Goal: Task Accomplishment & Management: Use online tool/utility

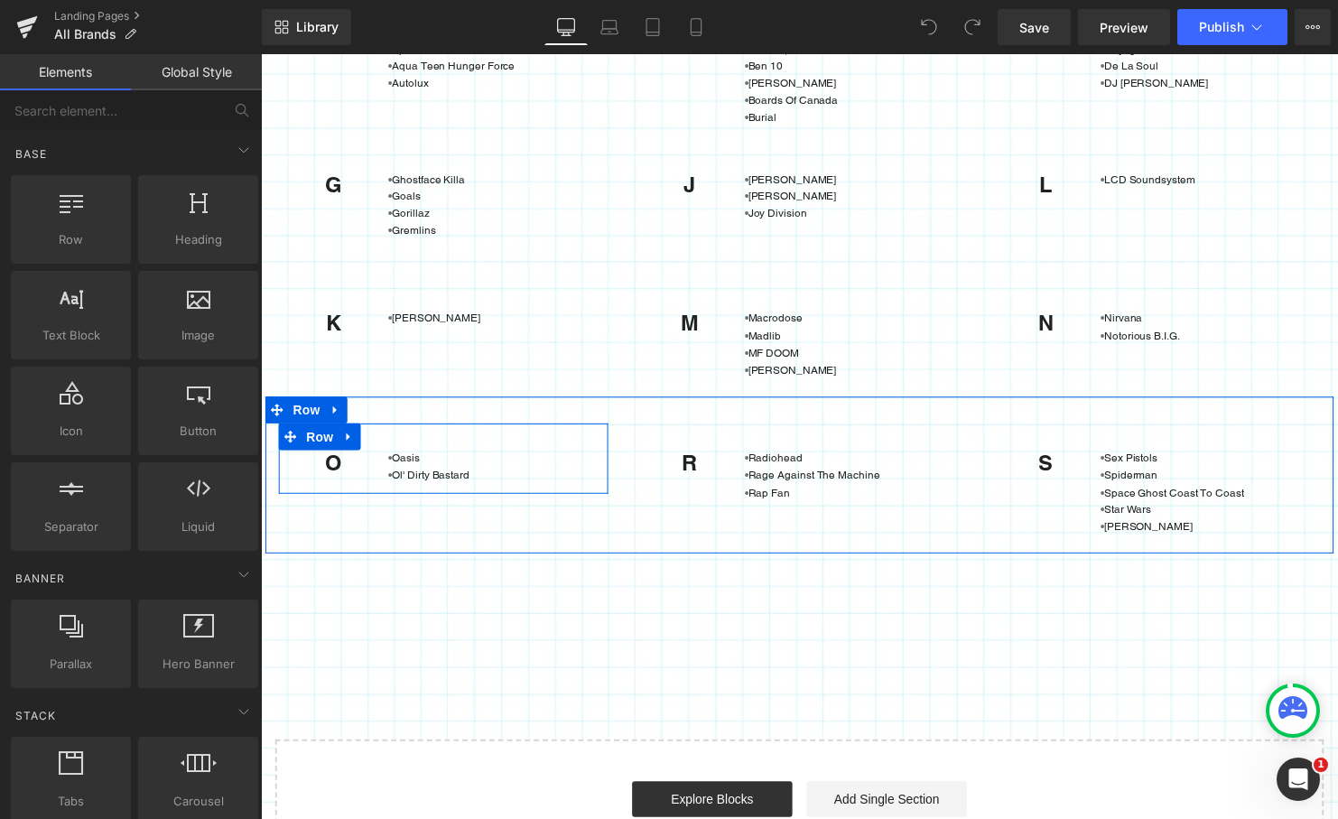
scroll to position [174, 0]
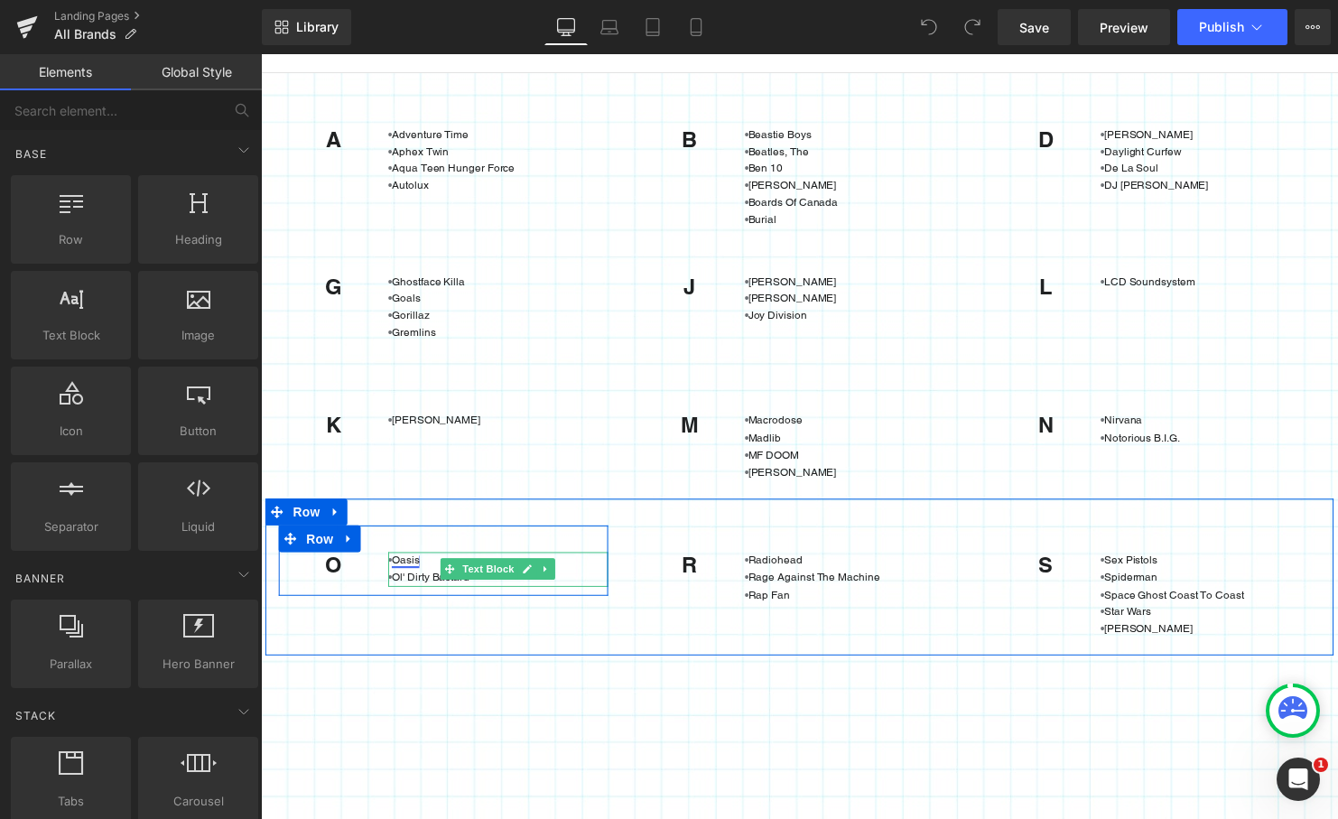
click at [404, 565] on link "Oasis" at bounding box center [408, 567] width 28 height 13
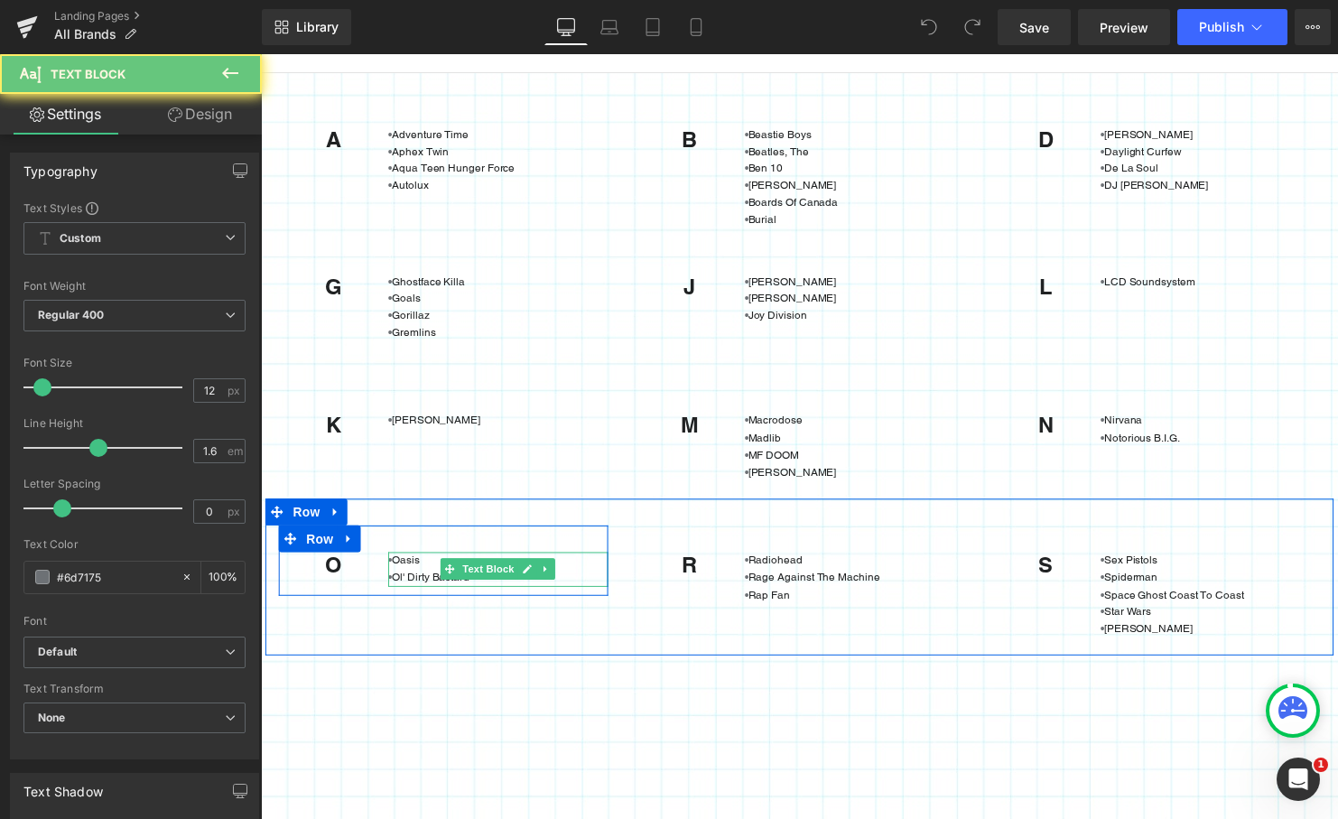
click at [419, 565] on p "• Oasis" at bounding box center [501, 567] width 223 height 17
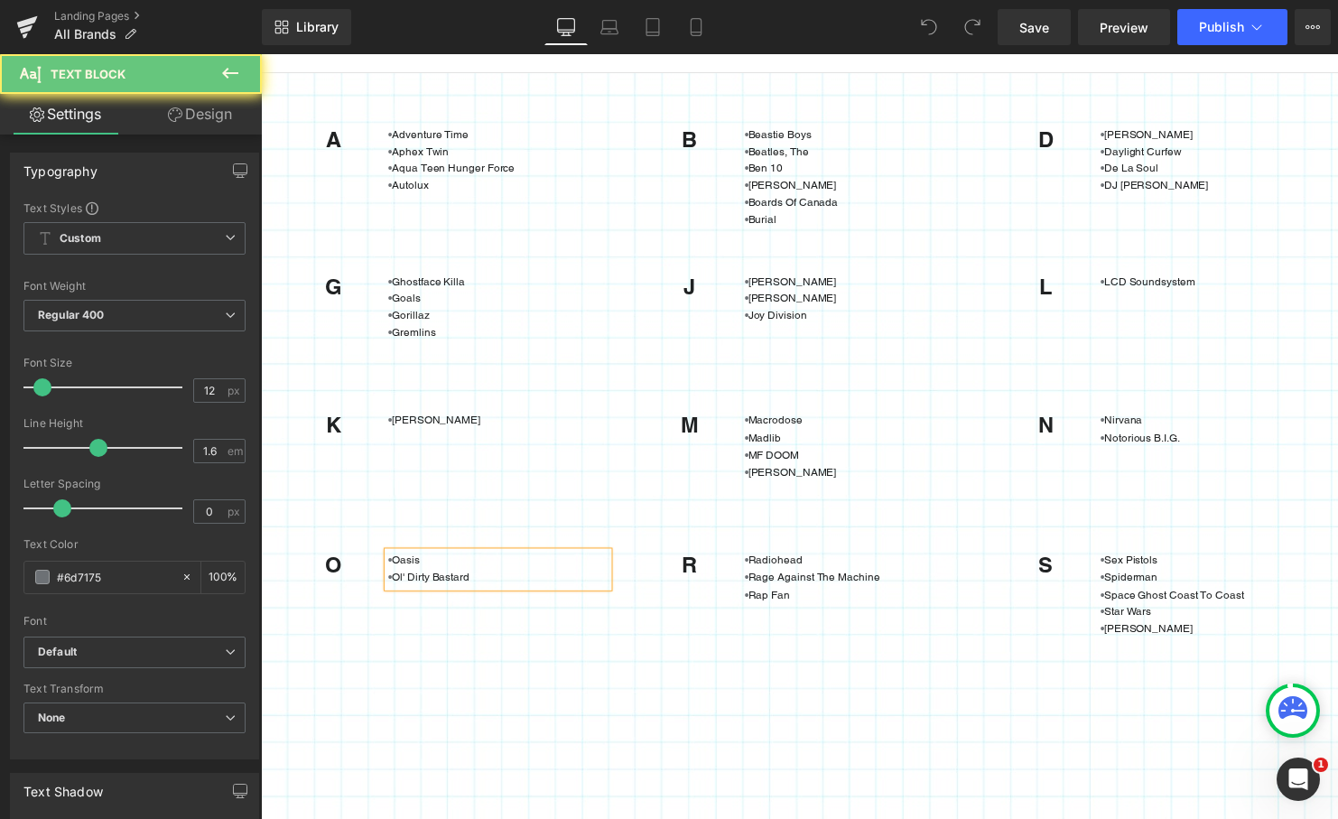
click at [419, 565] on p "• Oasis" at bounding box center [501, 567] width 223 height 17
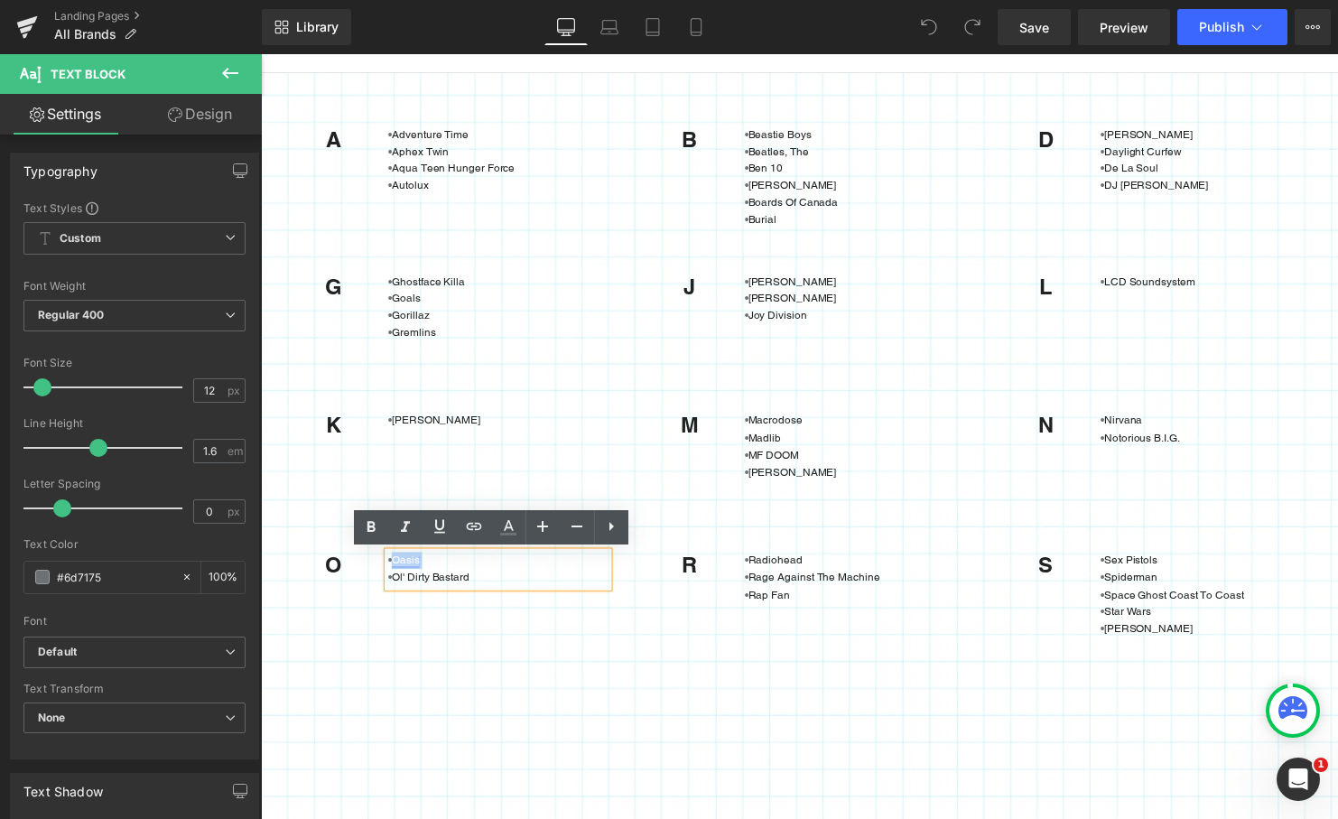
drag, startPoint x: 419, startPoint y: 565, endPoint x: 391, endPoint y: 565, distance: 28.0
click at [391, 565] on p "• Oasis" at bounding box center [501, 567] width 223 height 17
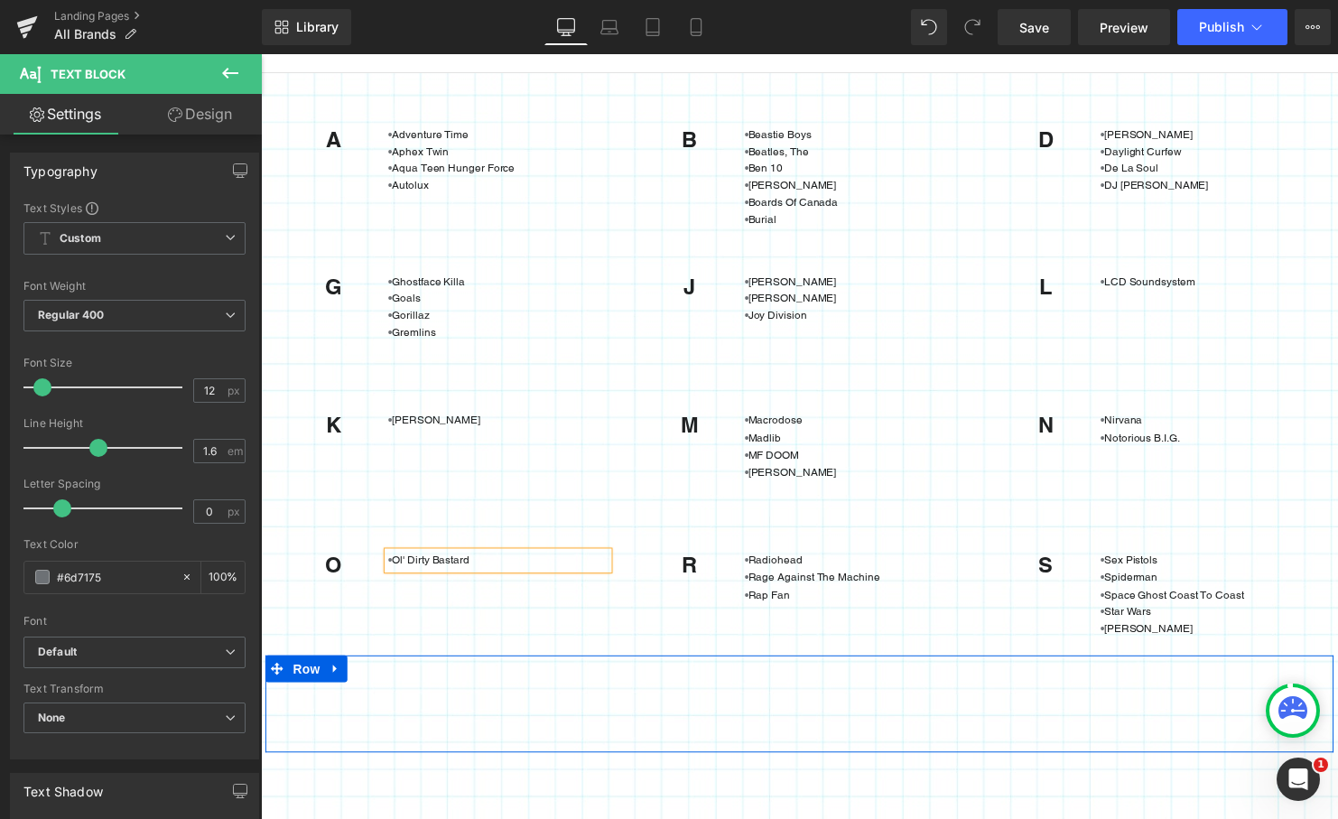
click at [396, 681] on div "Heading Text Block Row Heading Text Block Row Text Block Text Block Row Row" at bounding box center [806, 713] width 1083 height 98
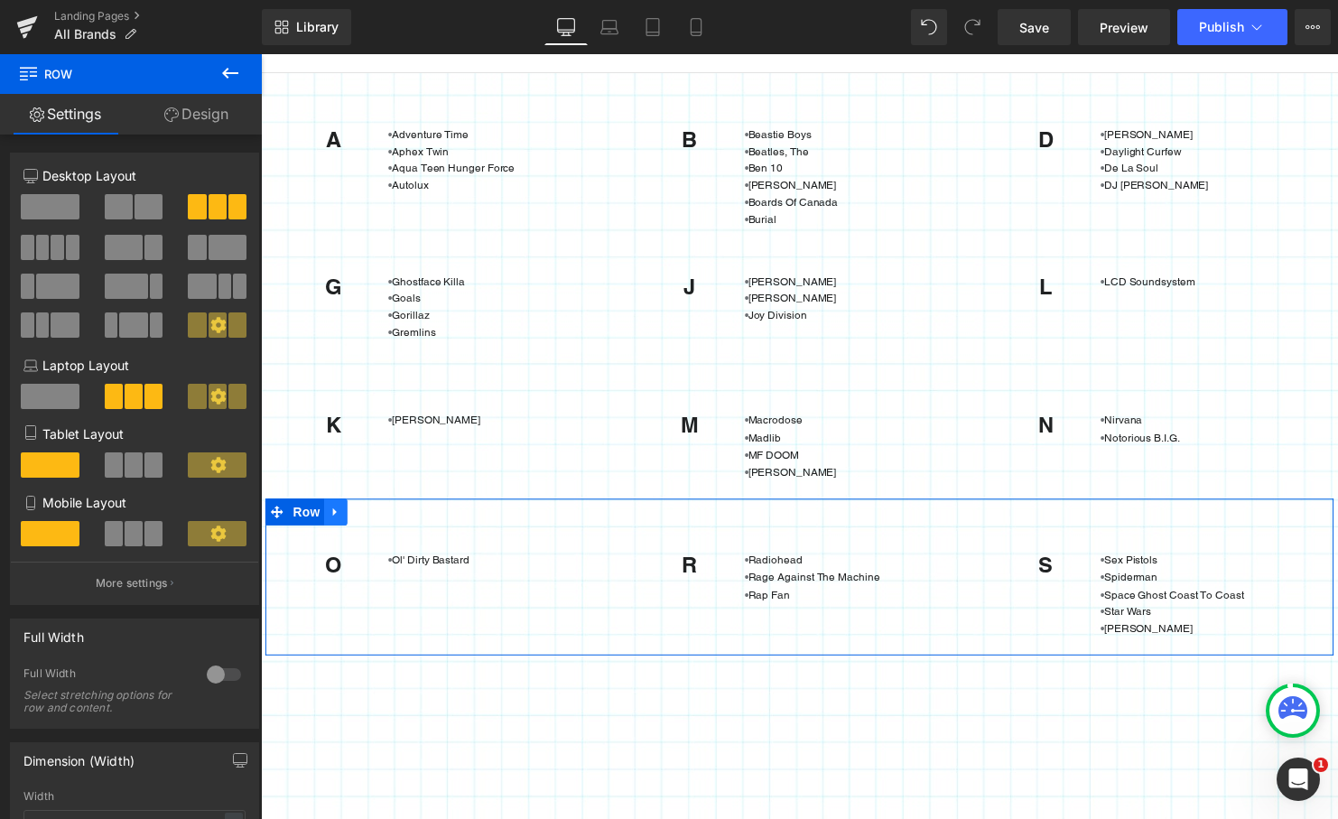
click at [334, 519] on icon at bounding box center [336, 519] width 4 height 8
click at [354, 518] on icon at bounding box center [360, 518] width 13 height 13
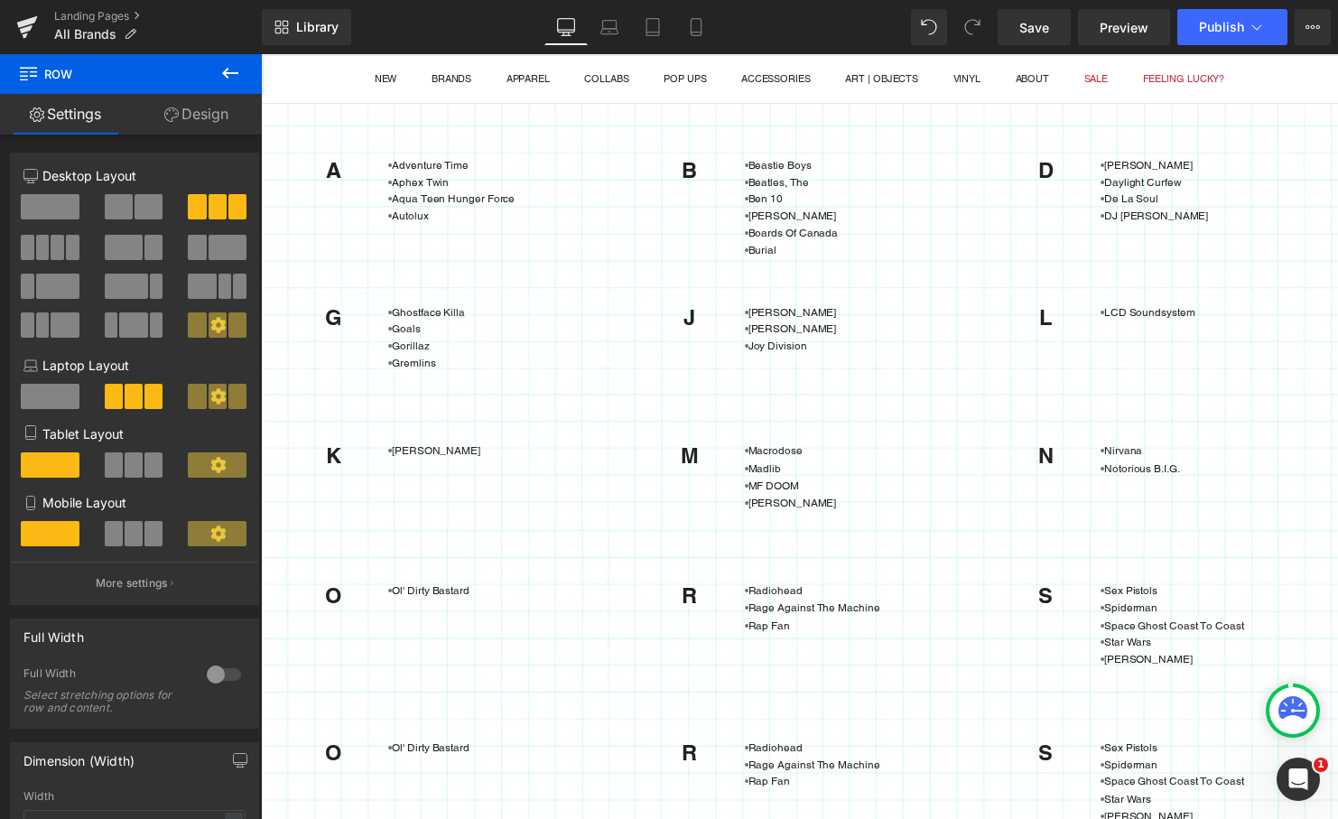
scroll to position [125, 0]
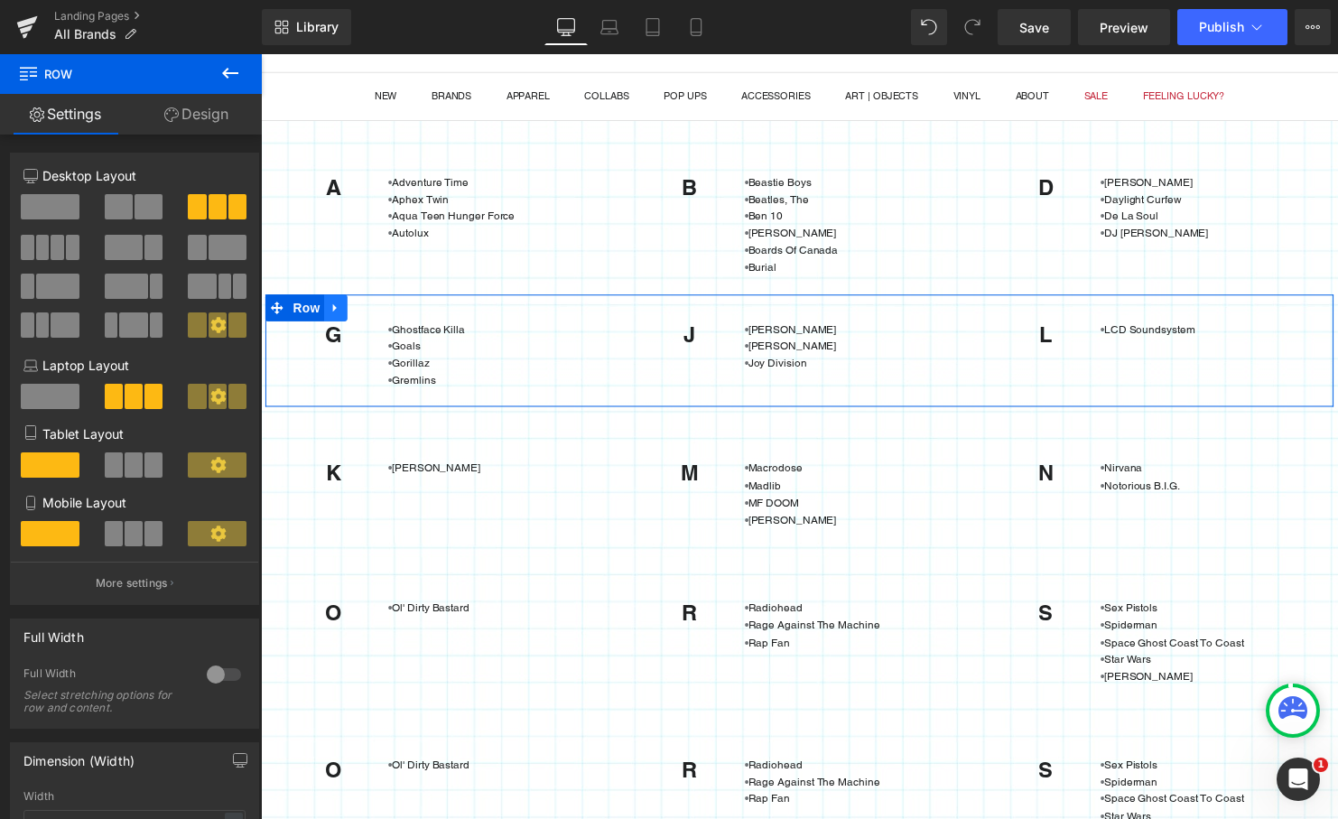
click at [338, 311] on icon at bounding box center [336, 311] width 13 height 14
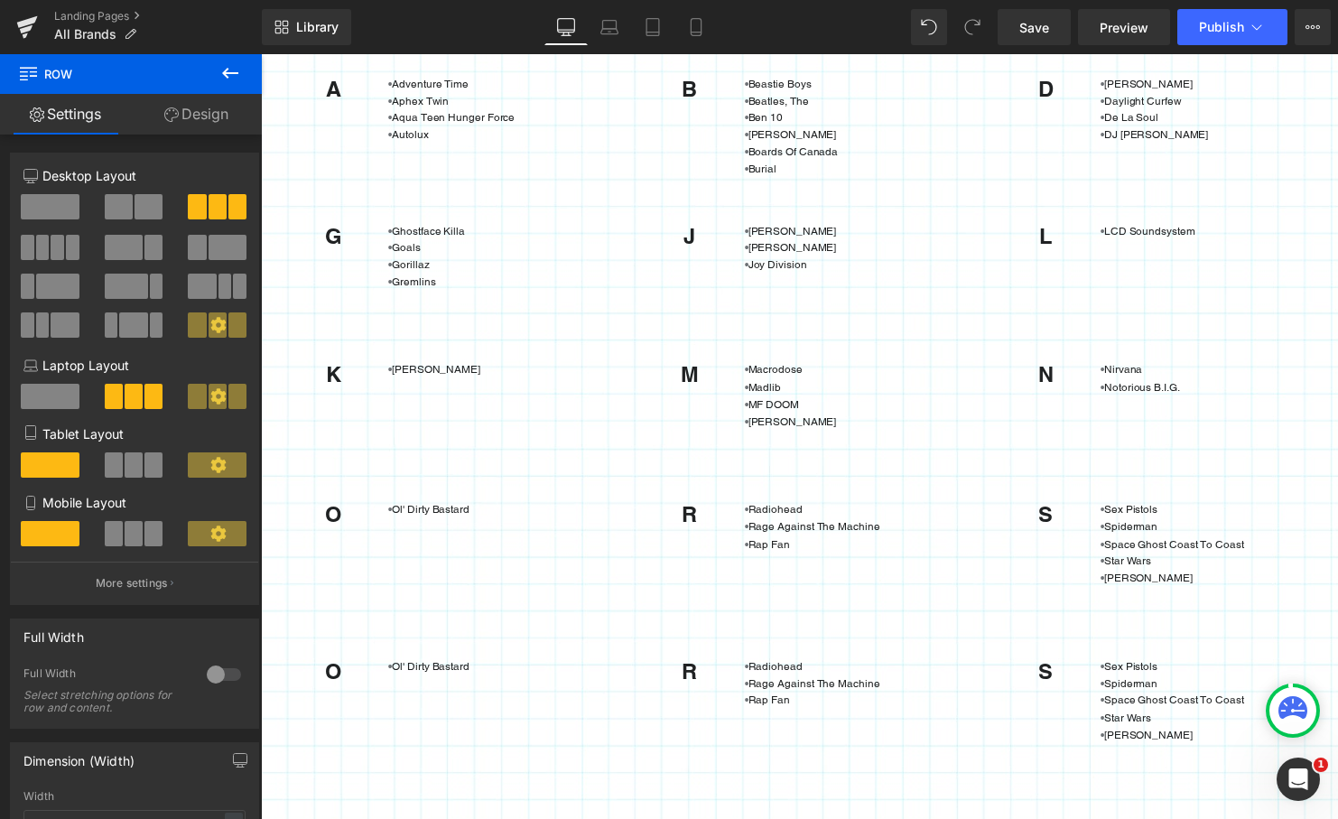
scroll to position [244, 0]
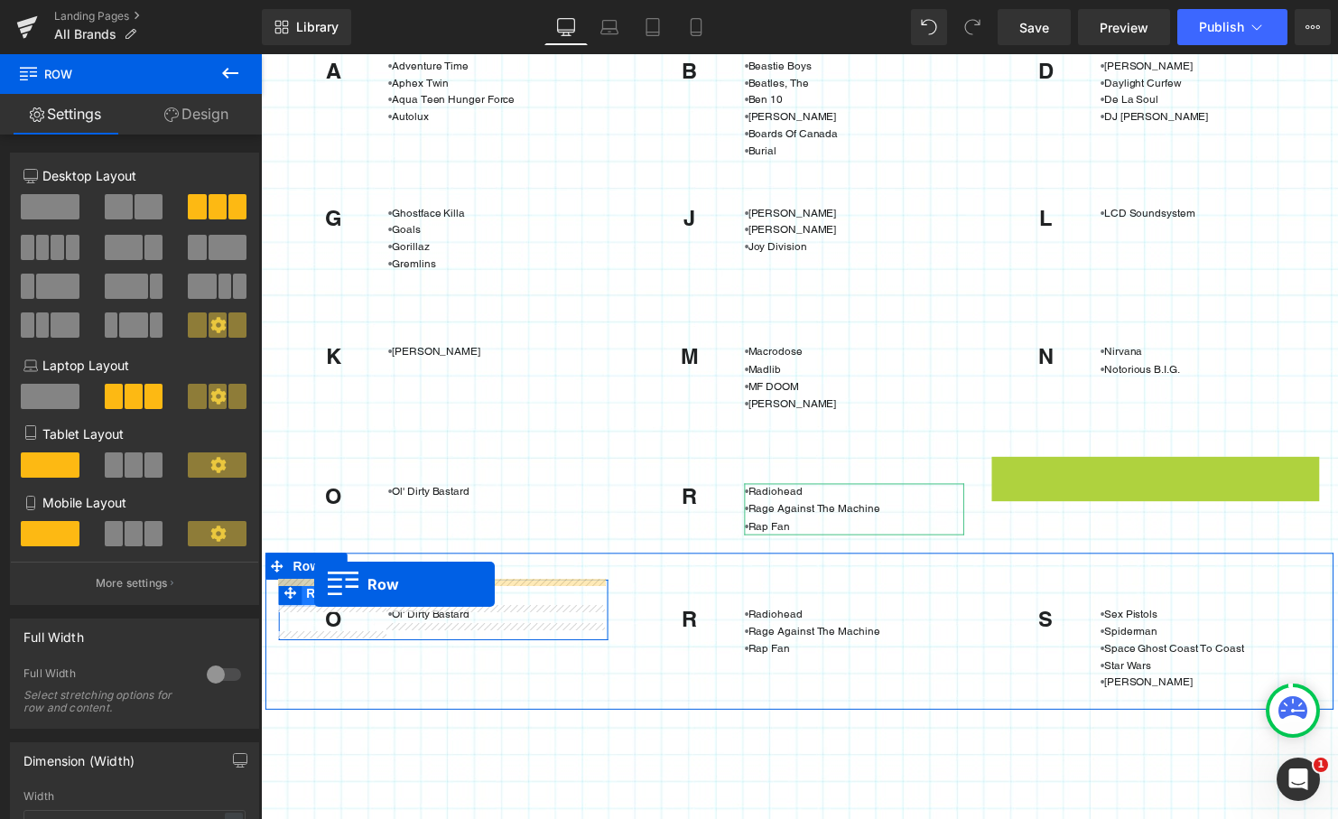
drag, startPoint x: 1004, startPoint y: 475, endPoint x: 315, endPoint y: 591, distance: 698.6
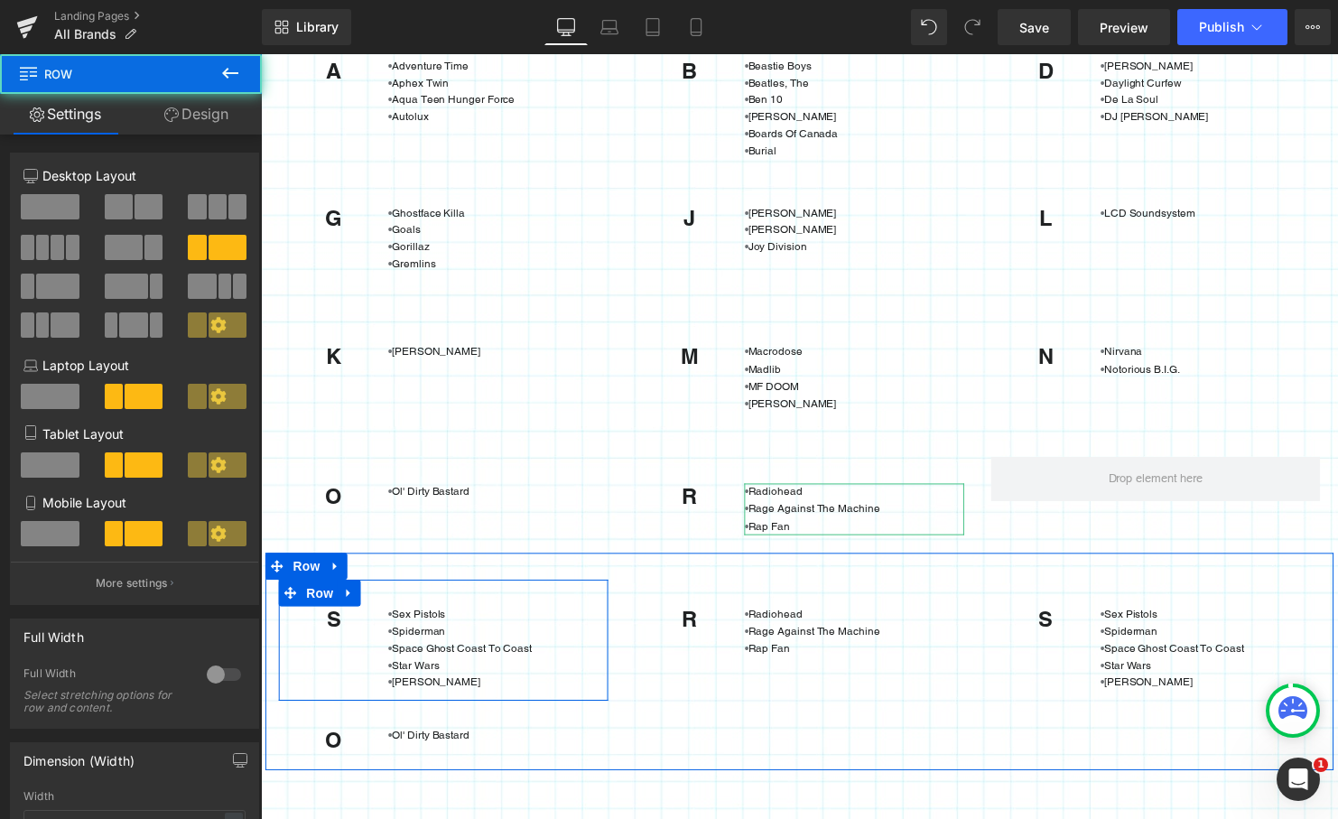
scroll to position [273, 0]
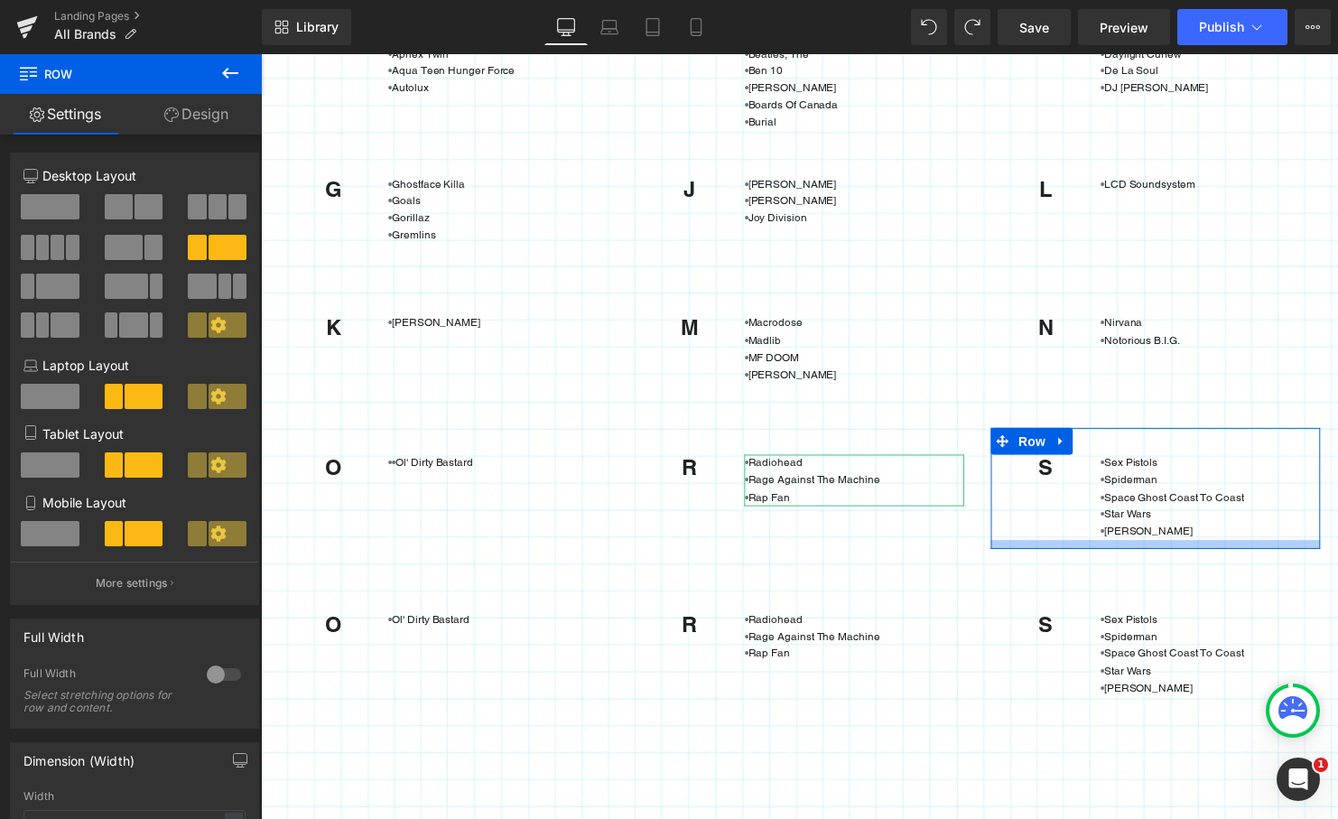
click at [686, 747] on div "Rendering Content" at bounding box center [669, 748] width 111 height 20
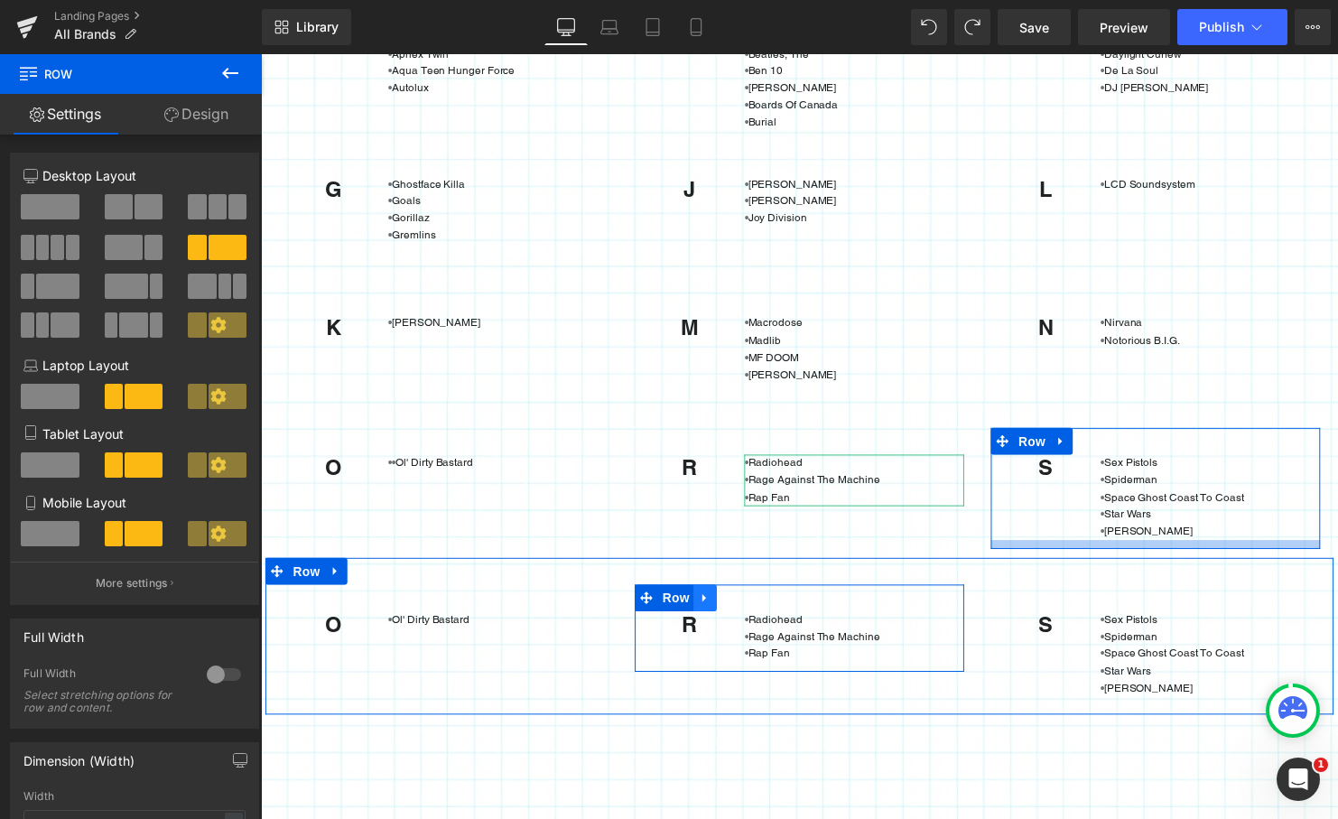
click at [708, 608] on icon at bounding box center [711, 606] width 13 height 14
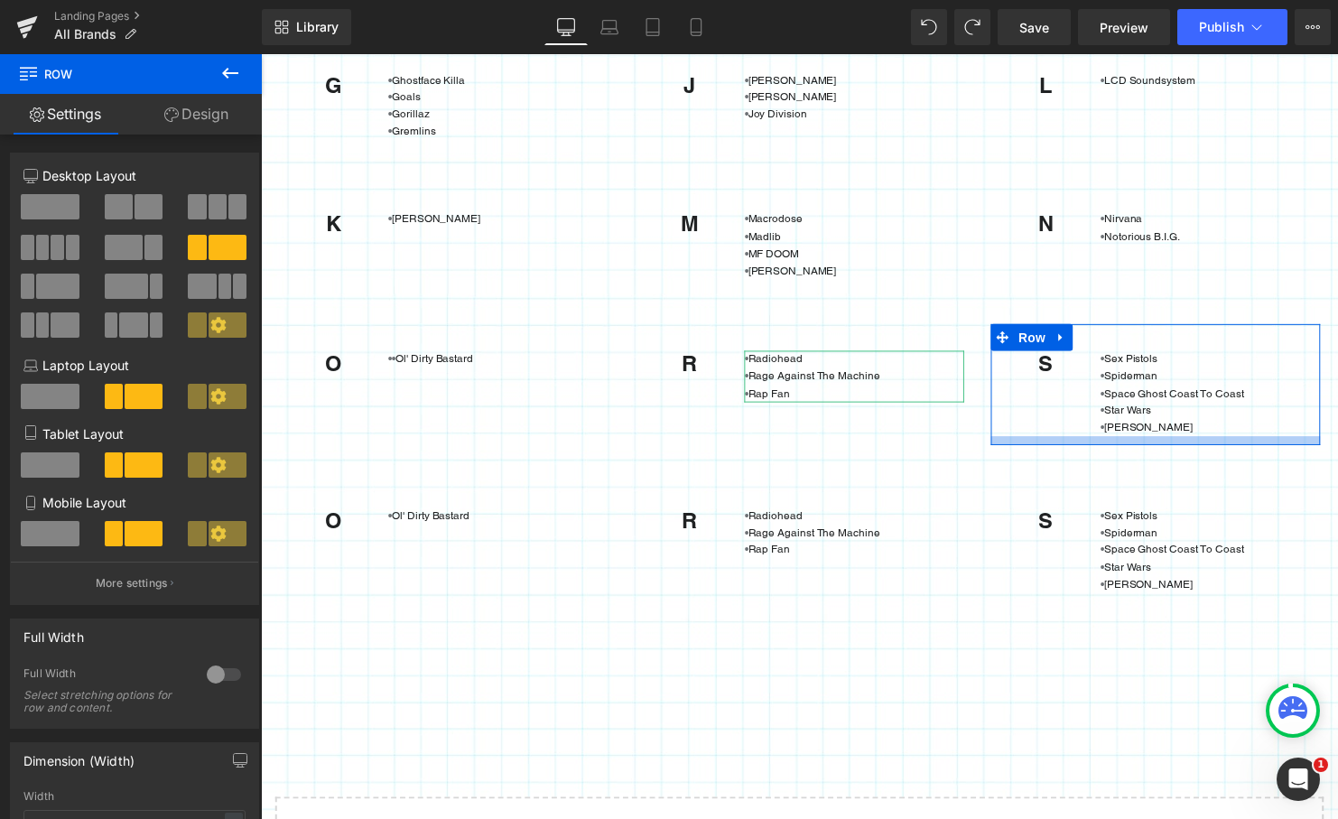
scroll to position [375, 0]
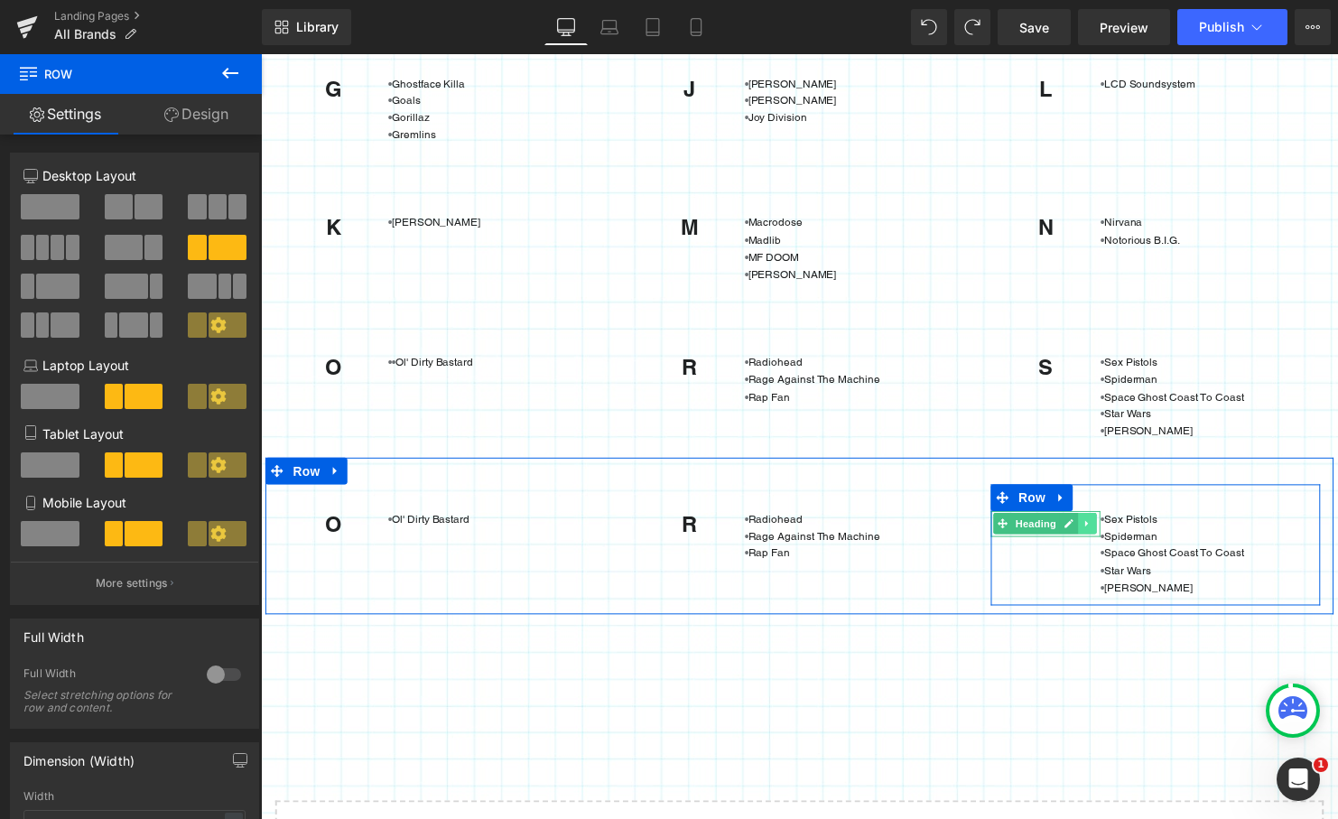
click at [1094, 530] on icon at bounding box center [1099, 530] width 10 height 11
click at [1104, 530] on icon at bounding box center [1109, 530] width 10 height 10
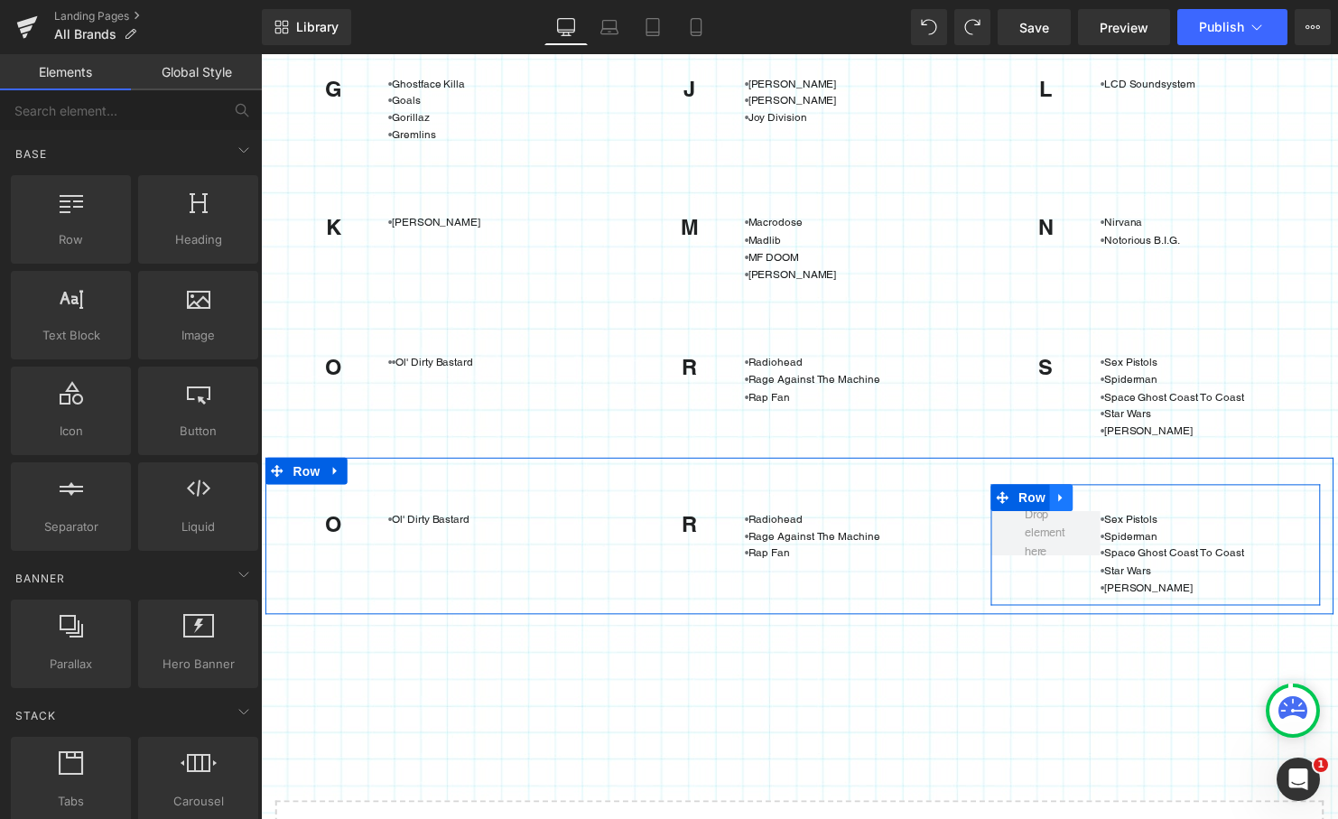
click at [1066, 505] on icon at bounding box center [1072, 504] width 13 height 14
click at [1113, 506] on icon at bounding box center [1119, 504] width 13 height 14
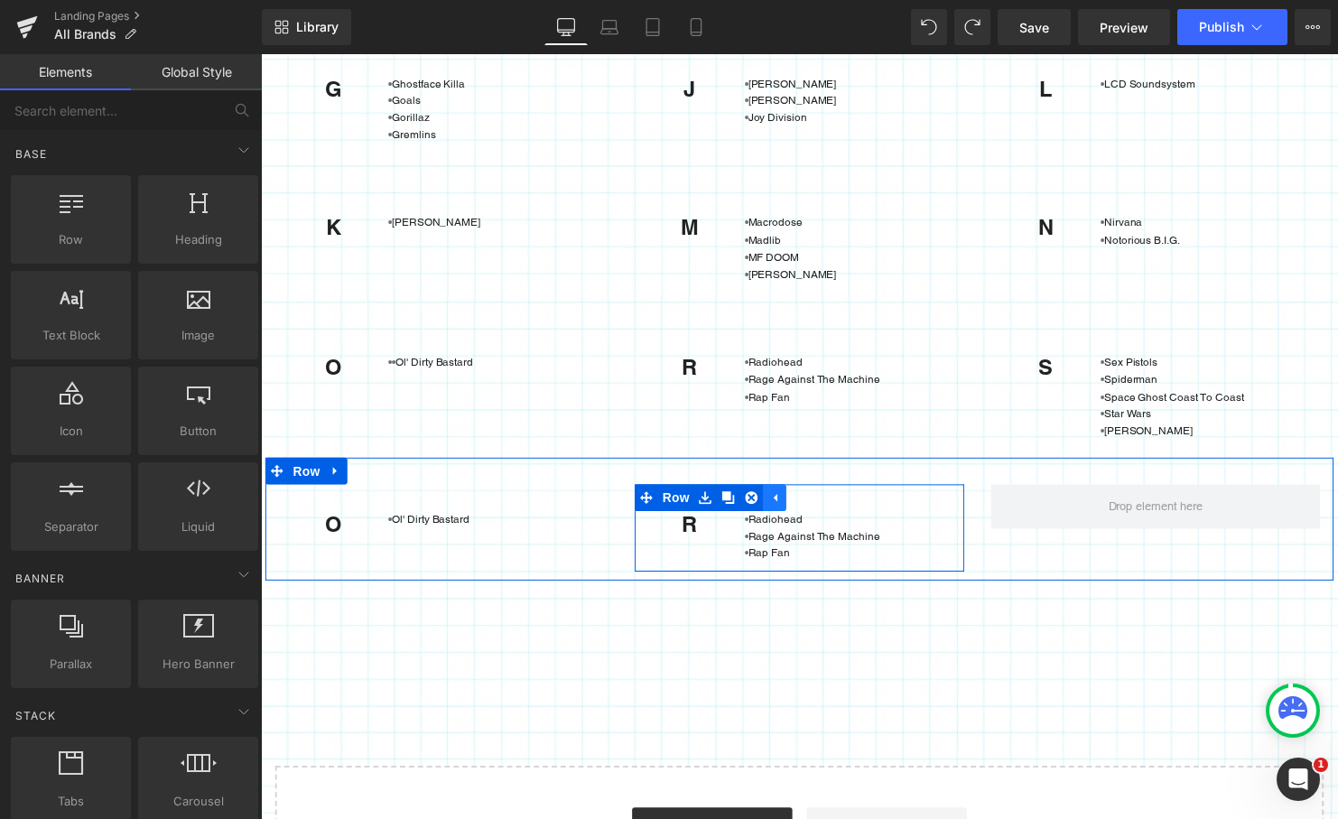
click at [781, 501] on icon at bounding box center [783, 504] width 4 height 8
click at [709, 504] on icon at bounding box center [711, 504] width 4 height 8
click at [758, 506] on icon at bounding box center [758, 503] width 13 height 13
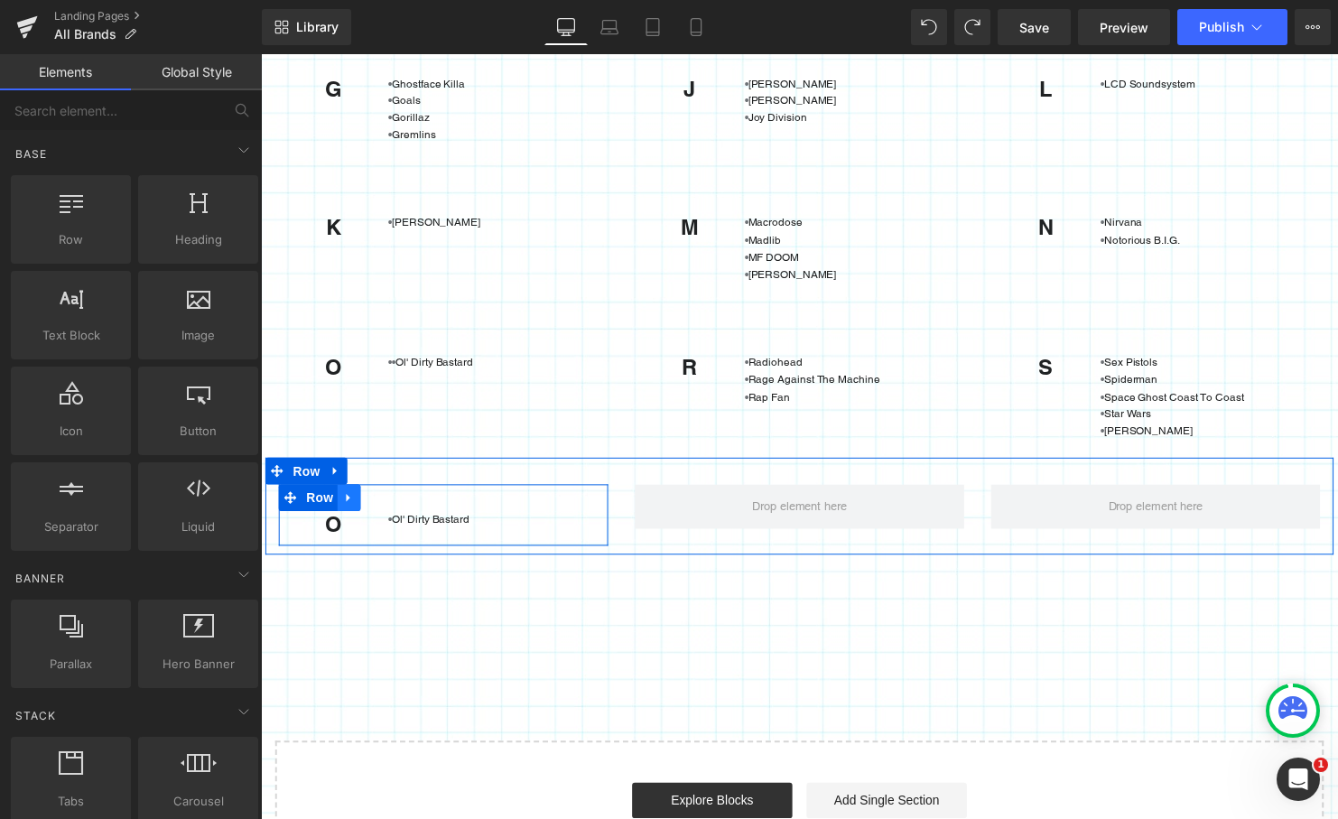
click at [344, 510] on icon at bounding box center [350, 504] width 13 height 14
click at [396, 506] on icon at bounding box center [397, 503] width 13 height 13
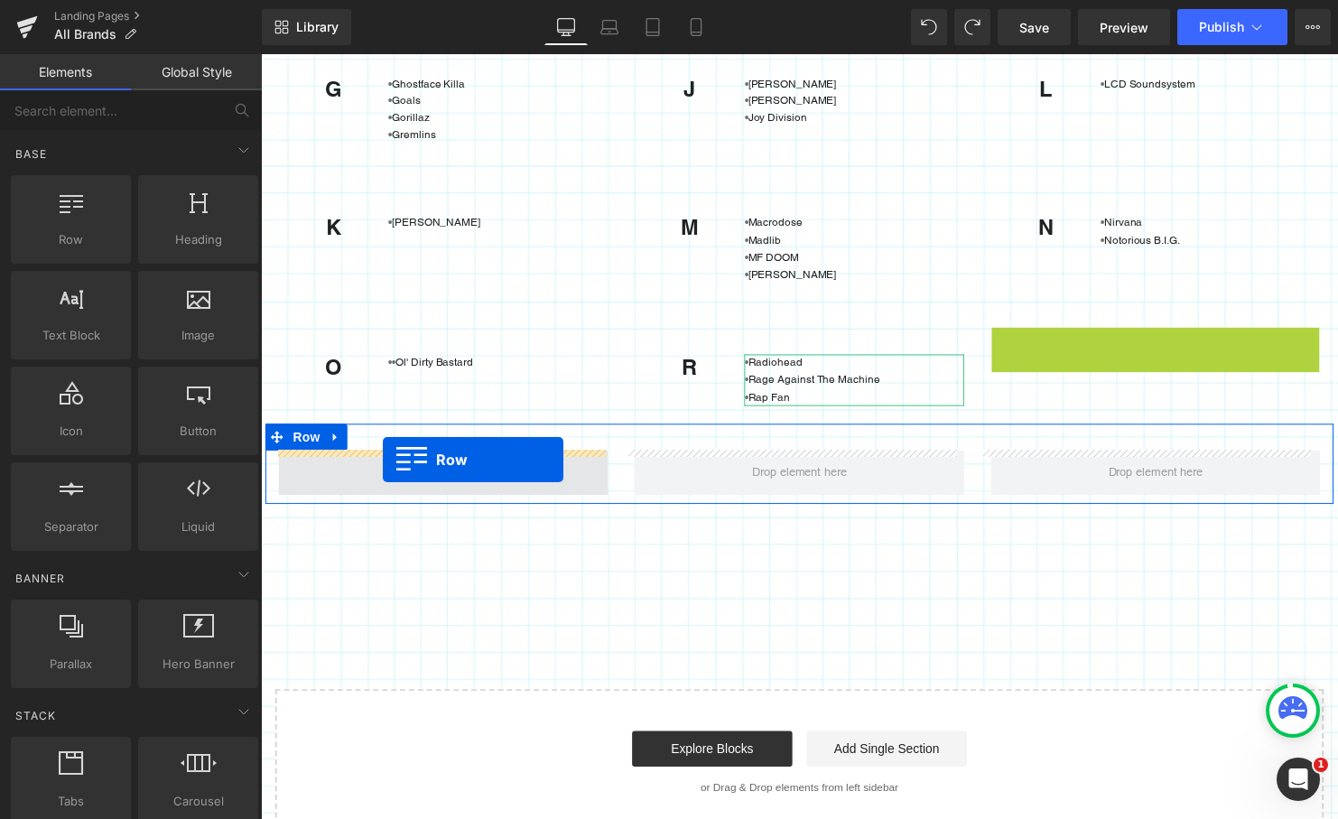
drag, startPoint x: 1003, startPoint y: 344, endPoint x: 385, endPoint y: 465, distance: 630.1
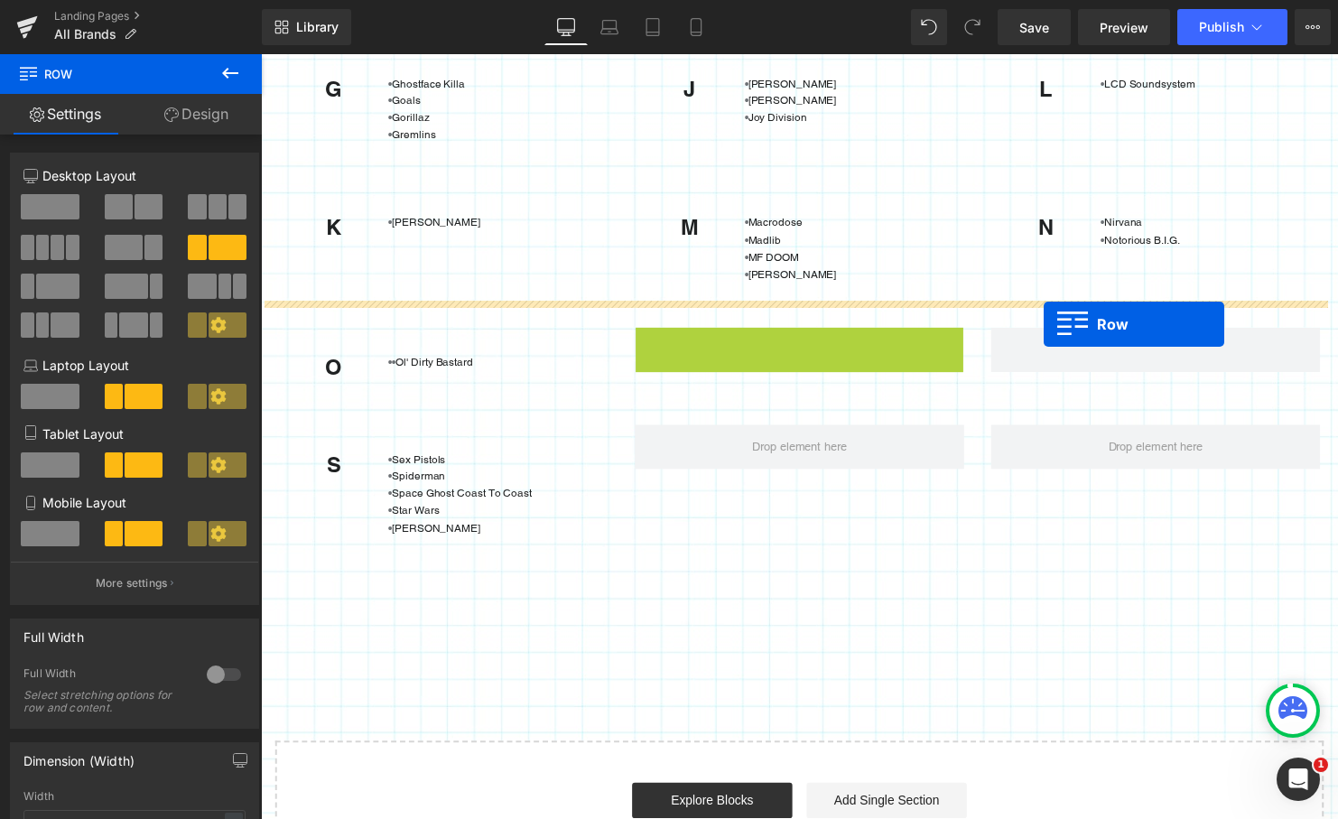
drag, startPoint x: 645, startPoint y: 342, endPoint x: 1054, endPoint y: 328, distance: 410.1
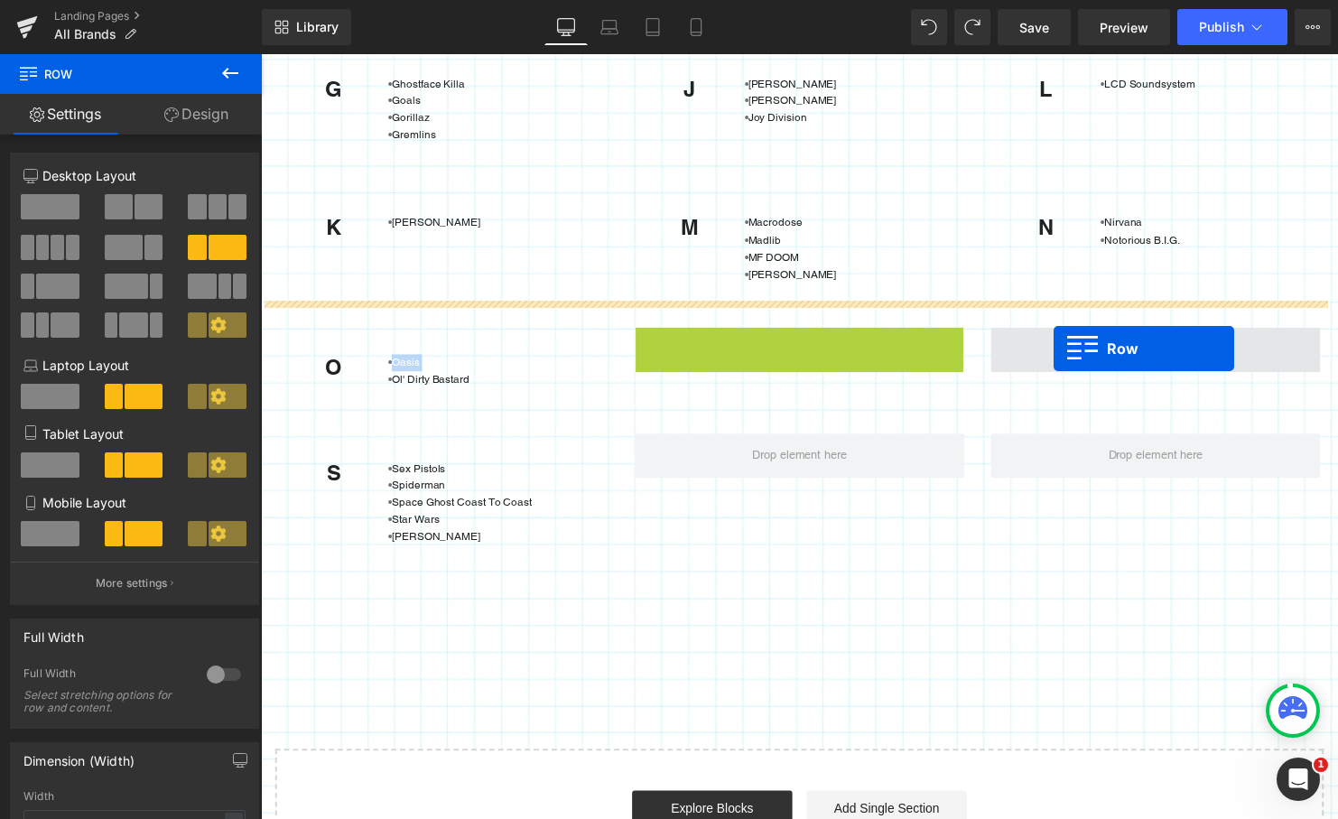
drag, startPoint x: 645, startPoint y: 348, endPoint x: 1065, endPoint y: 354, distance: 420.8
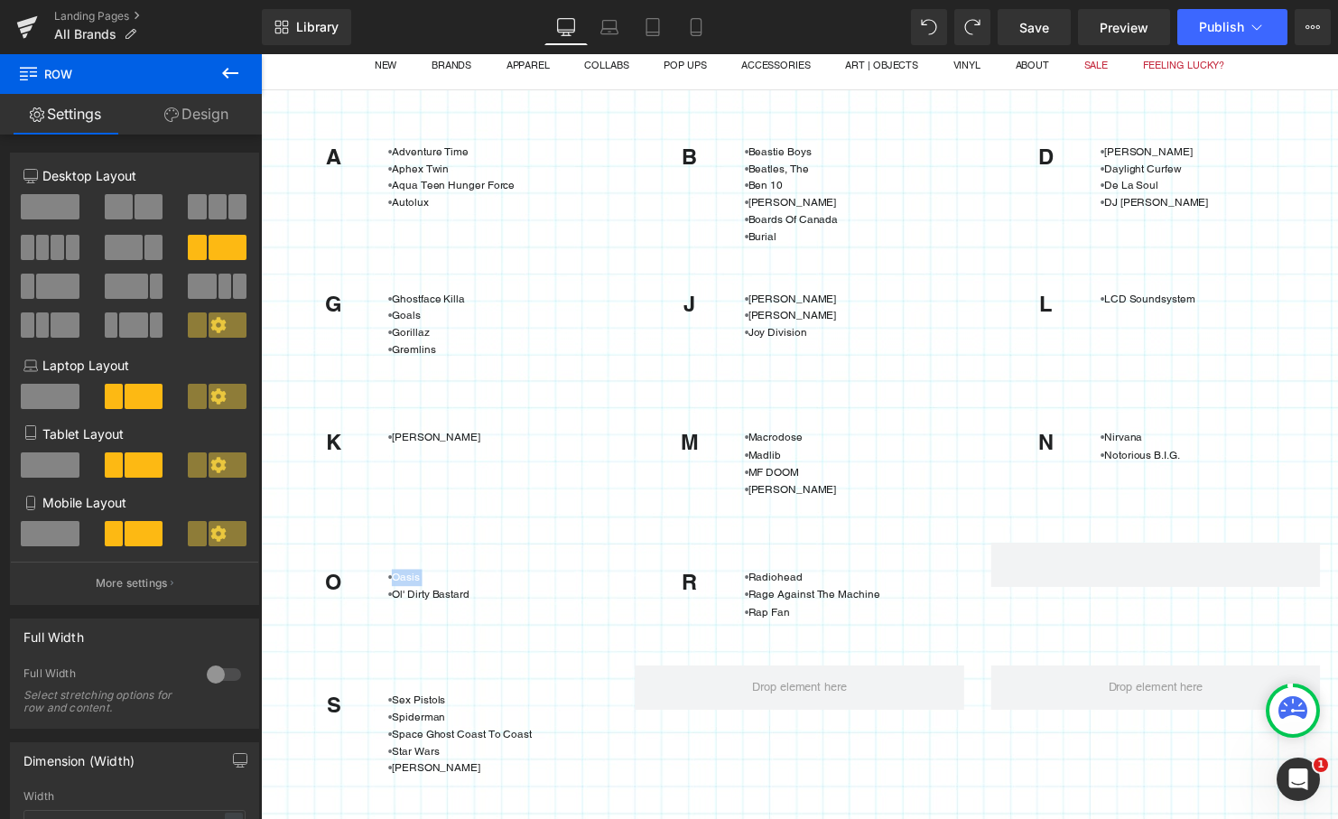
scroll to position [157, 0]
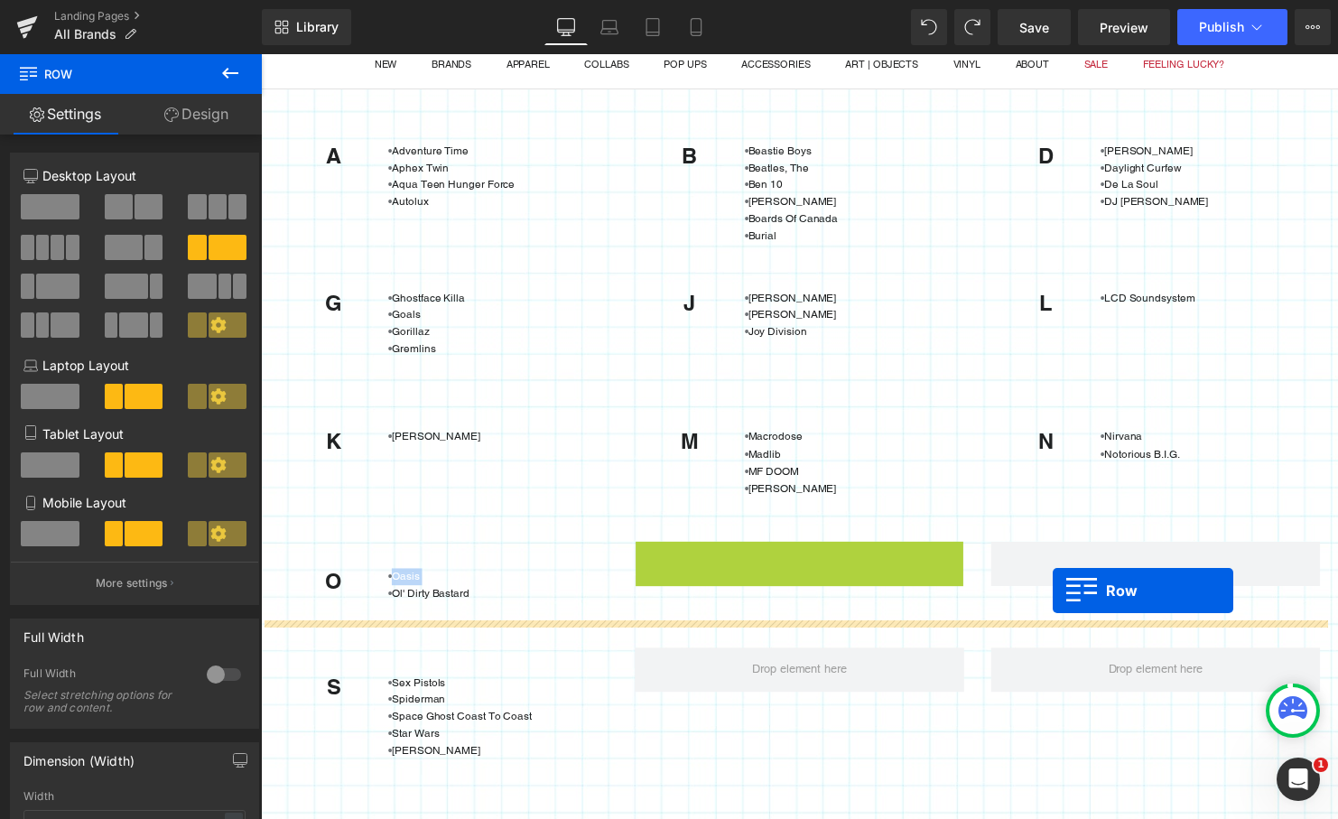
drag, startPoint x: 646, startPoint y: 567, endPoint x: 1064, endPoint y: 598, distance: 419.1
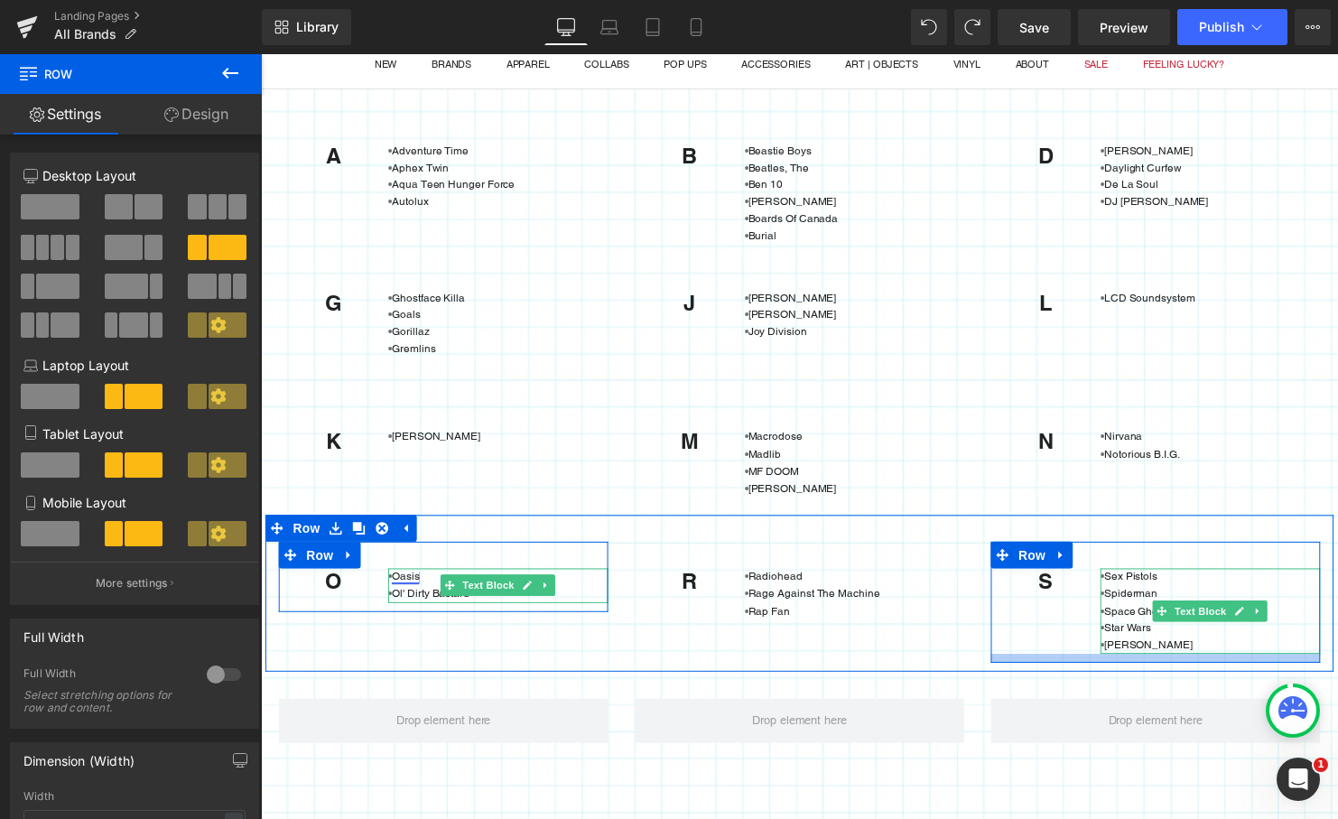
click at [410, 581] on link "Oasis" at bounding box center [408, 584] width 28 height 13
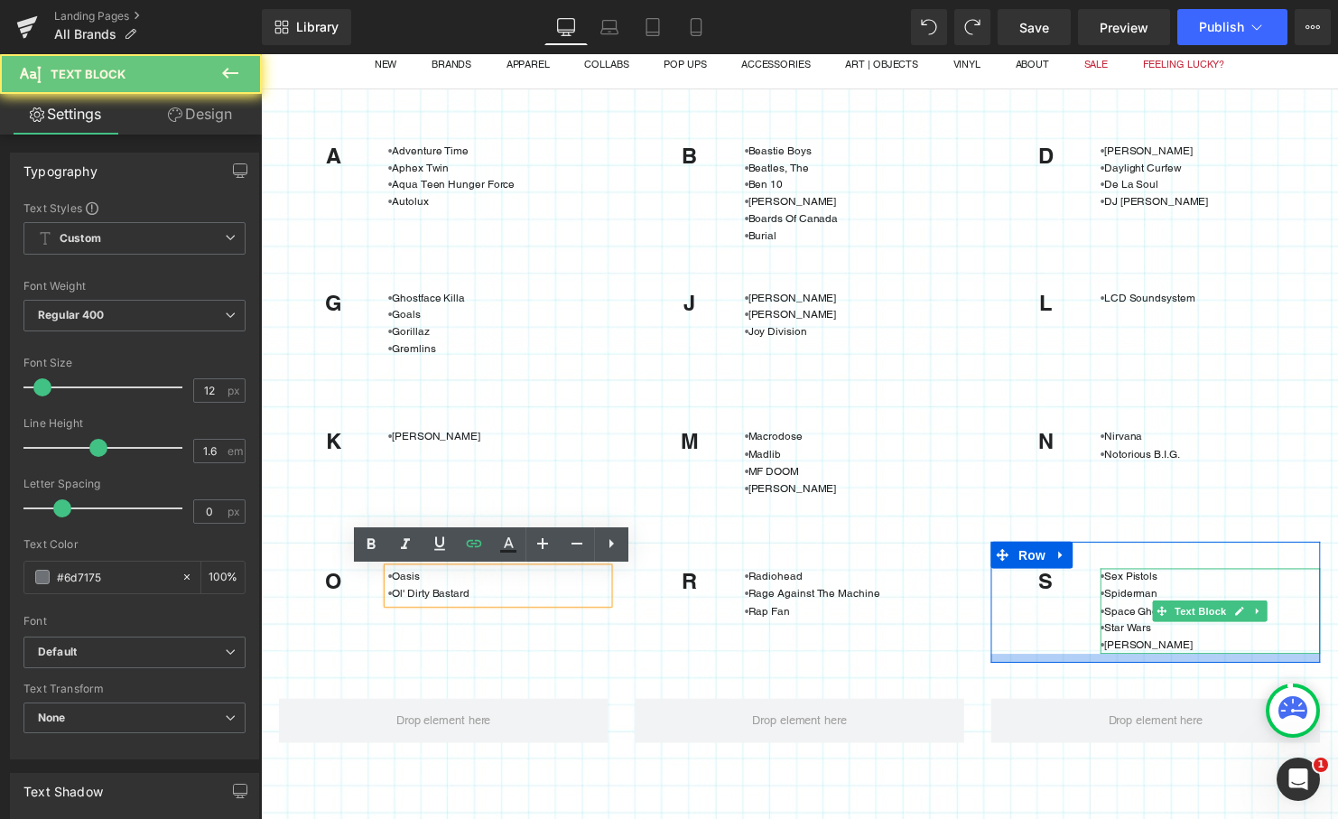
drag, startPoint x: 423, startPoint y: 581, endPoint x: 378, endPoint y: 581, distance: 45.1
click at [378, 581] on div "O Heading • Oasis • Ol' Dirty Bastard Text Block Row" at bounding box center [446, 584] width 334 height 70
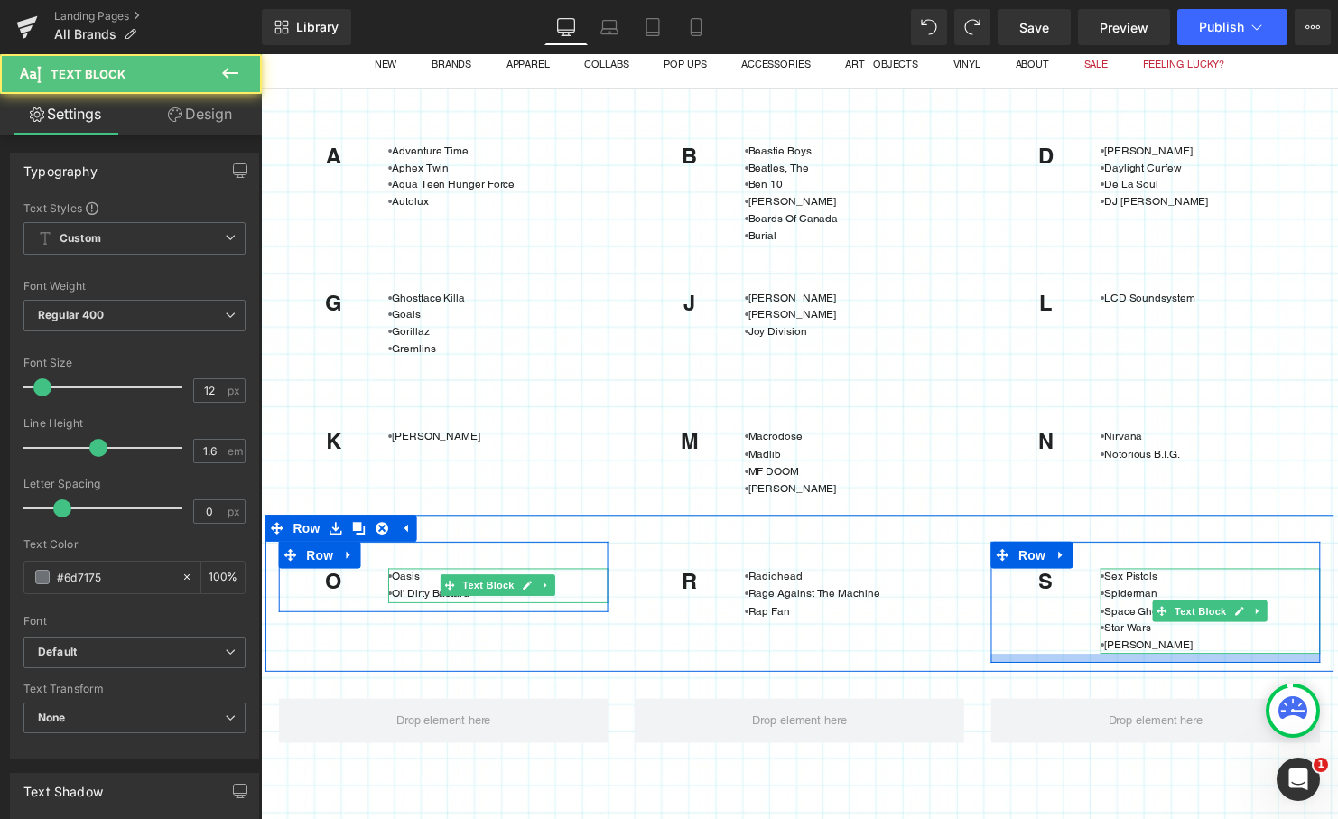
click at [419, 586] on p "• Oasis" at bounding box center [501, 584] width 223 height 17
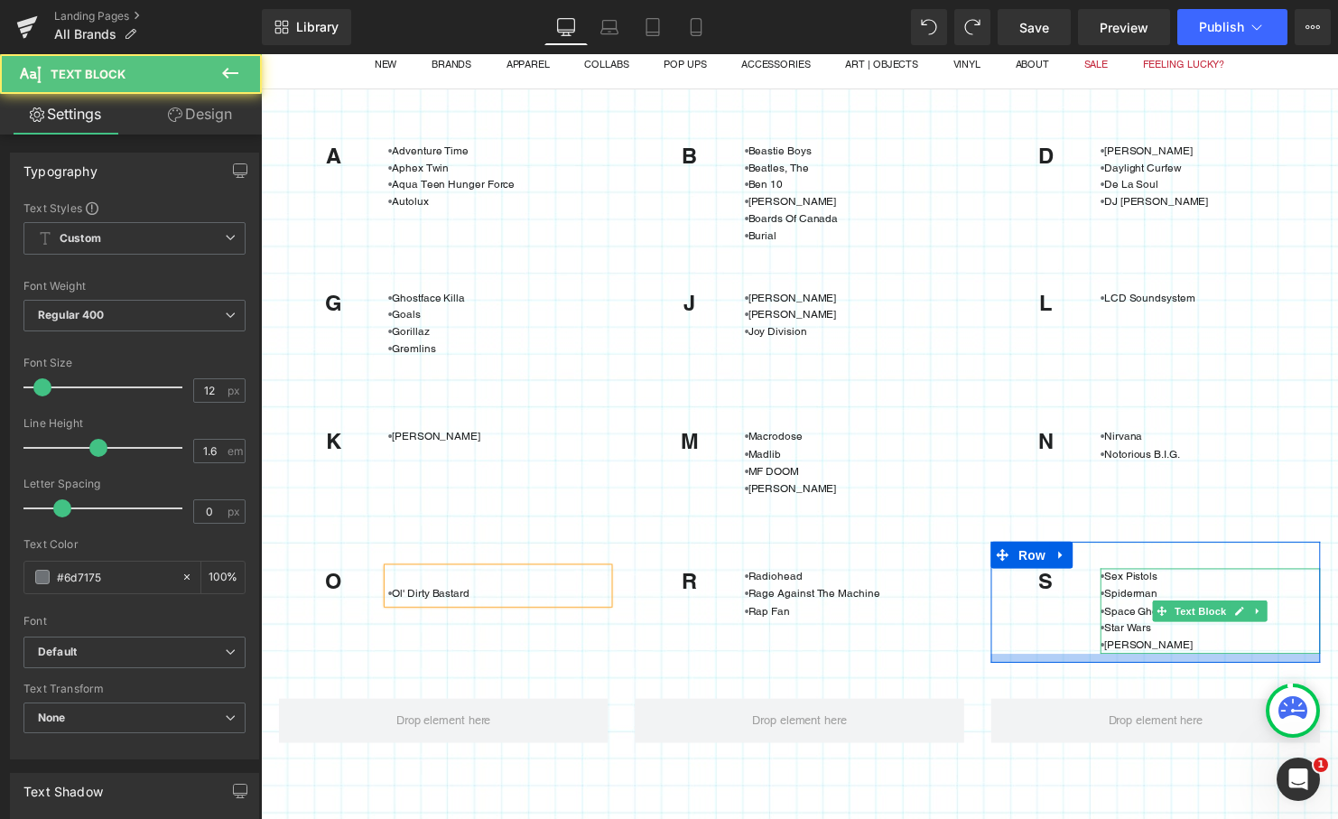
click at [390, 602] on p "• Ol' Dirty Bastard" at bounding box center [501, 601] width 223 height 17
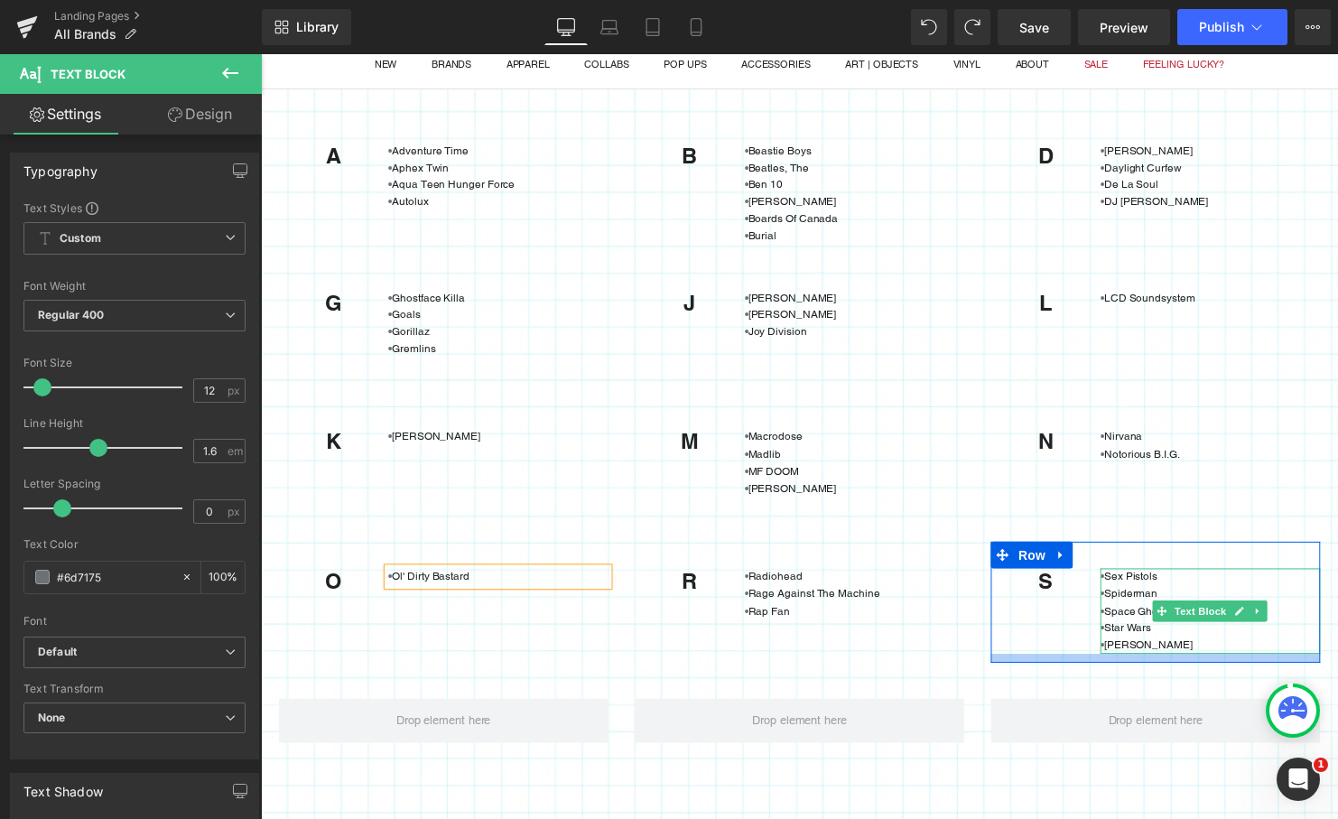
click at [512, 666] on div "O Heading • Ol' Dirty Bastard Text Block Row R Heading • [GEOGRAPHIC_DATA] • Ra…" at bounding box center [806, 601] width 1083 height 159
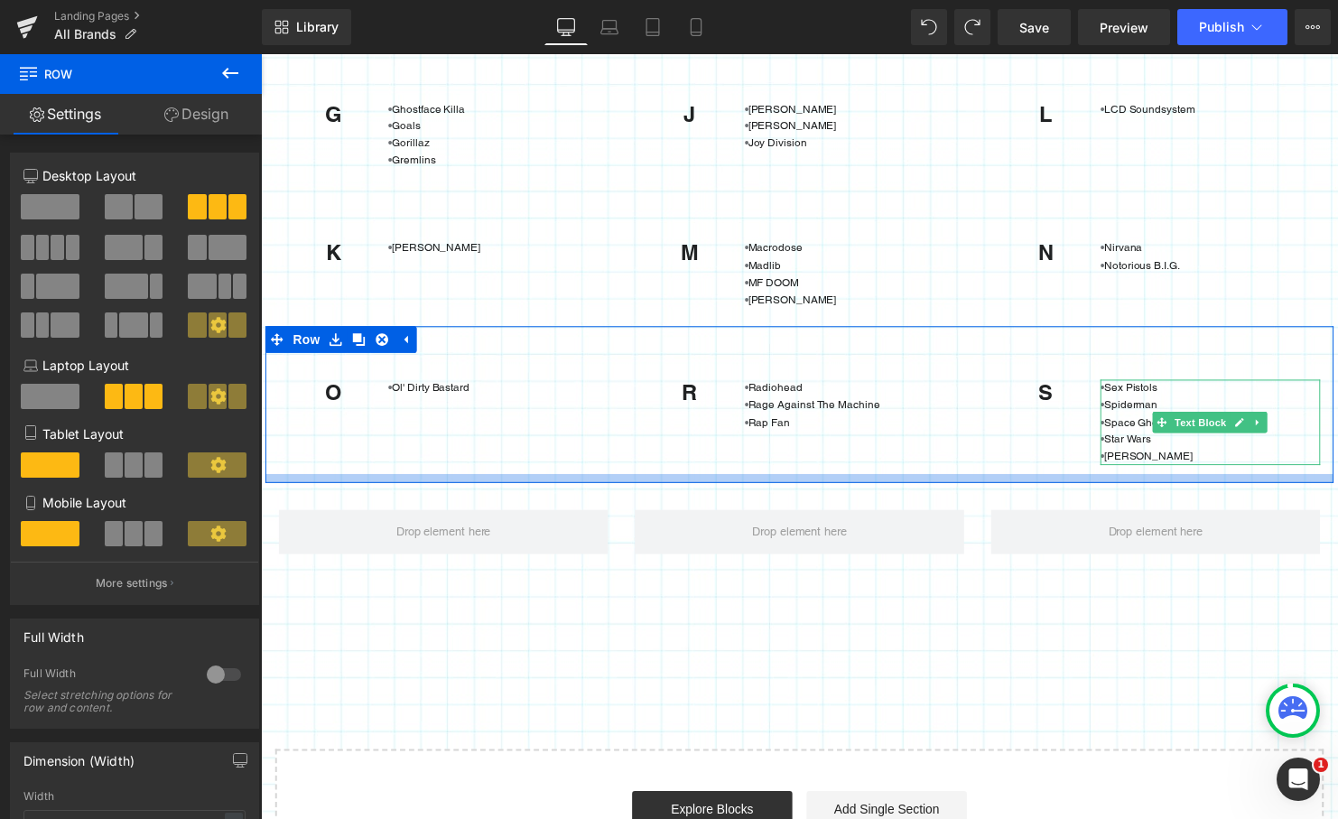
scroll to position [349, 0]
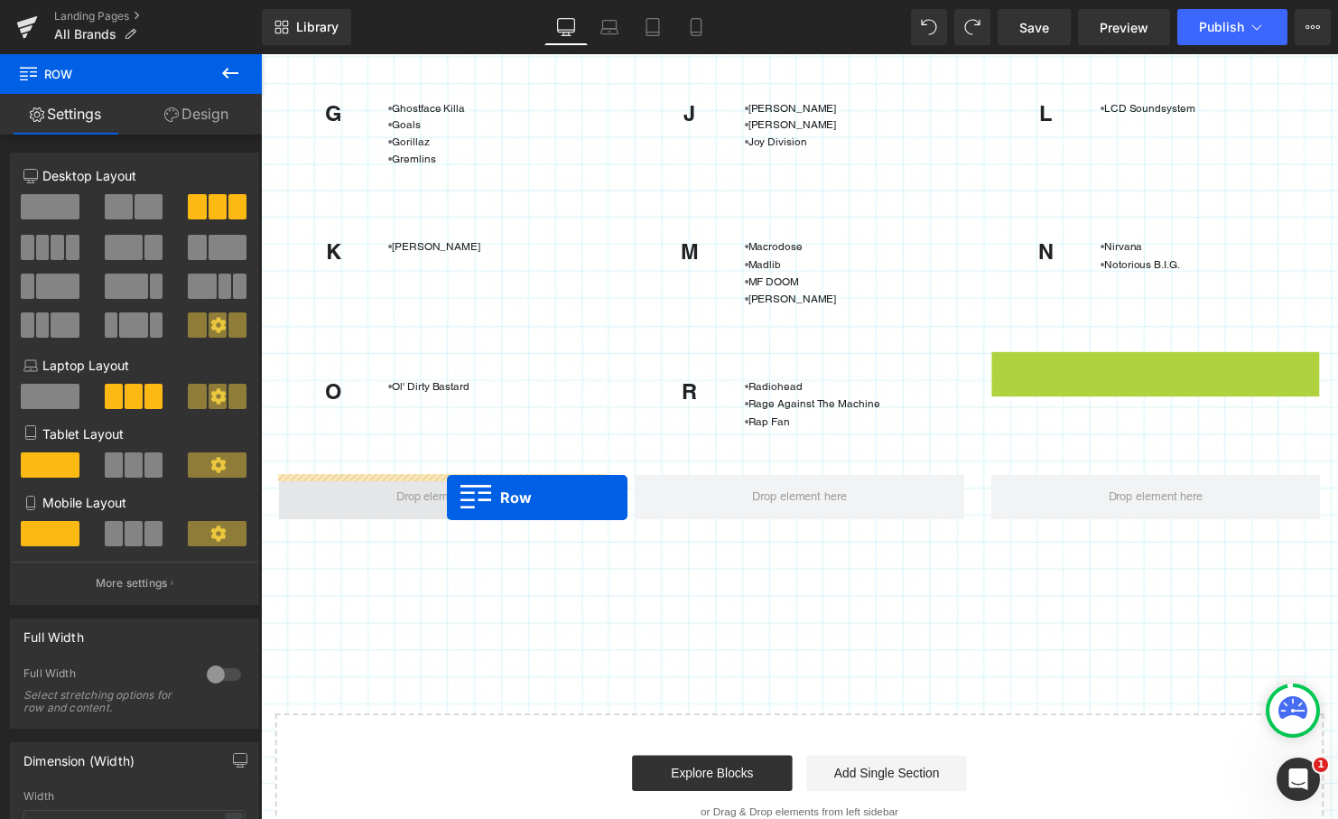
drag, startPoint x: 1005, startPoint y: 371, endPoint x: 450, endPoint y: 504, distance: 570.9
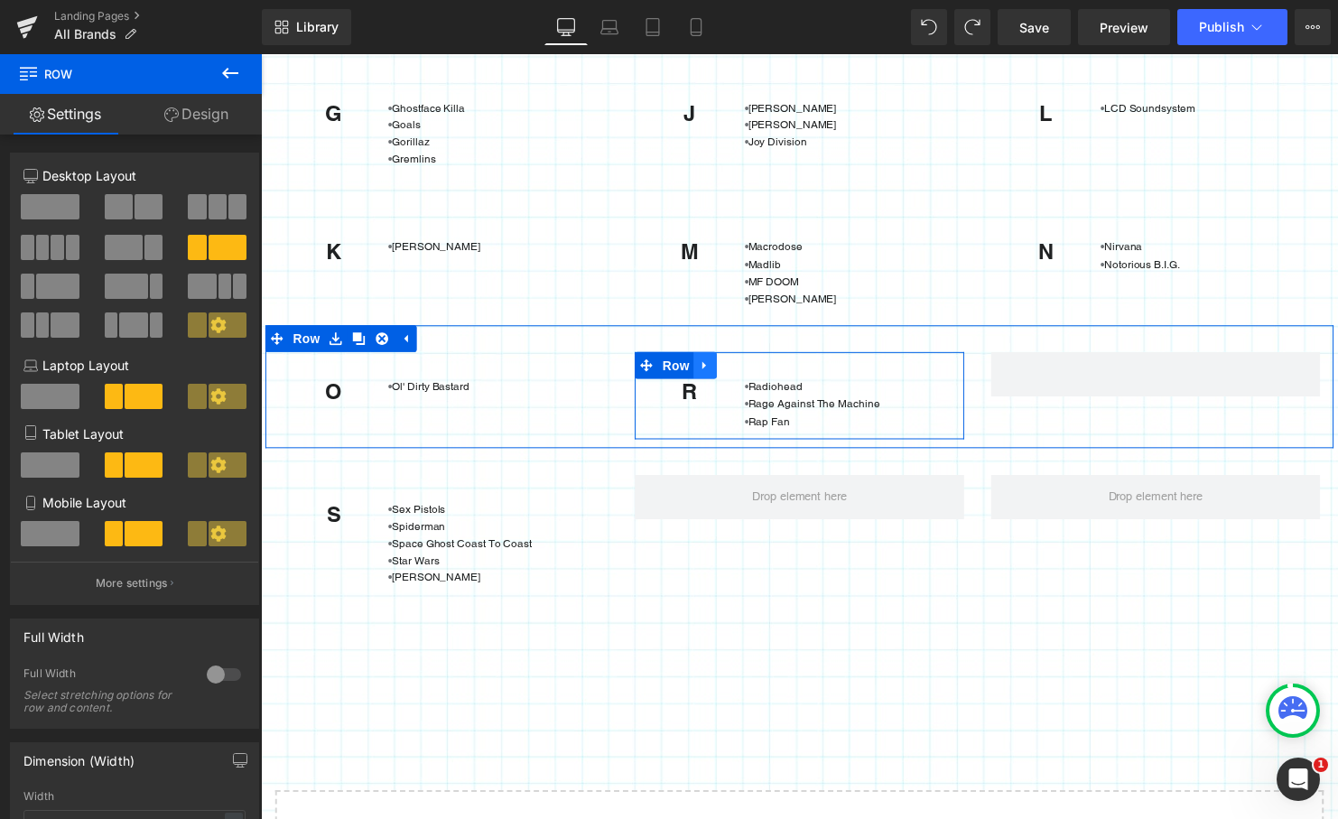
click at [709, 374] on icon at bounding box center [711, 371] width 4 height 8
click at [729, 367] on icon at bounding box center [735, 370] width 13 height 13
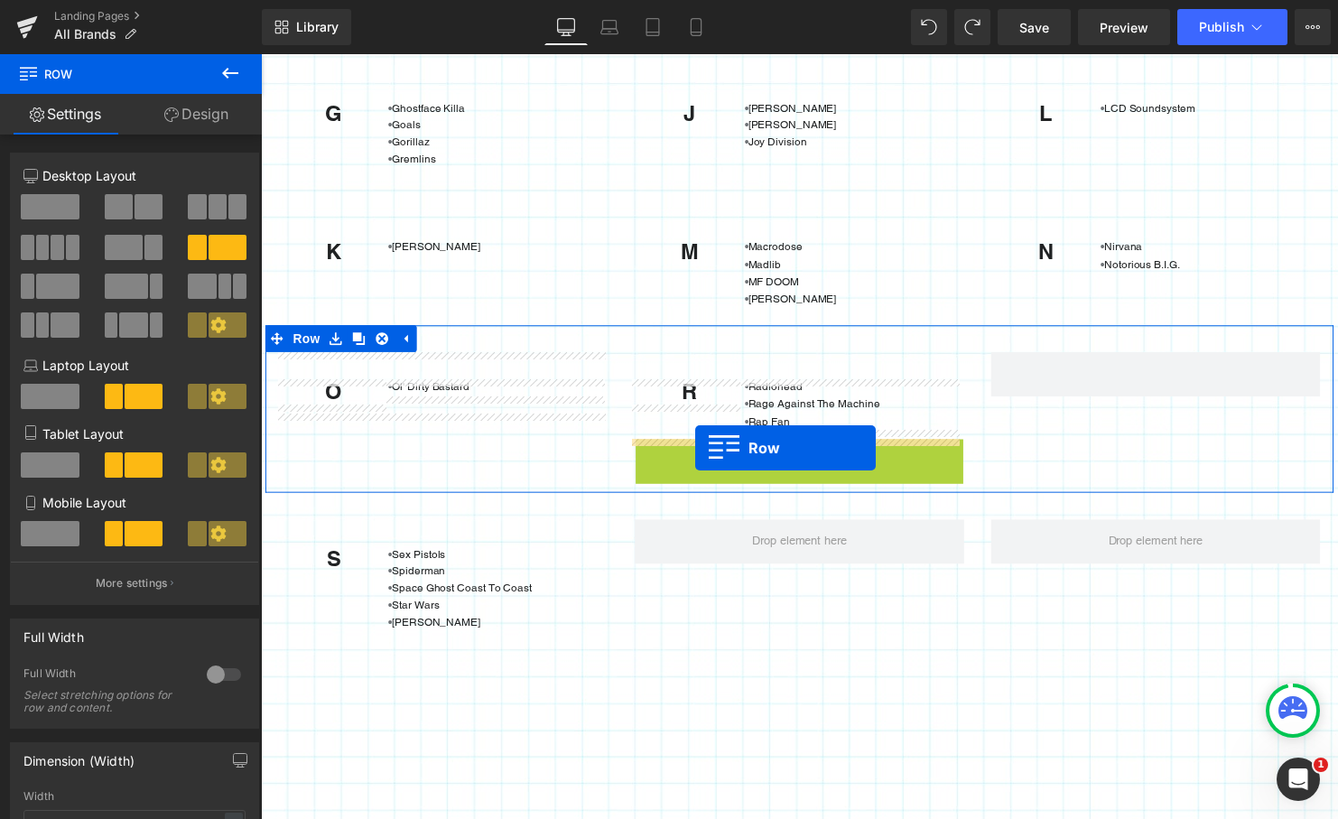
drag, startPoint x: 645, startPoint y: 453, endPoint x: 701, endPoint y: 453, distance: 56.9
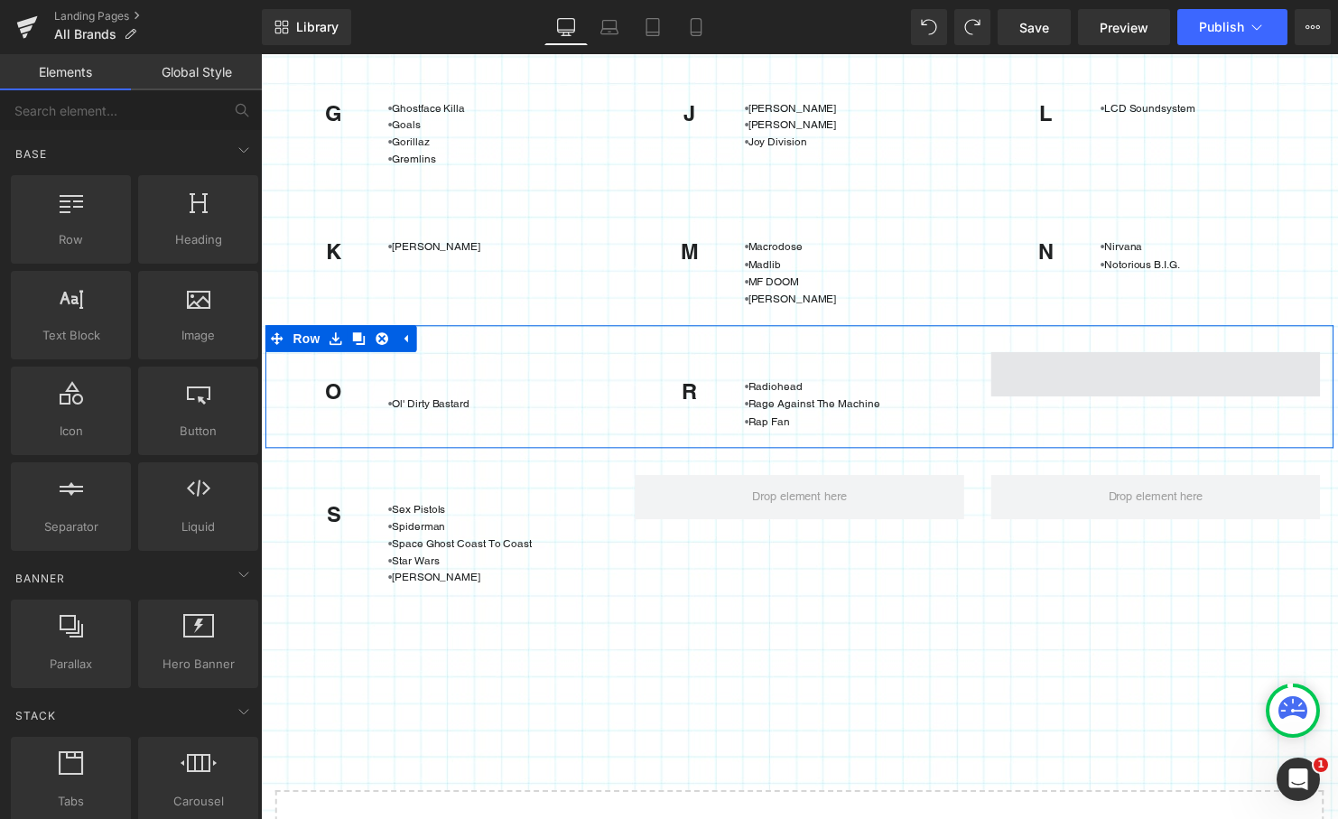
click at [1032, 383] on span at bounding box center [1168, 379] width 334 height 45
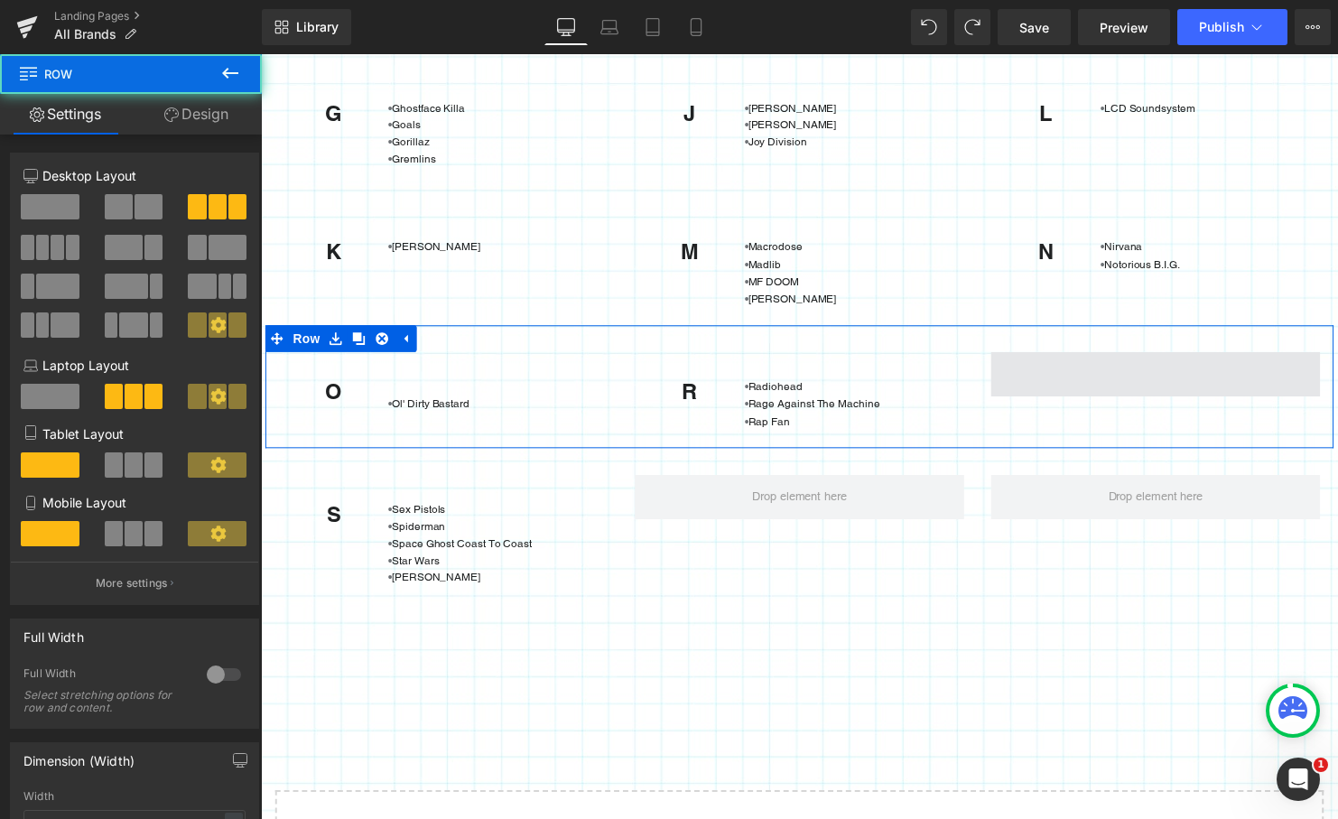
click at [1023, 374] on span at bounding box center [1168, 379] width 334 height 45
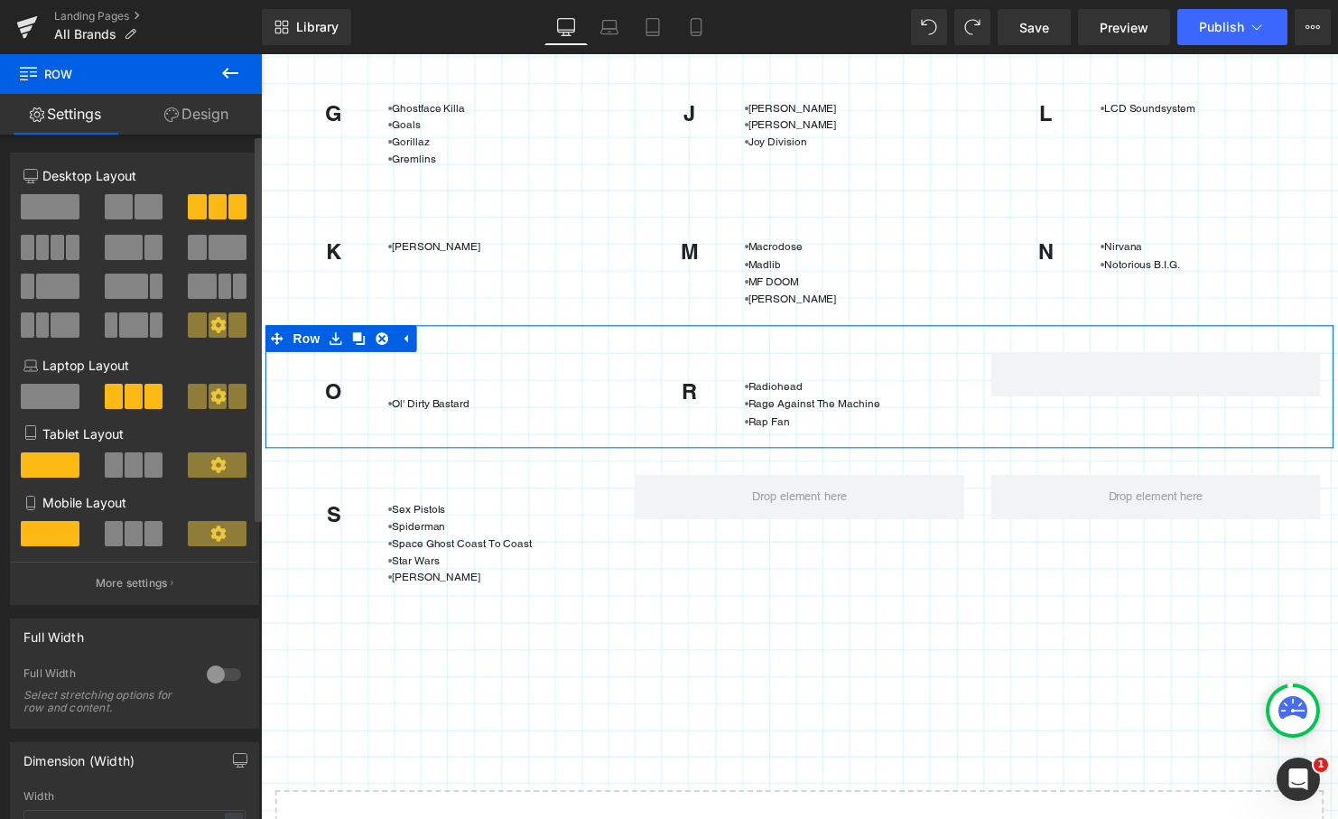
click at [33, 202] on span at bounding box center [50, 206] width 59 height 25
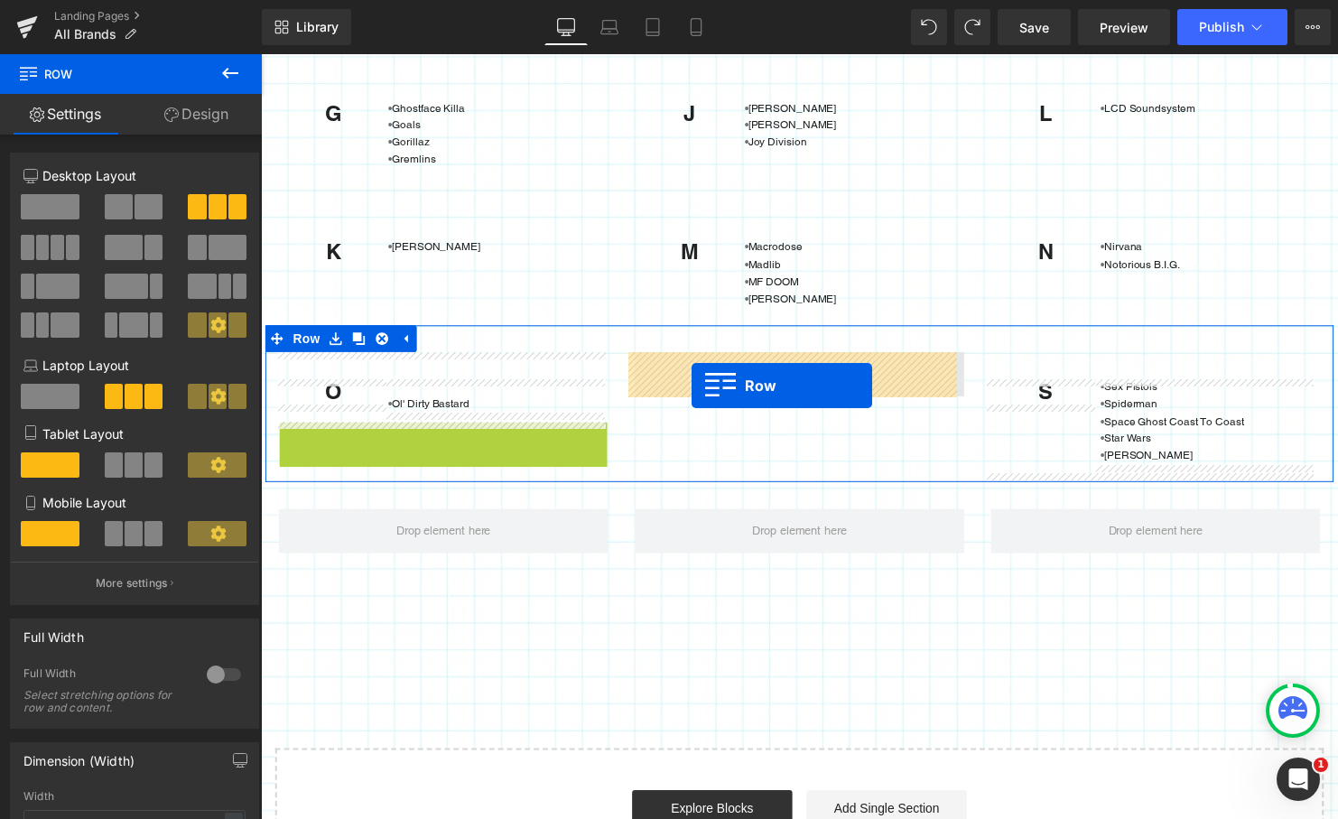
drag, startPoint x: 285, startPoint y: 441, endPoint x: 698, endPoint y: 390, distance: 415.7
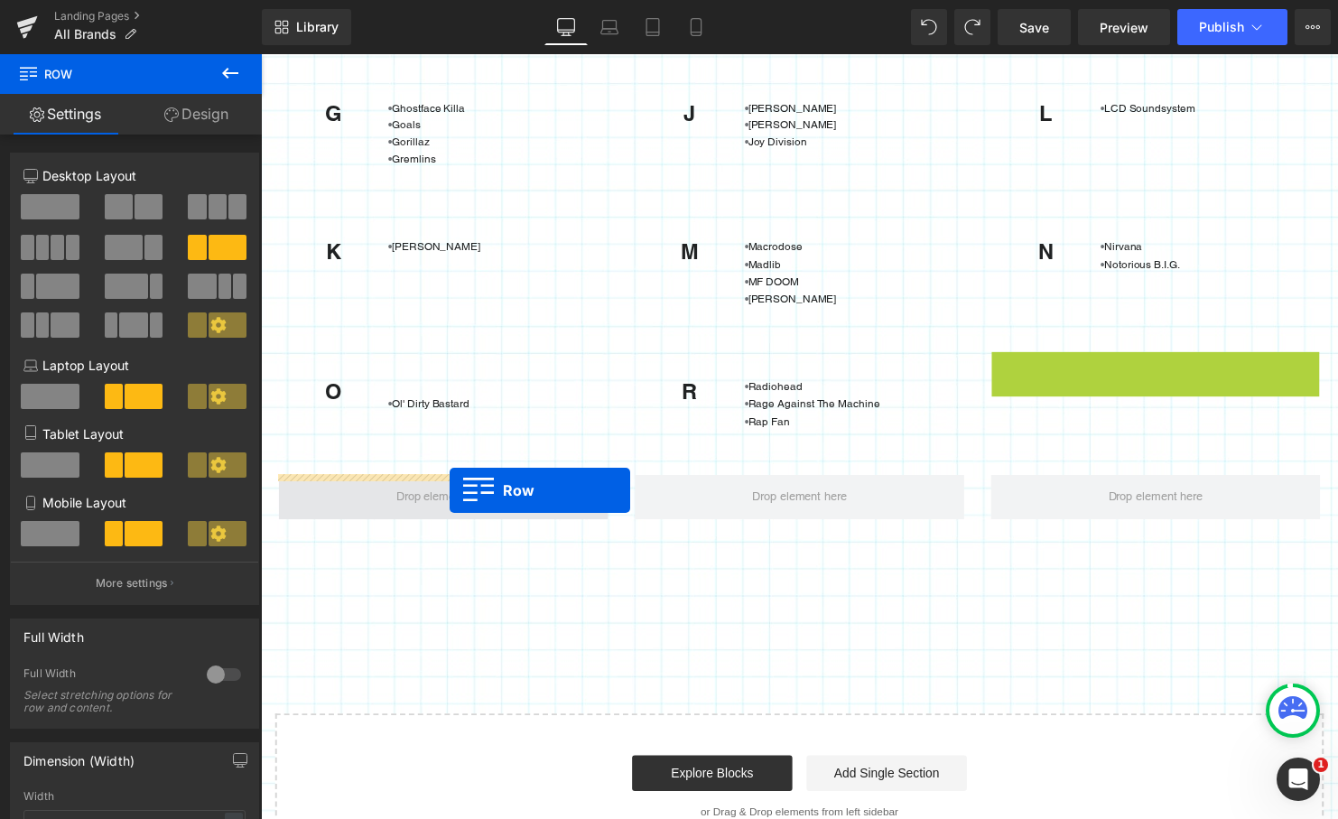
drag, startPoint x: 1007, startPoint y: 370, endPoint x: 452, endPoint y: 497, distance: 568.6
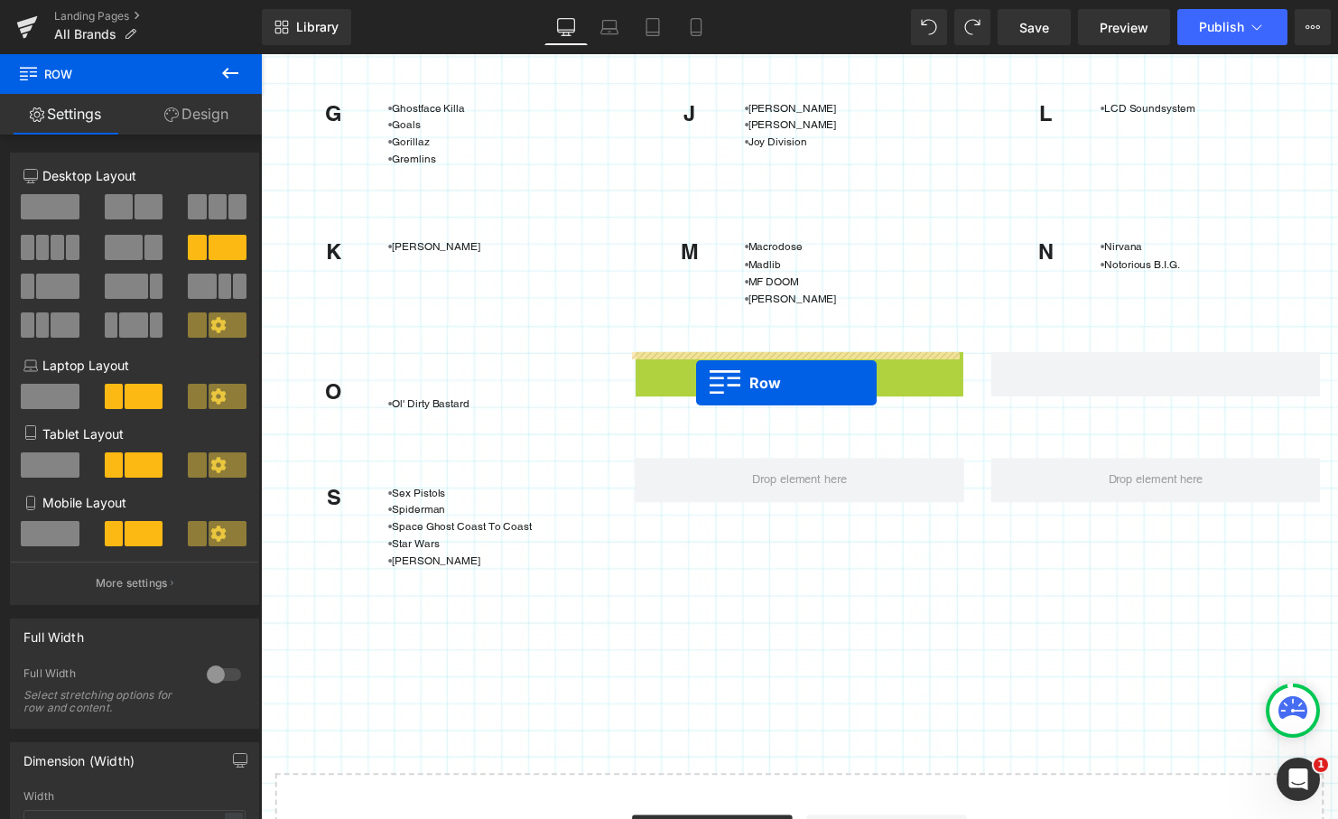
drag, startPoint x: 647, startPoint y: 368, endPoint x: 701, endPoint y: 386, distance: 56.2
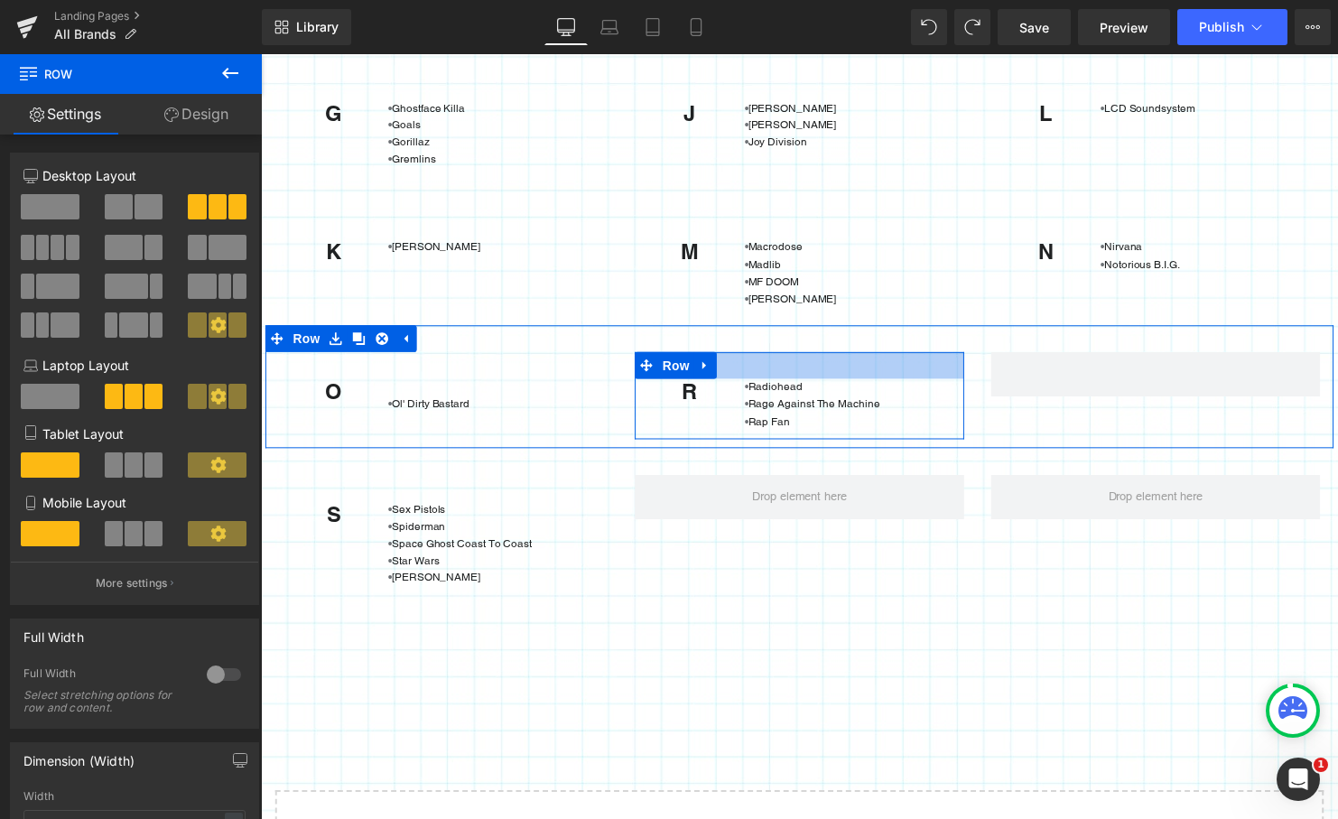
drag, startPoint x: 1059, startPoint y: 380, endPoint x: 721, endPoint y: 368, distance: 337.9
click at [721, 368] on div "O Heading • Ol' Dirty Bastard Text Block Row R Heading • [GEOGRAPHIC_DATA] • Ra…" at bounding box center [806, 392] width 1083 height 125
click at [705, 372] on icon at bounding box center [711, 371] width 13 height 14
click at [729, 368] on icon at bounding box center [735, 370] width 13 height 13
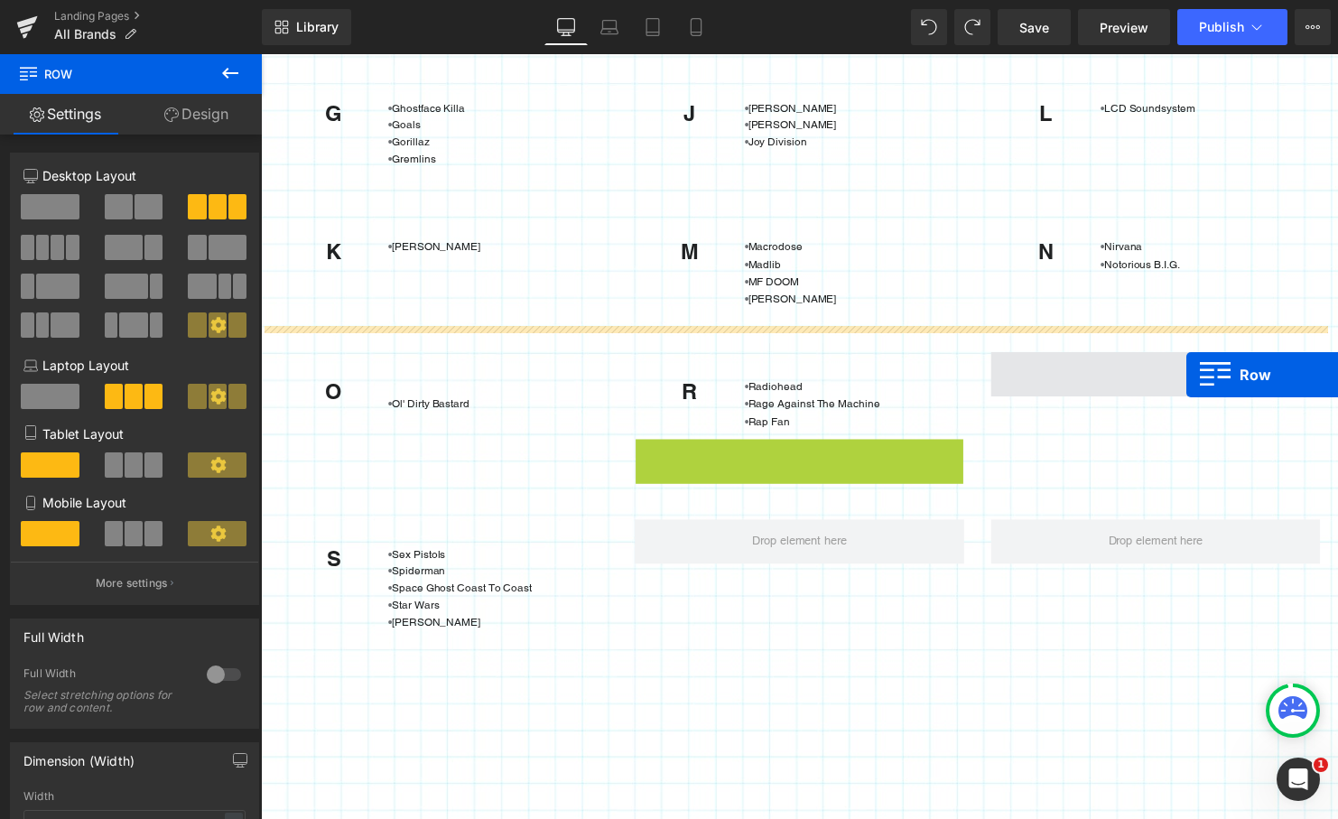
drag, startPoint x: 642, startPoint y: 457, endPoint x: 1200, endPoint y: 378, distance: 563.4
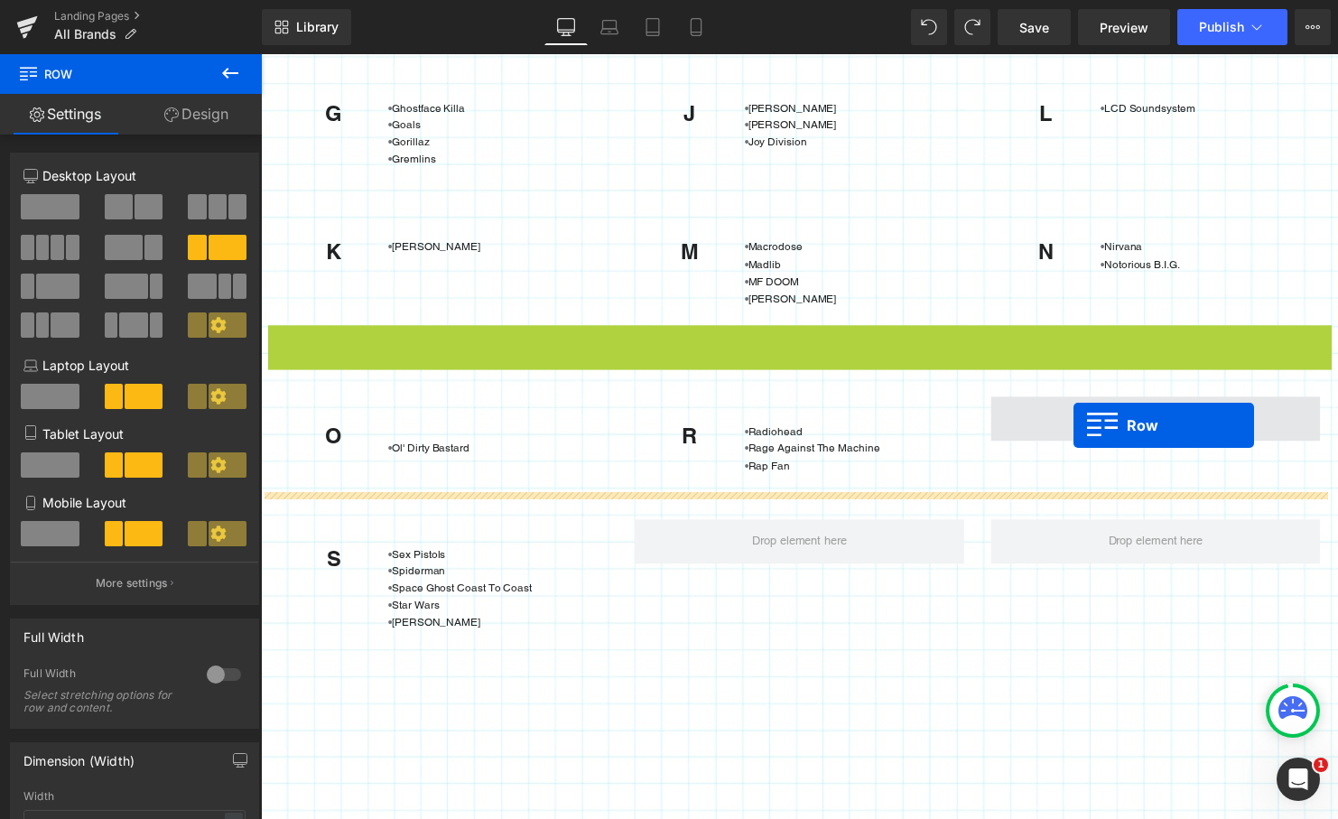
drag, startPoint x: 268, startPoint y: 340, endPoint x: 1085, endPoint y: 431, distance: 822.0
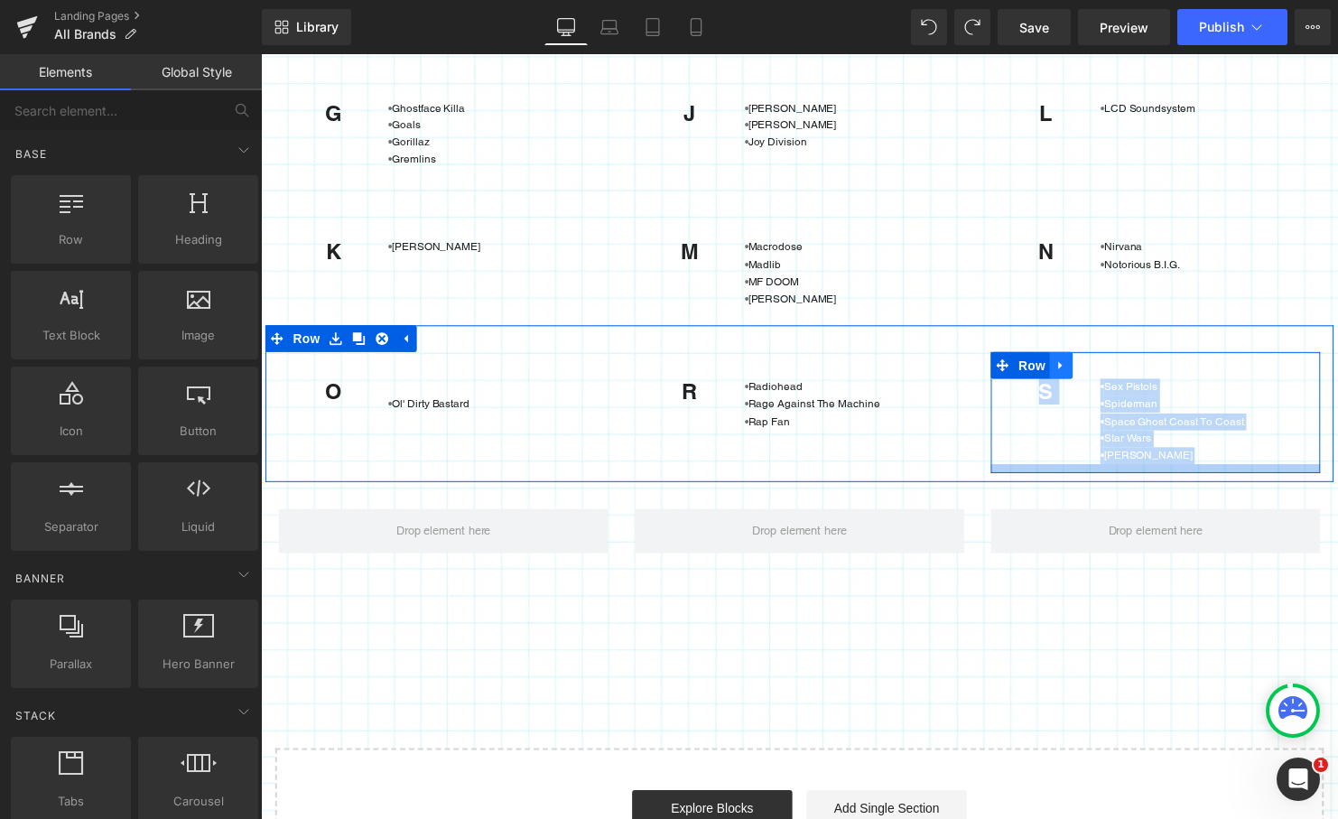
click at [1068, 369] on icon at bounding box center [1072, 371] width 13 height 14
click at [1090, 369] on icon at bounding box center [1096, 370] width 13 height 13
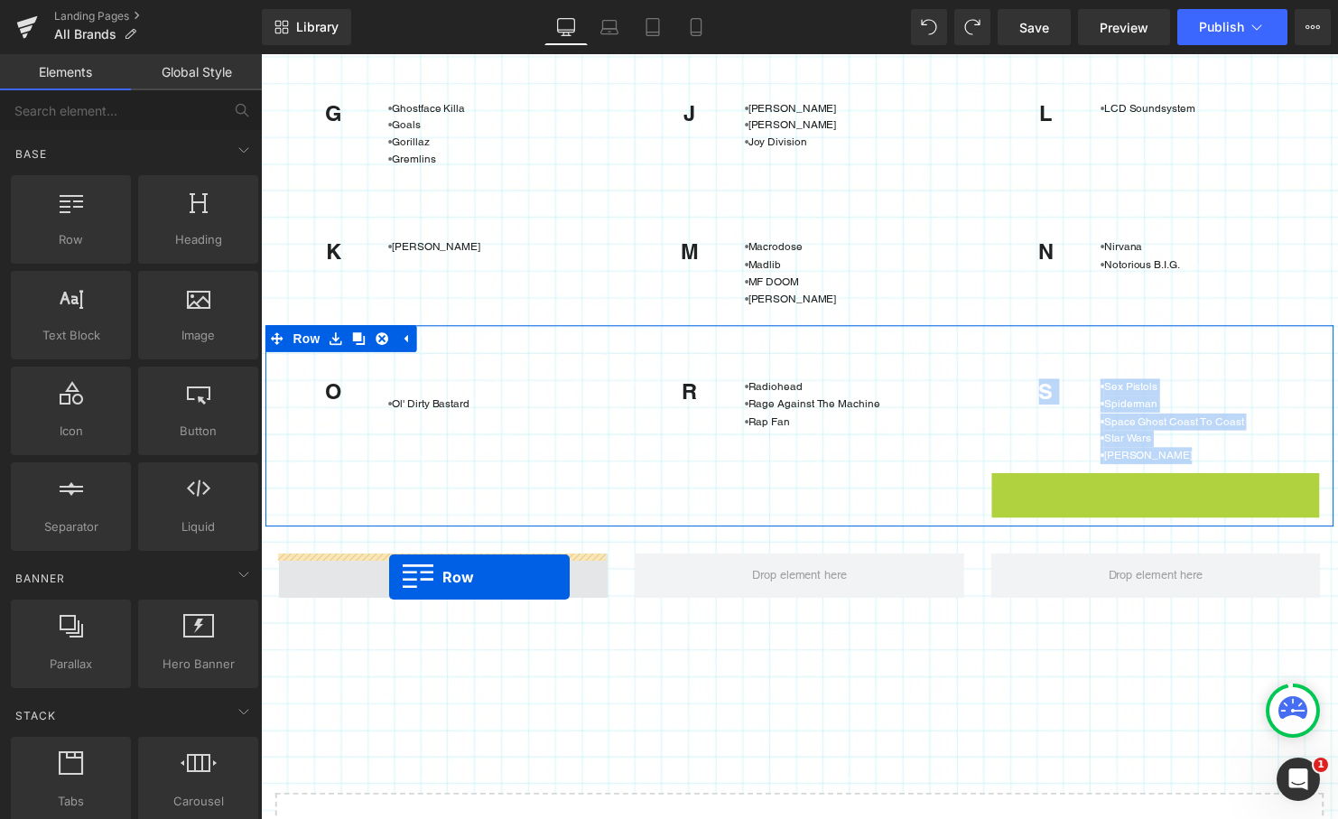
drag, startPoint x: 999, startPoint y: 491, endPoint x: 391, endPoint y: 584, distance: 614.7
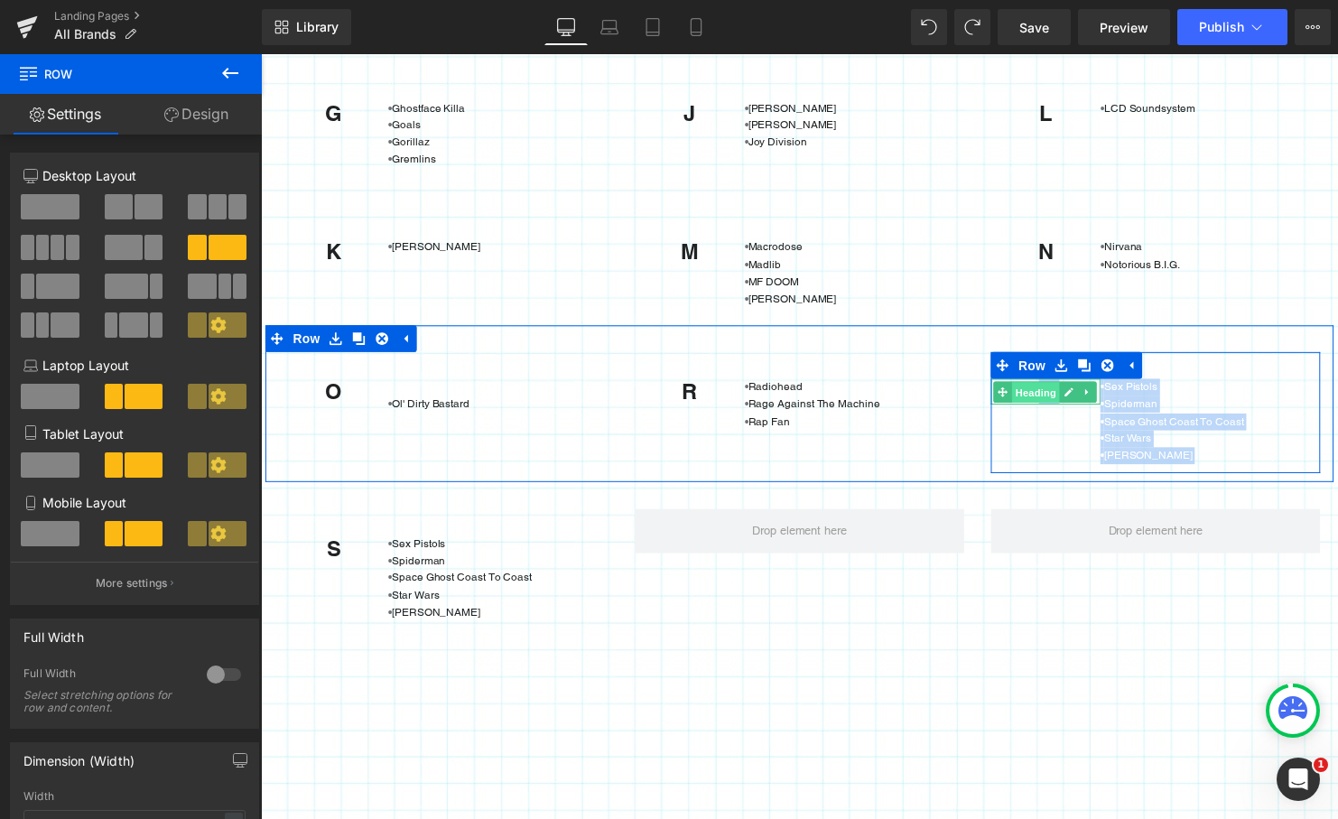
click at [1054, 395] on span "Heading" at bounding box center [1047, 397] width 49 height 22
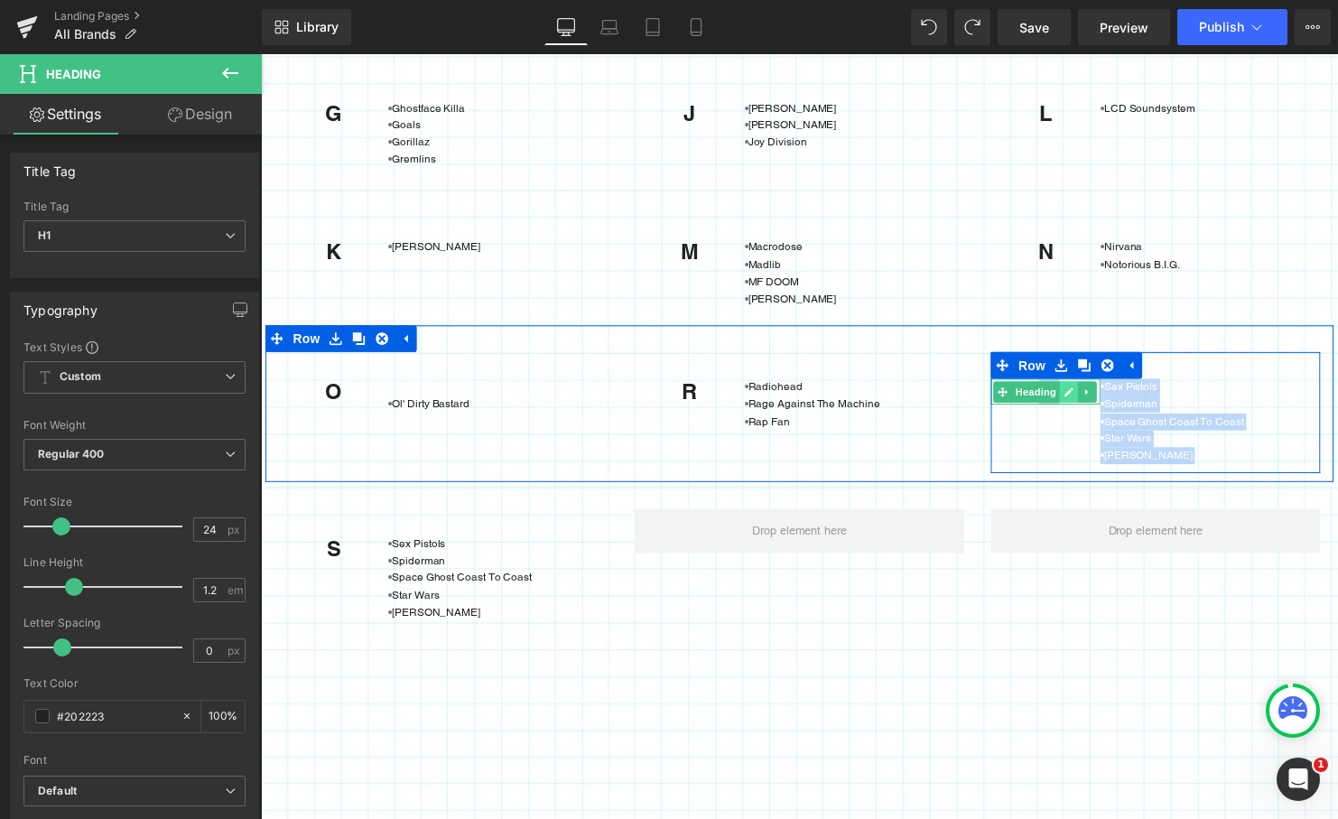
click at [1077, 395] on icon at bounding box center [1080, 397] width 9 height 9
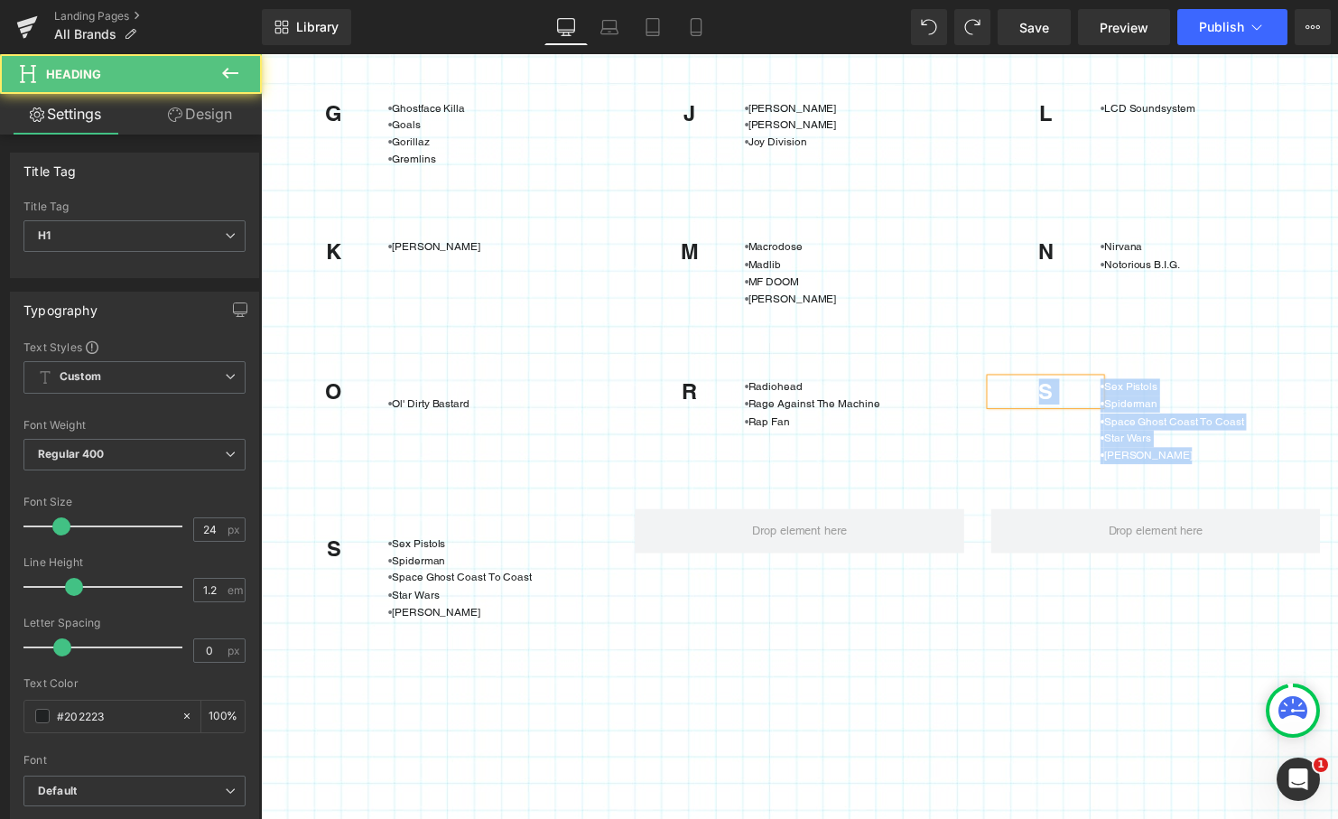
click at [1048, 397] on h1 "S" at bounding box center [1056, 397] width 111 height 26
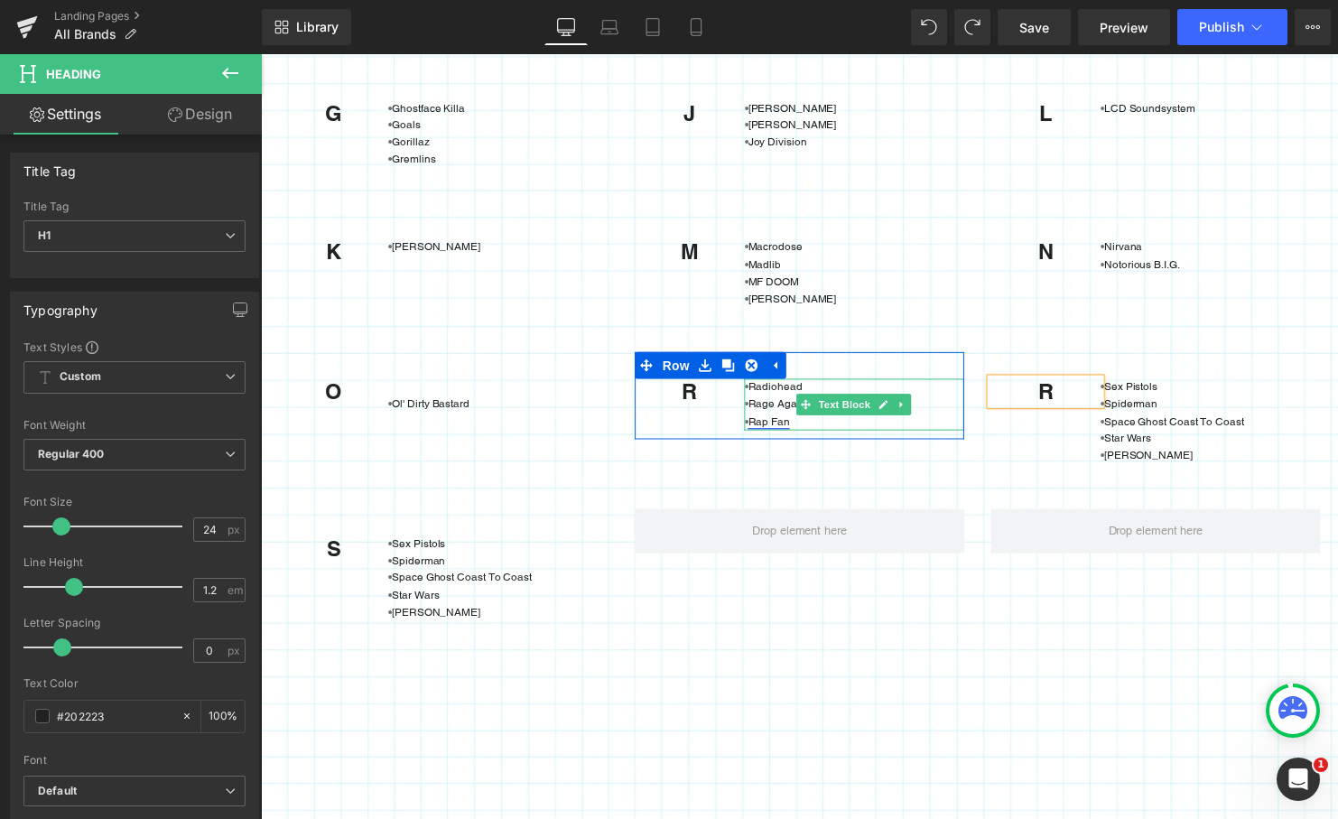
click at [773, 425] on link "Rap Fan" at bounding box center [776, 427] width 42 height 13
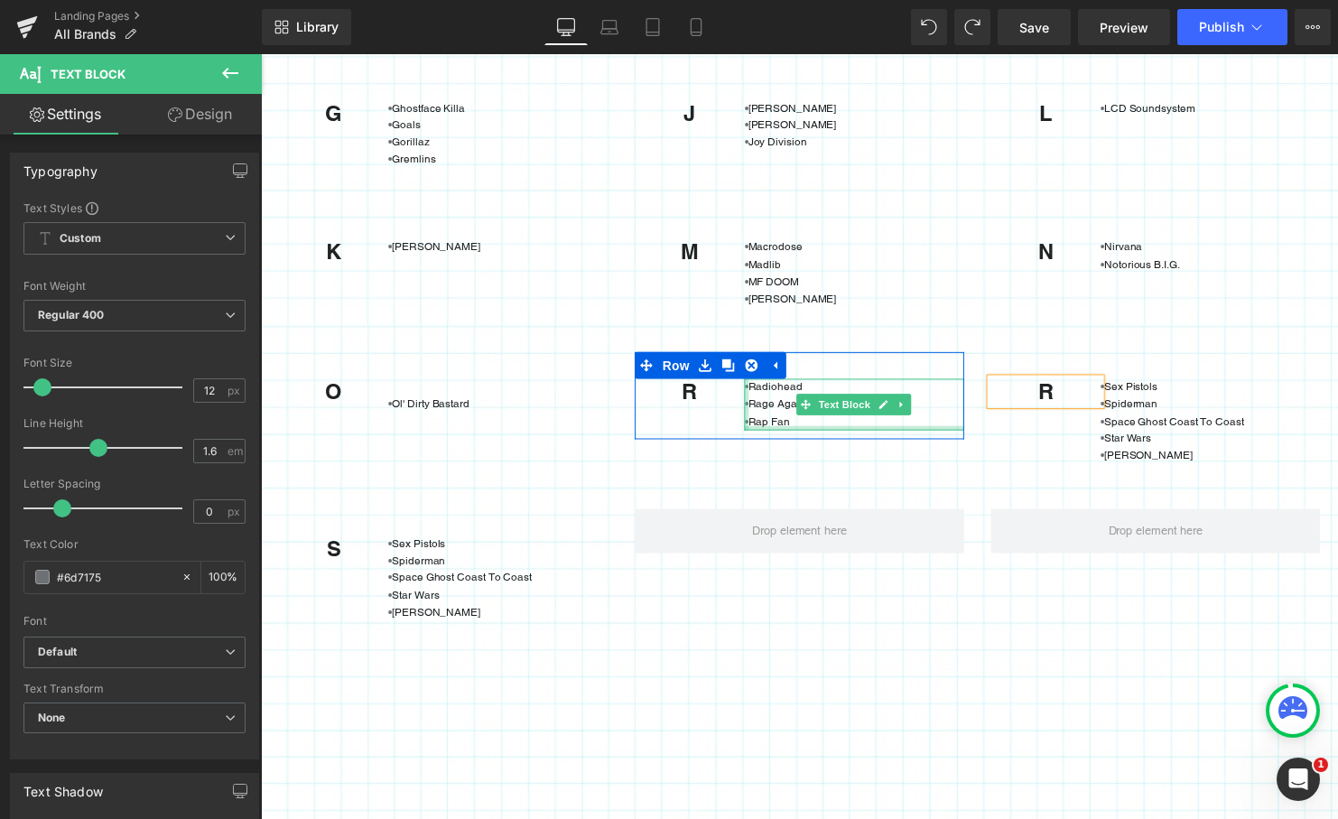
drag, startPoint x: 792, startPoint y: 431, endPoint x: 748, endPoint y: 396, distance: 56.0
click at [751, 393] on div "• [GEOGRAPHIC_DATA] • Rage Against The Machine • Rap Fan Text Block" at bounding box center [862, 410] width 223 height 52
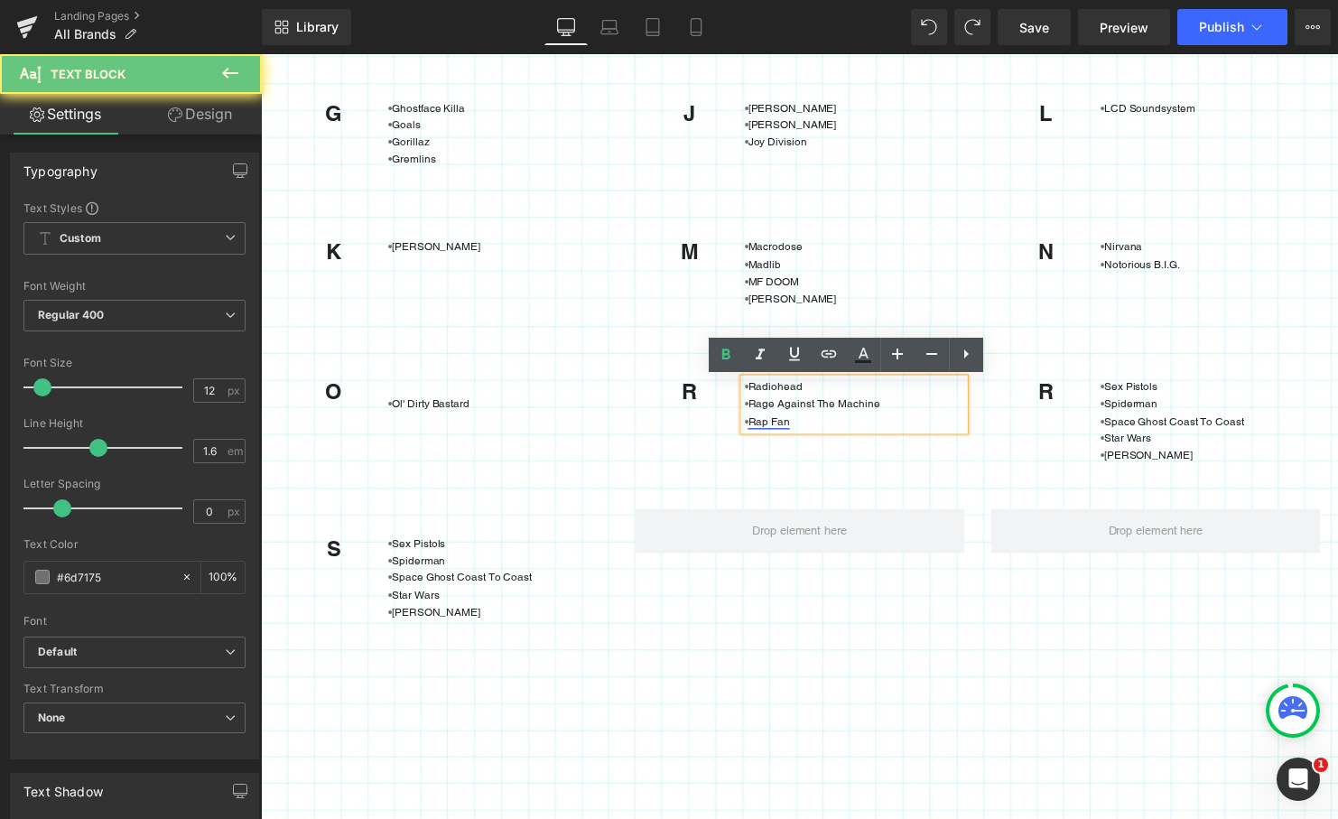
click at [787, 426] on link "Rap Fan" at bounding box center [776, 427] width 42 height 13
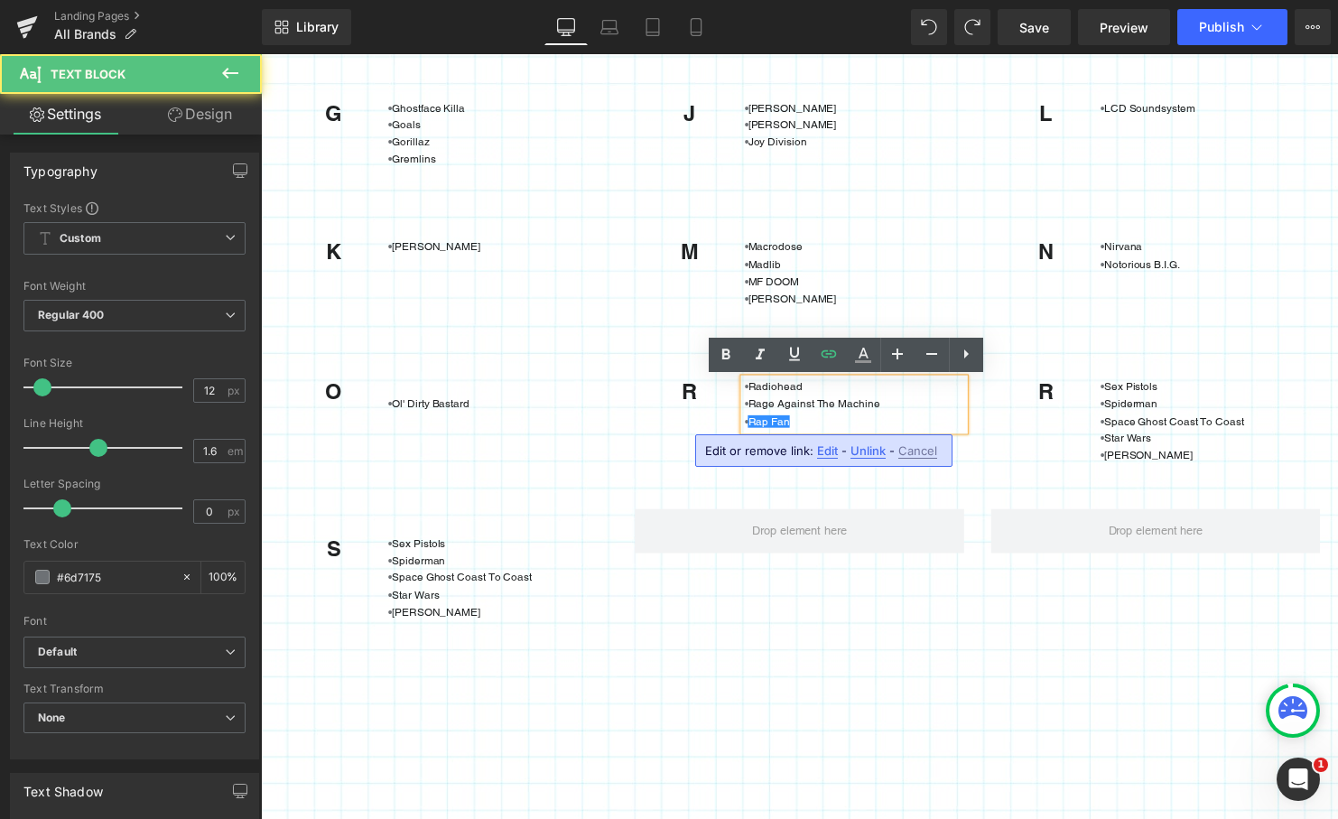
click at [802, 425] on div "• Rap Fan" at bounding box center [862, 427] width 223 height 17
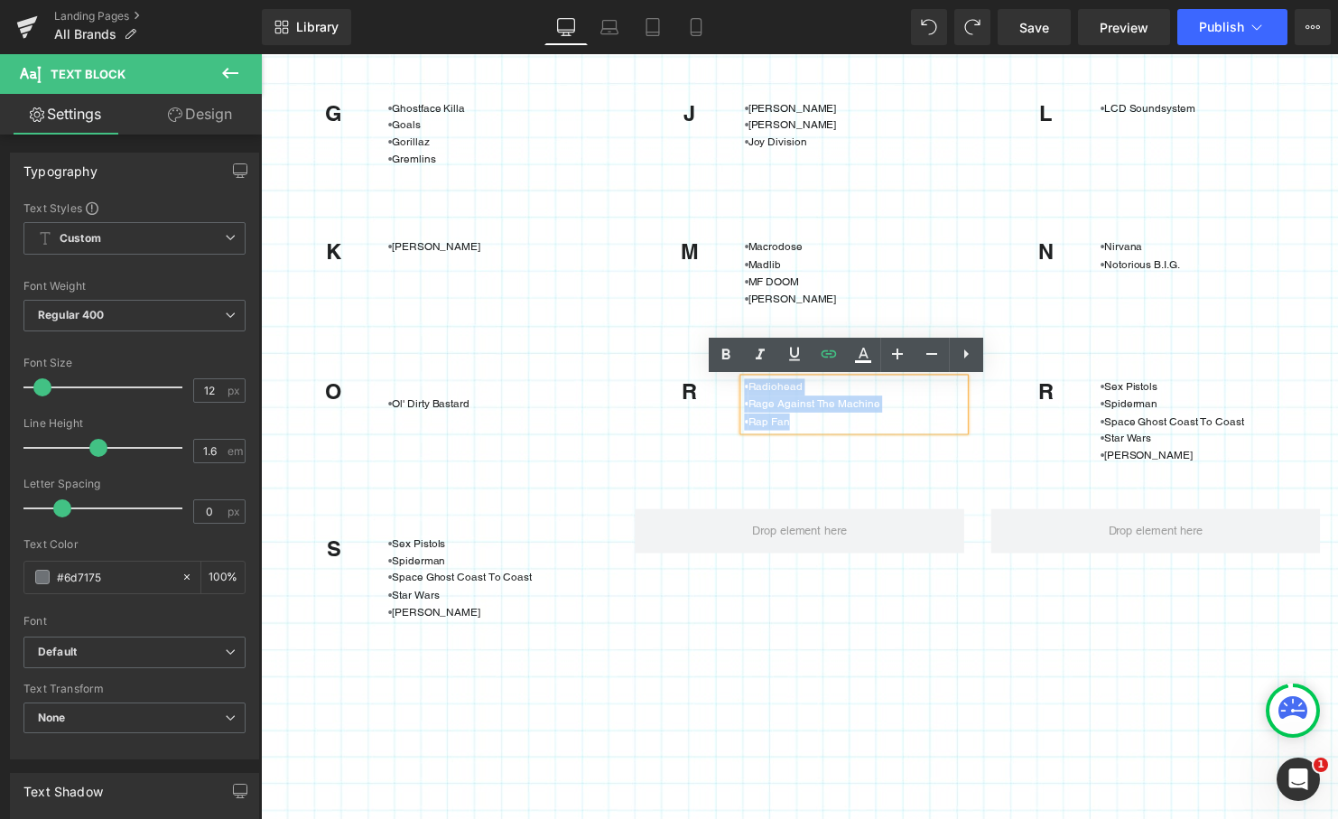
drag, startPoint x: 794, startPoint y: 425, endPoint x: 745, endPoint y: 395, distance: 57.6
click at [751, 395] on div "• [GEOGRAPHIC_DATA] • Rage Against The Machine • Rap Fan" at bounding box center [862, 410] width 223 height 52
copy div "• [GEOGRAPHIC_DATA] • Rage Against The Machine • Rap Fan"
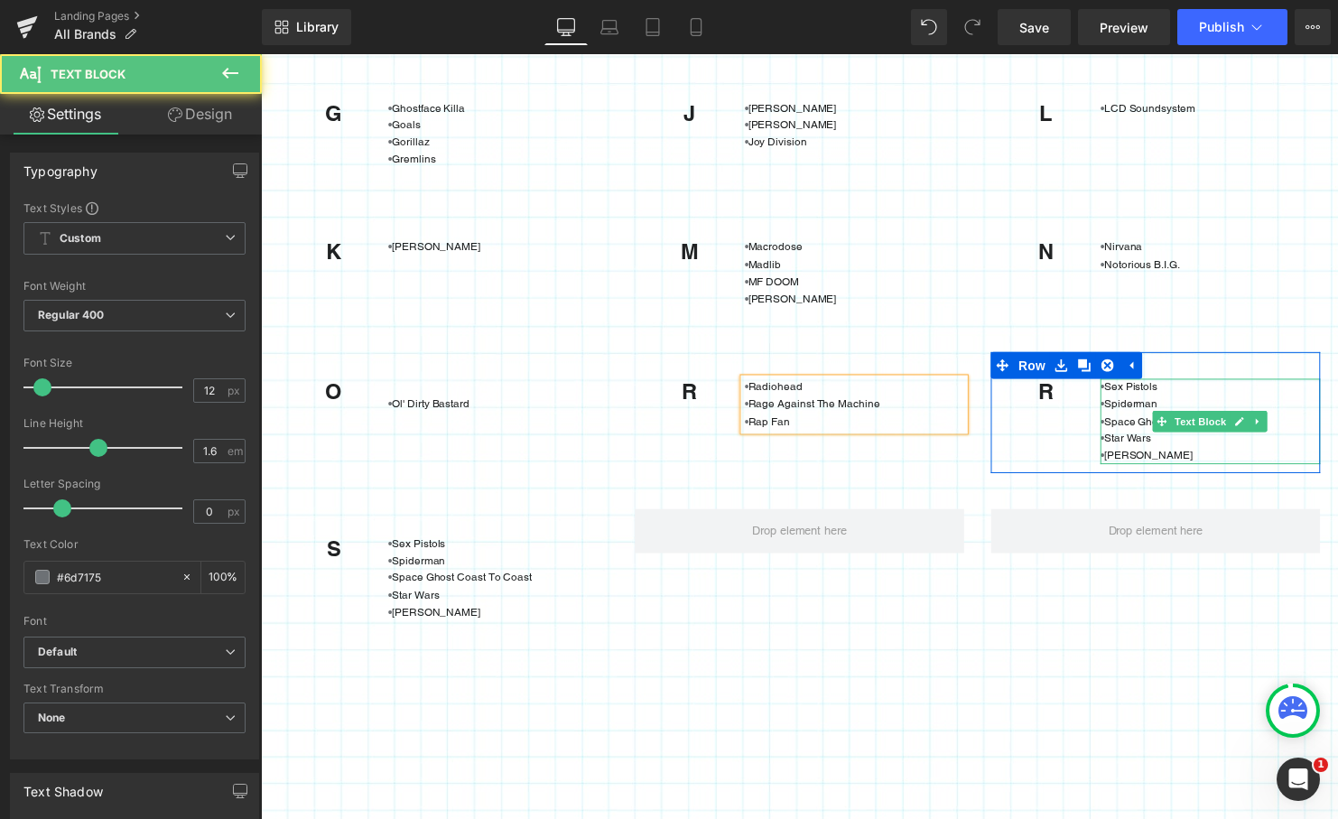
click at [1194, 460] on p "• [PERSON_NAME] Universe" at bounding box center [1223, 461] width 223 height 17
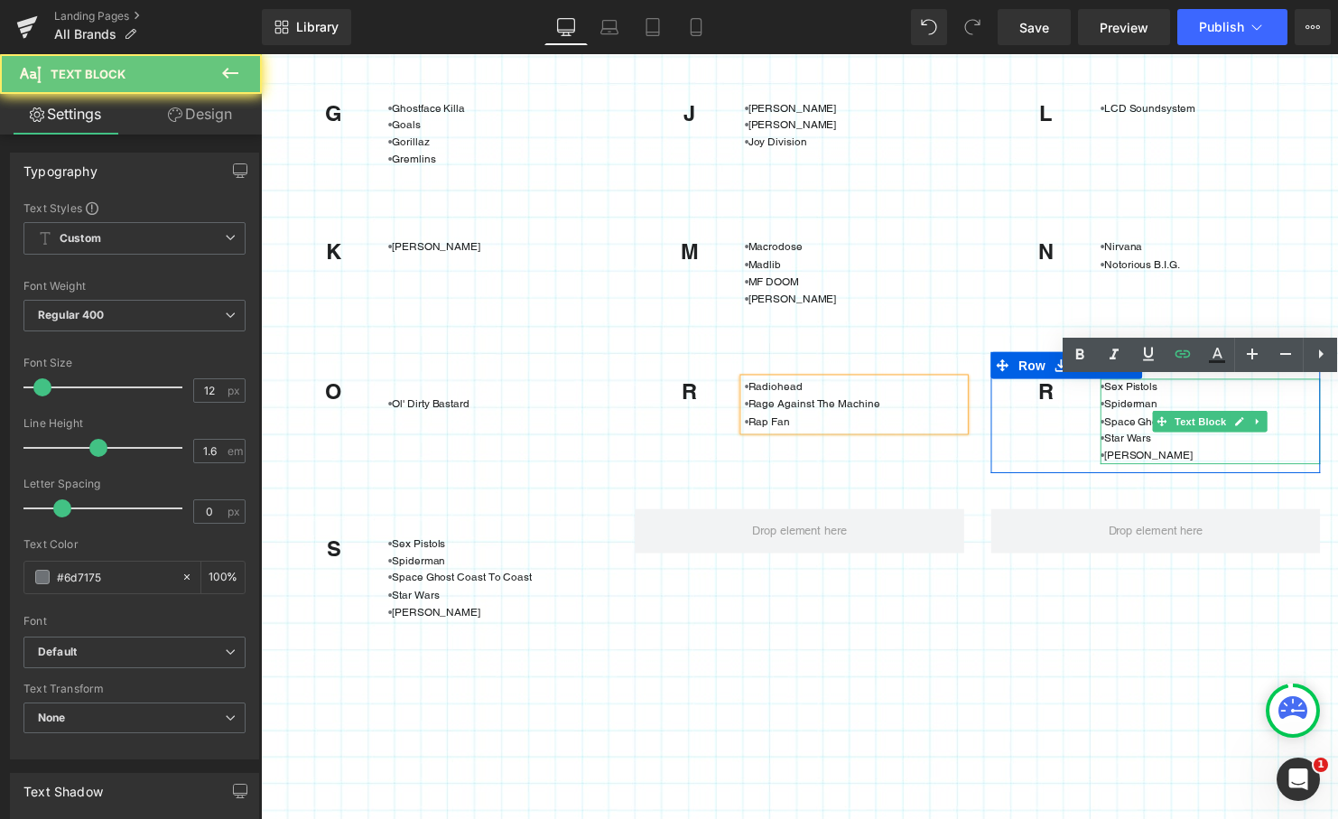
click at [1194, 460] on p "• [PERSON_NAME] Universe" at bounding box center [1223, 461] width 223 height 17
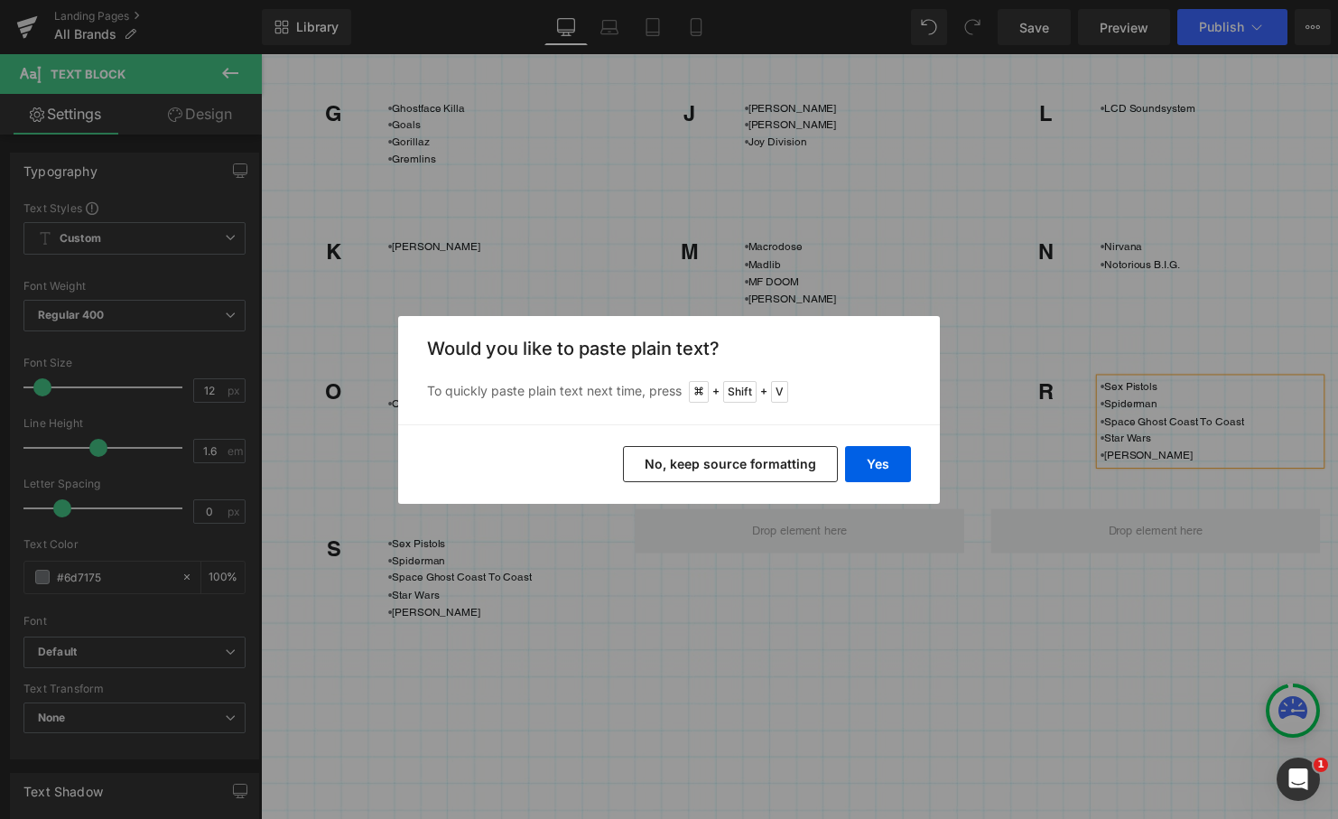
click at [757, 460] on button "No, keep source formatting" at bounding box center [730, 464] width 215 height 36
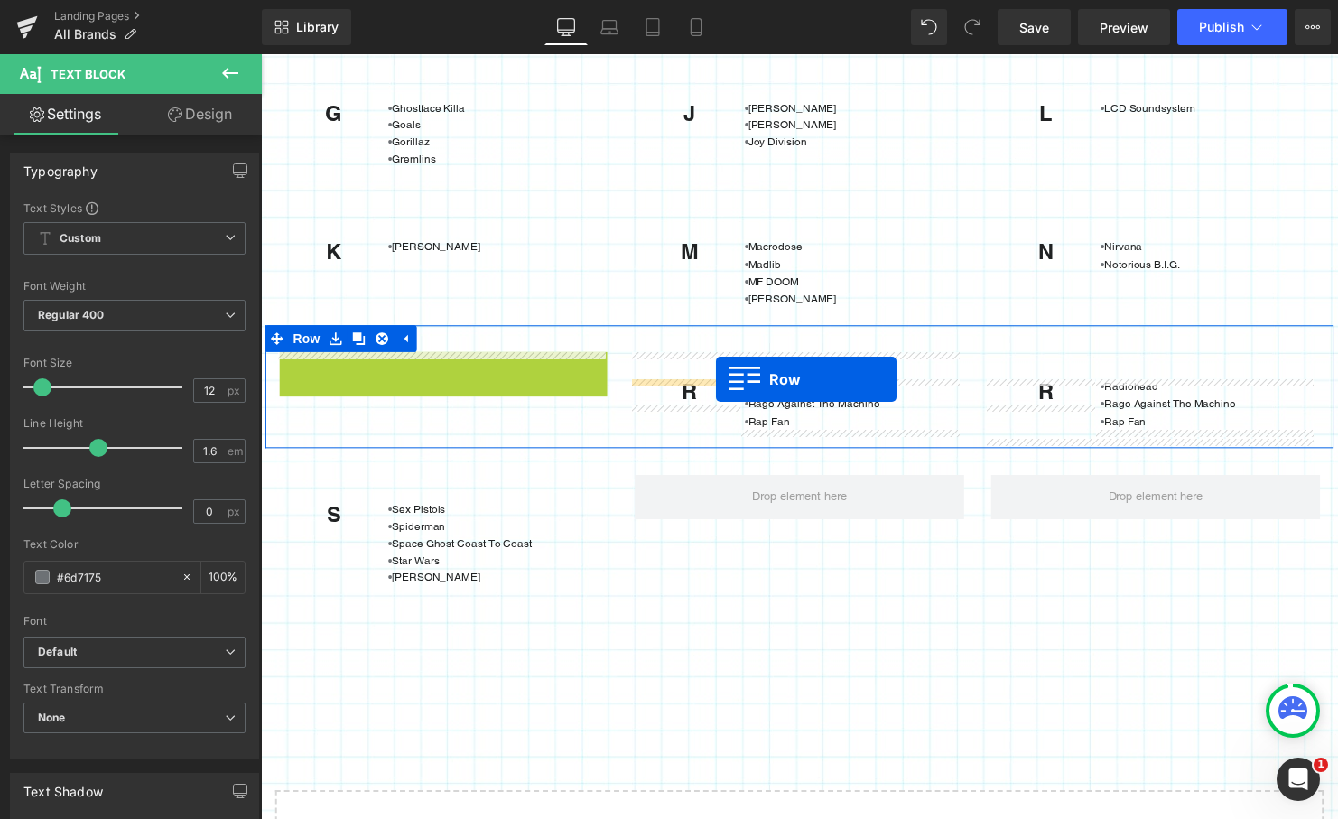
drag, startPoint x: 289, startPoint y: 373, endPoint x: 722, endPoint y: 383, distance: 433.5
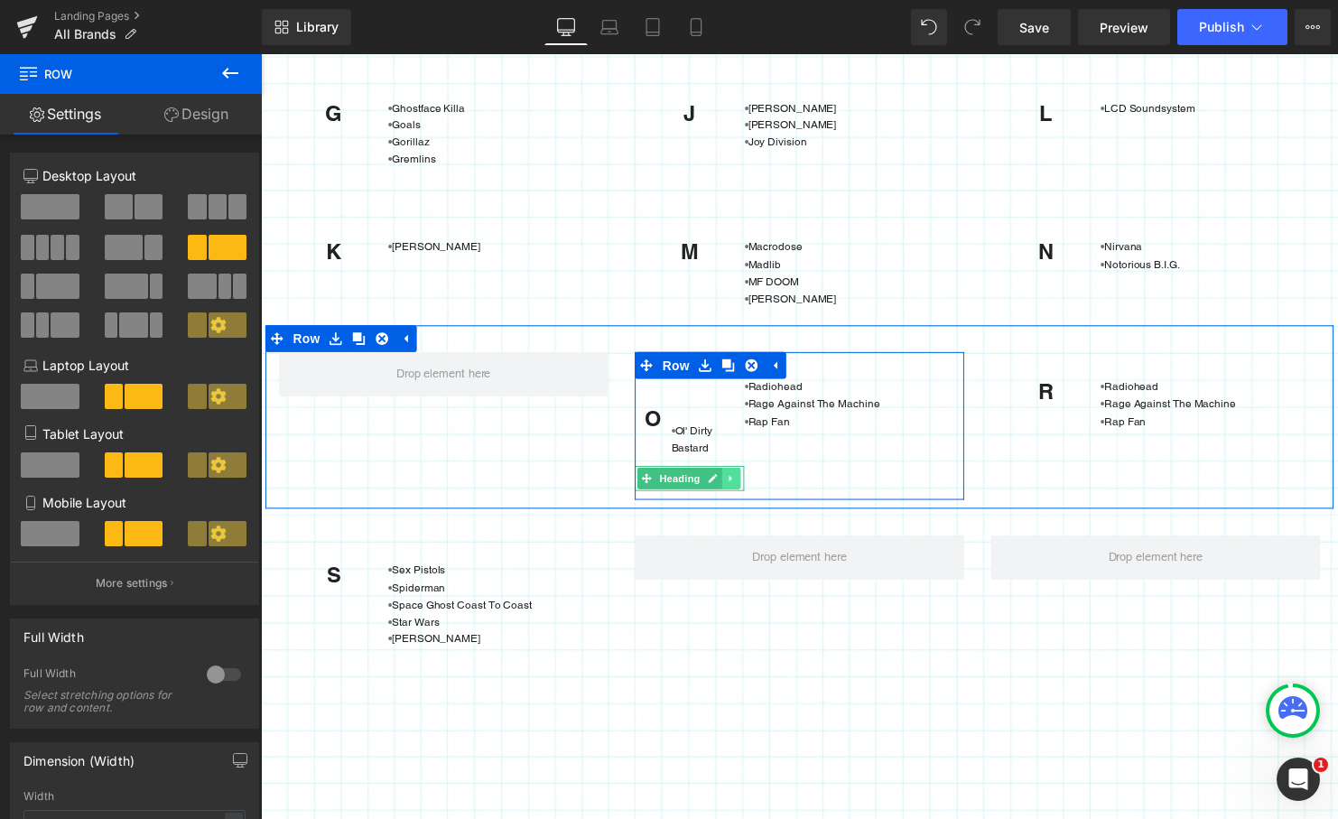
click at [737, 486] on icon at bounding box center [738, 485] width 3 height 6
click at [743, 489] on icon at bounding box center [748, 484] width 10 height 10
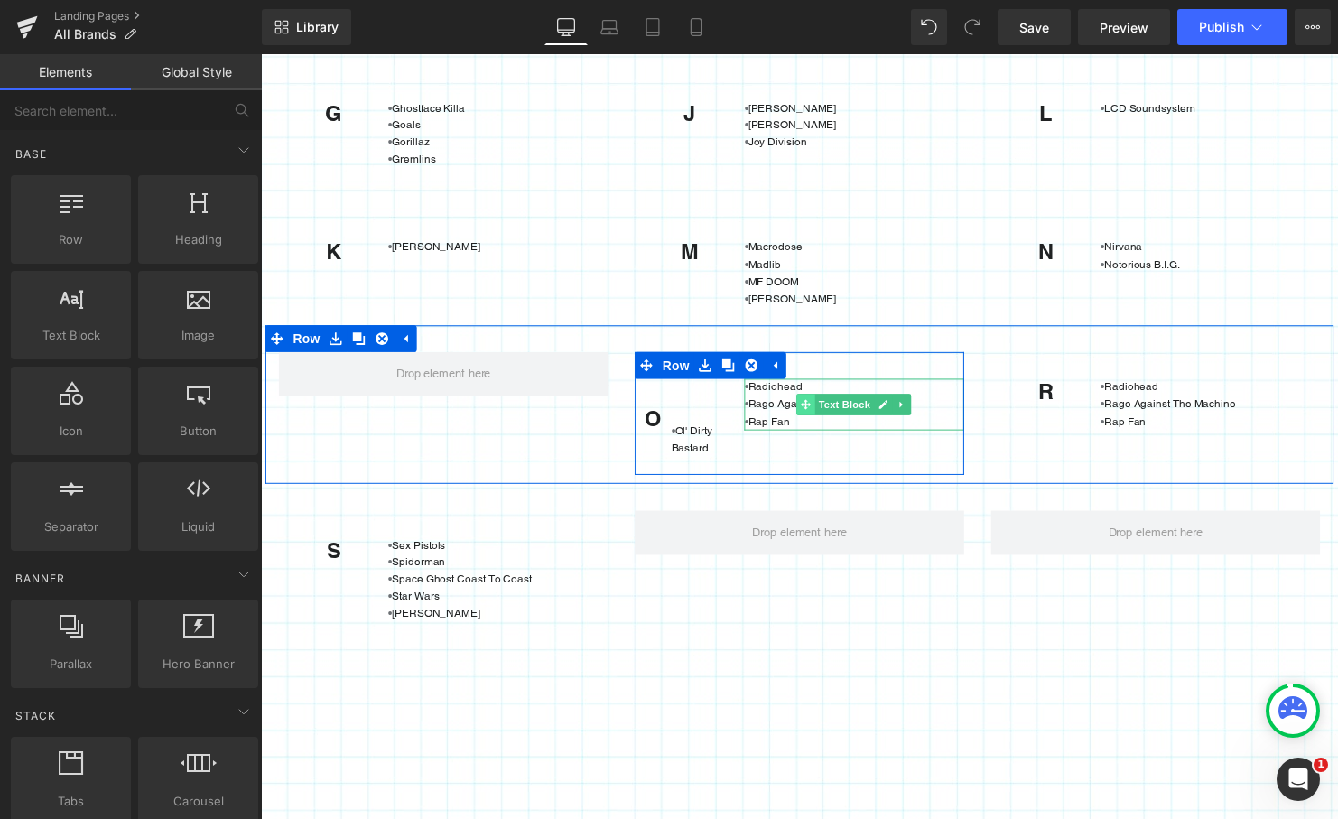
click at [804, 400] on span at bounding box center [813, 410] width 19 height 22
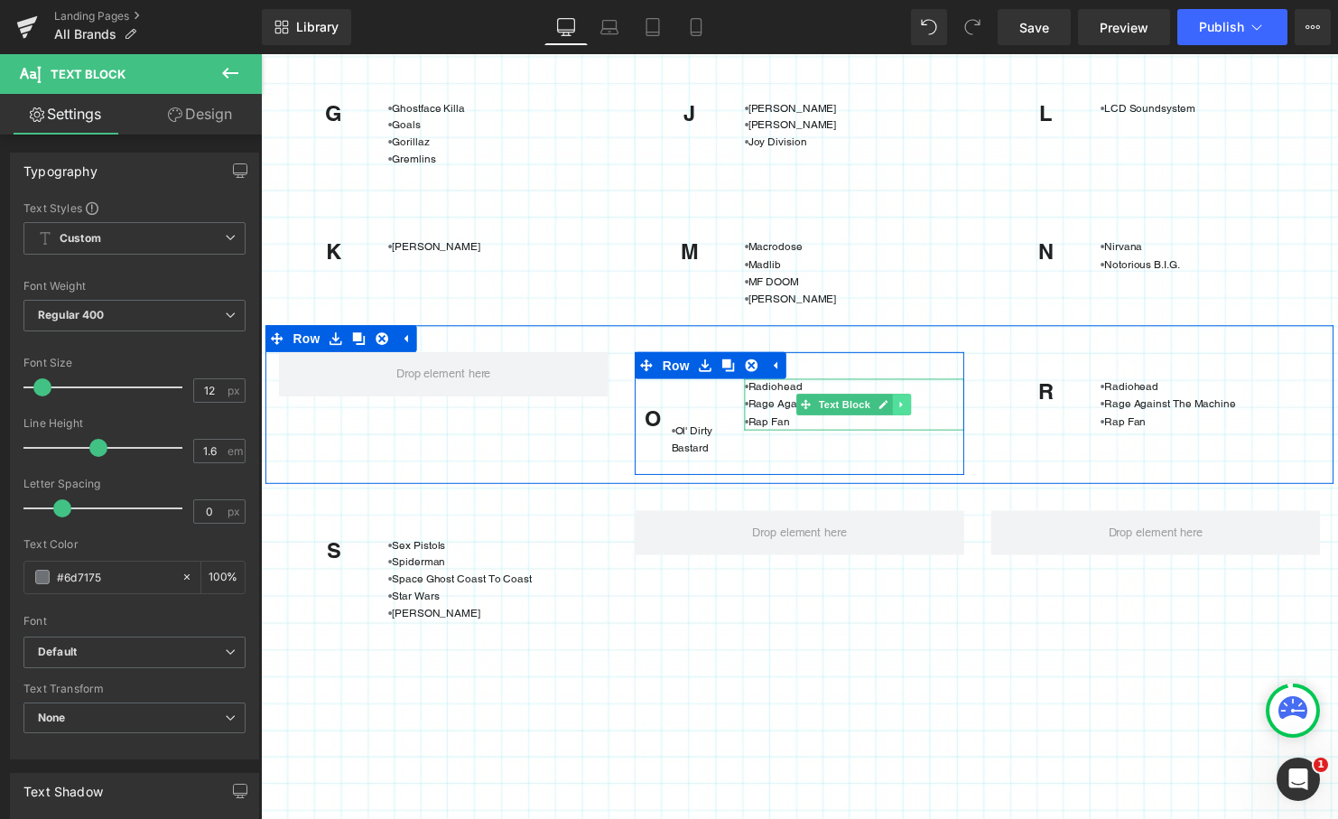
click at [908, 406] on icon at bounding box center [909, 409] width 3 height 6
click at [915, 410] on icon at bounding box center [920, 409] width 10 height 10
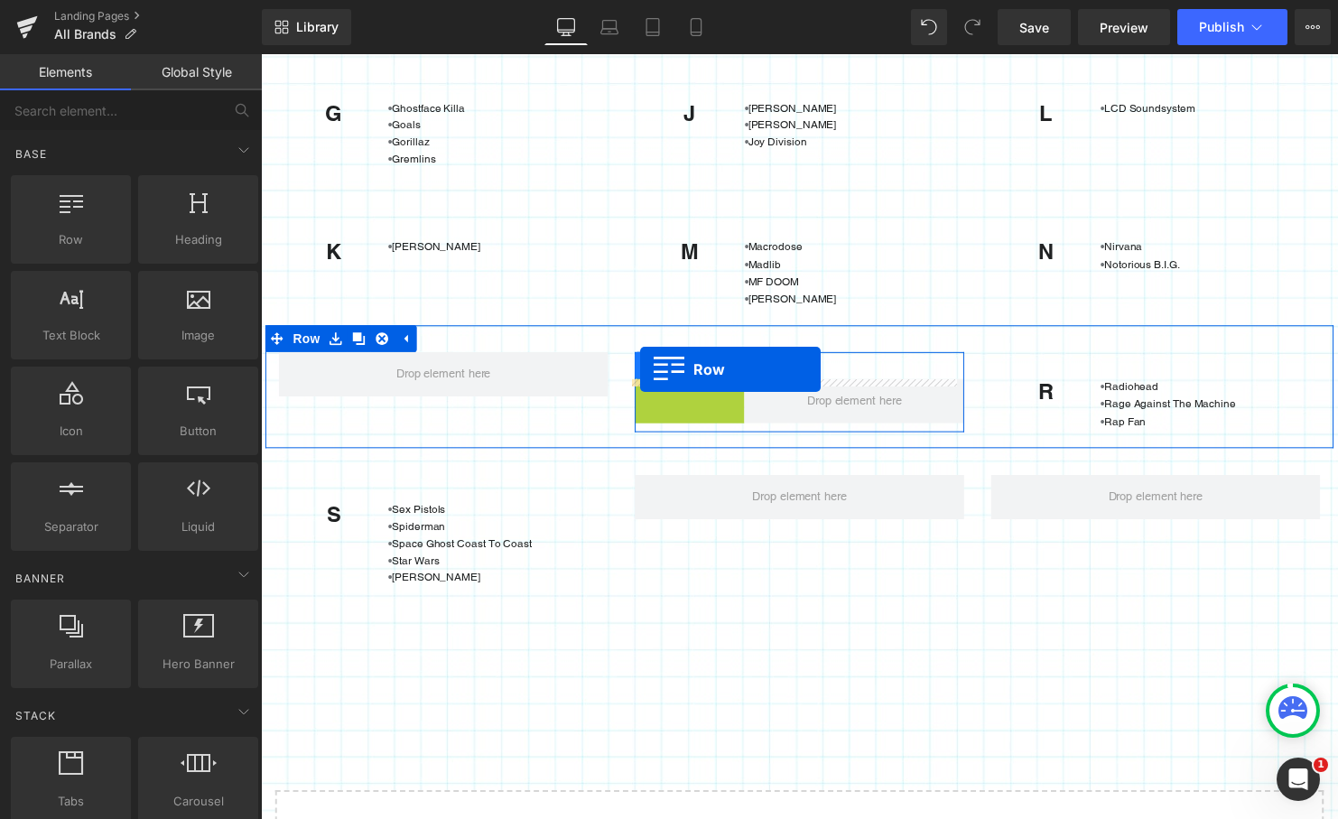
drag, startPoint x: 646, startPoint y: 395, endPoint x: 646, endPoint y: 374, distance: 21.7
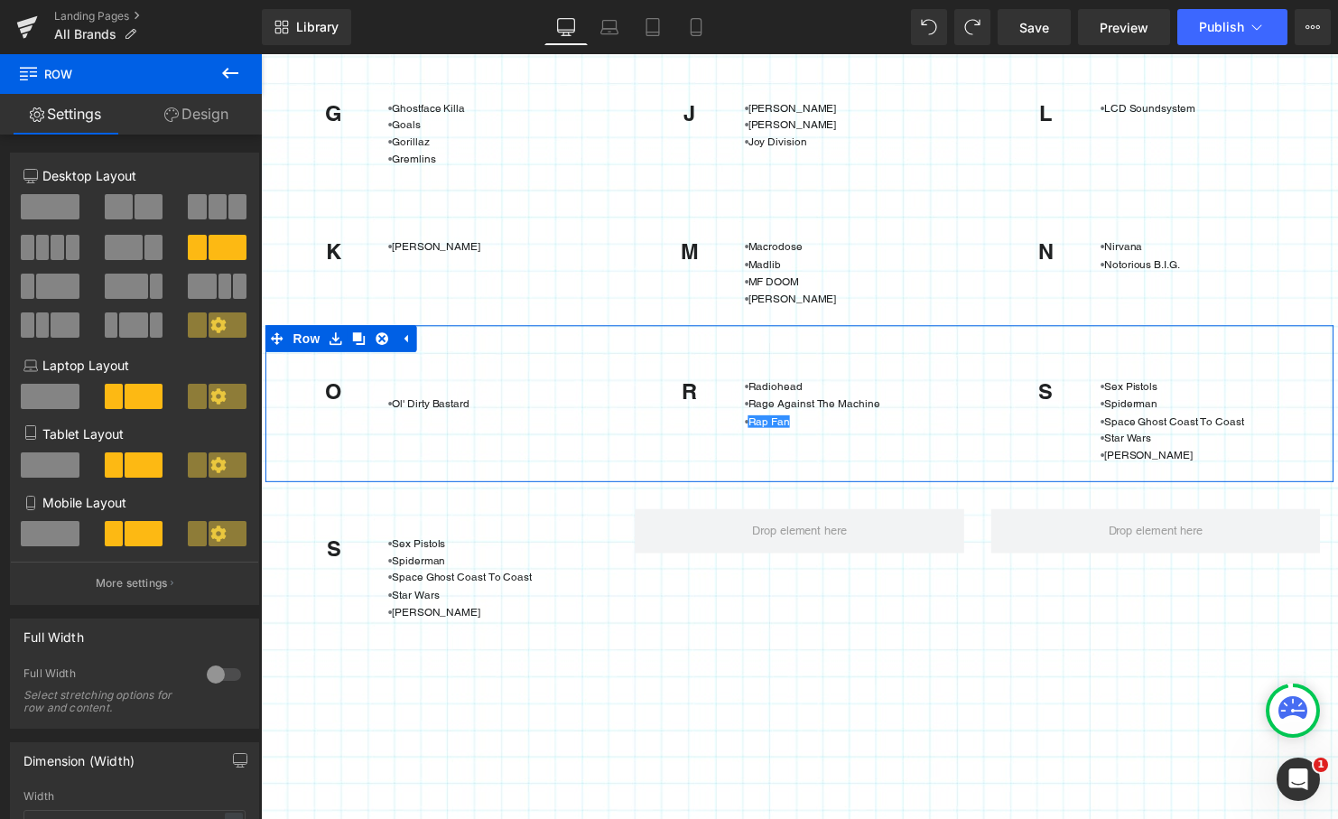
click at [701, 461] on div "O Heading • Ol' Dirty Bastard Text Block Row R Heading • [GEOGRAPHIC_DATA] • Ra…" at bounding box center [806, 409] width 1083 height 159
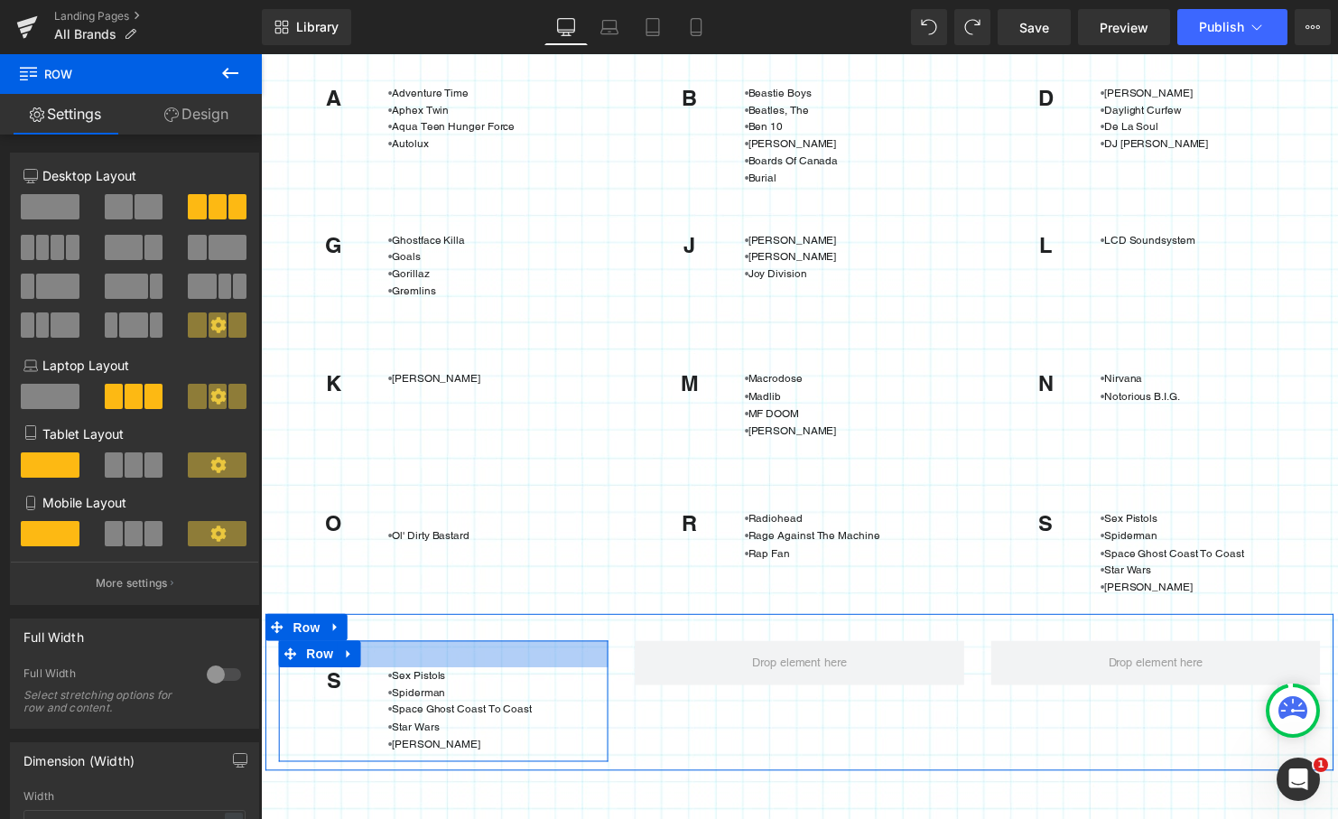
scroll to position [14, 0]
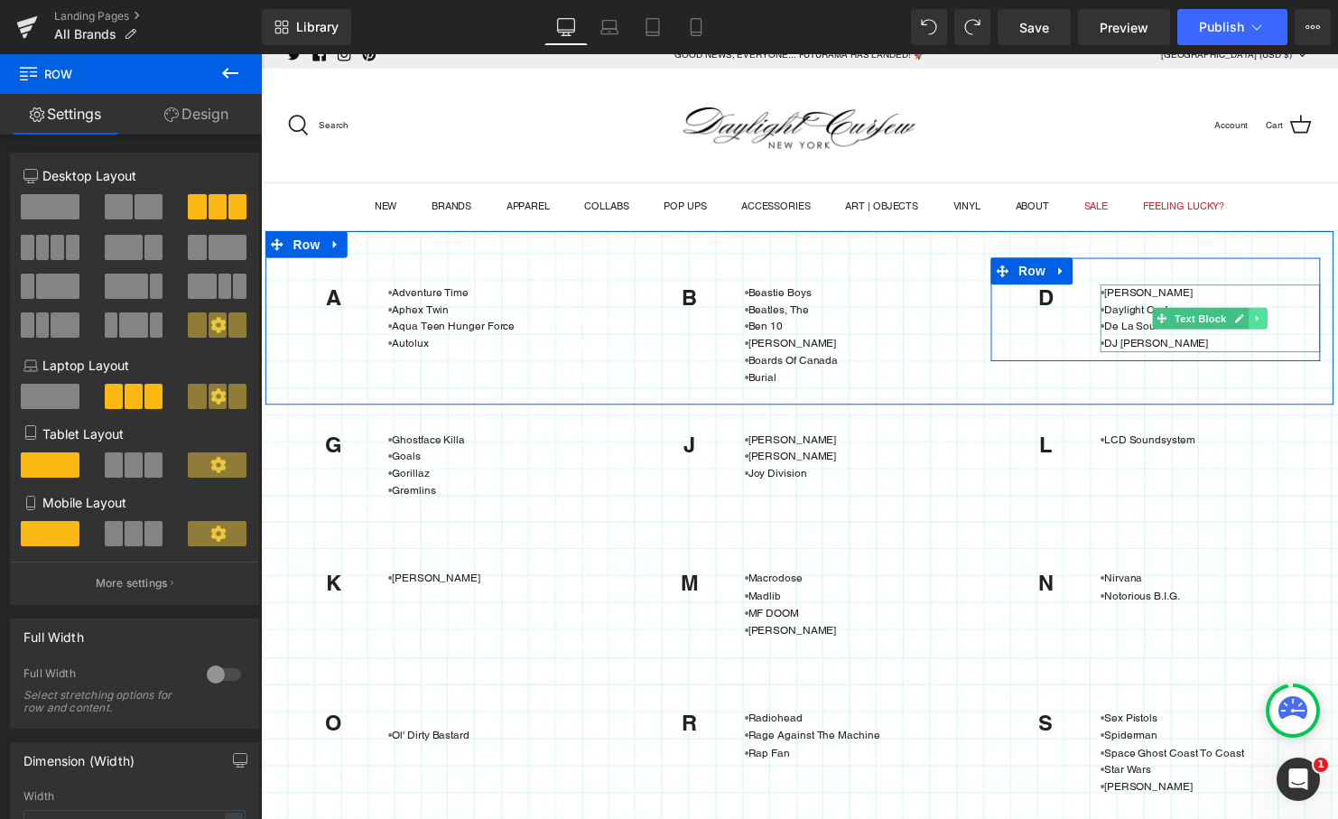
click at [1268, 325] on icon at bounding box center [1272, 322] width 10 height 11
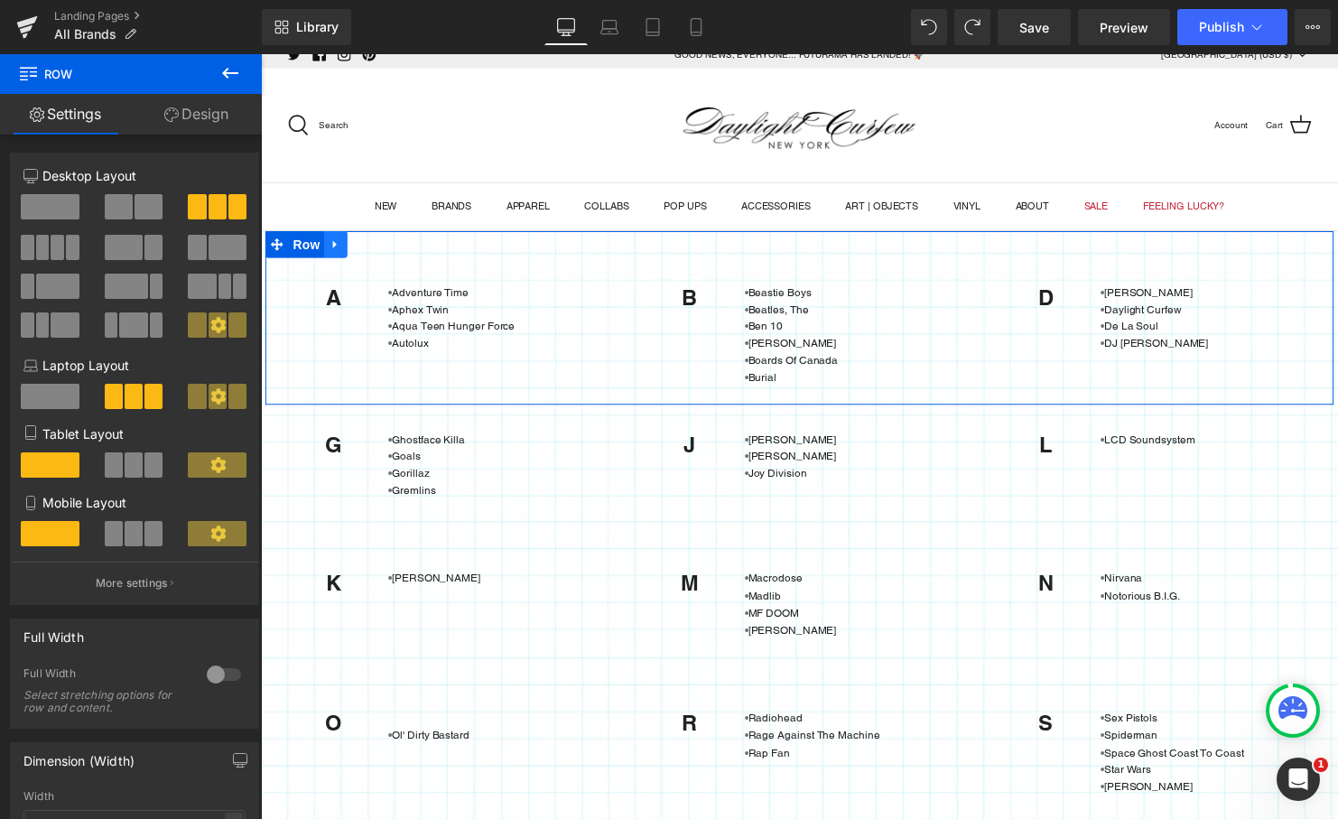
click at [334, 247] on icon at bounding box center [336, 247] width 4 height 8
click at [355, 249] on icon at bounding box center [360, 247] width 13 height 13
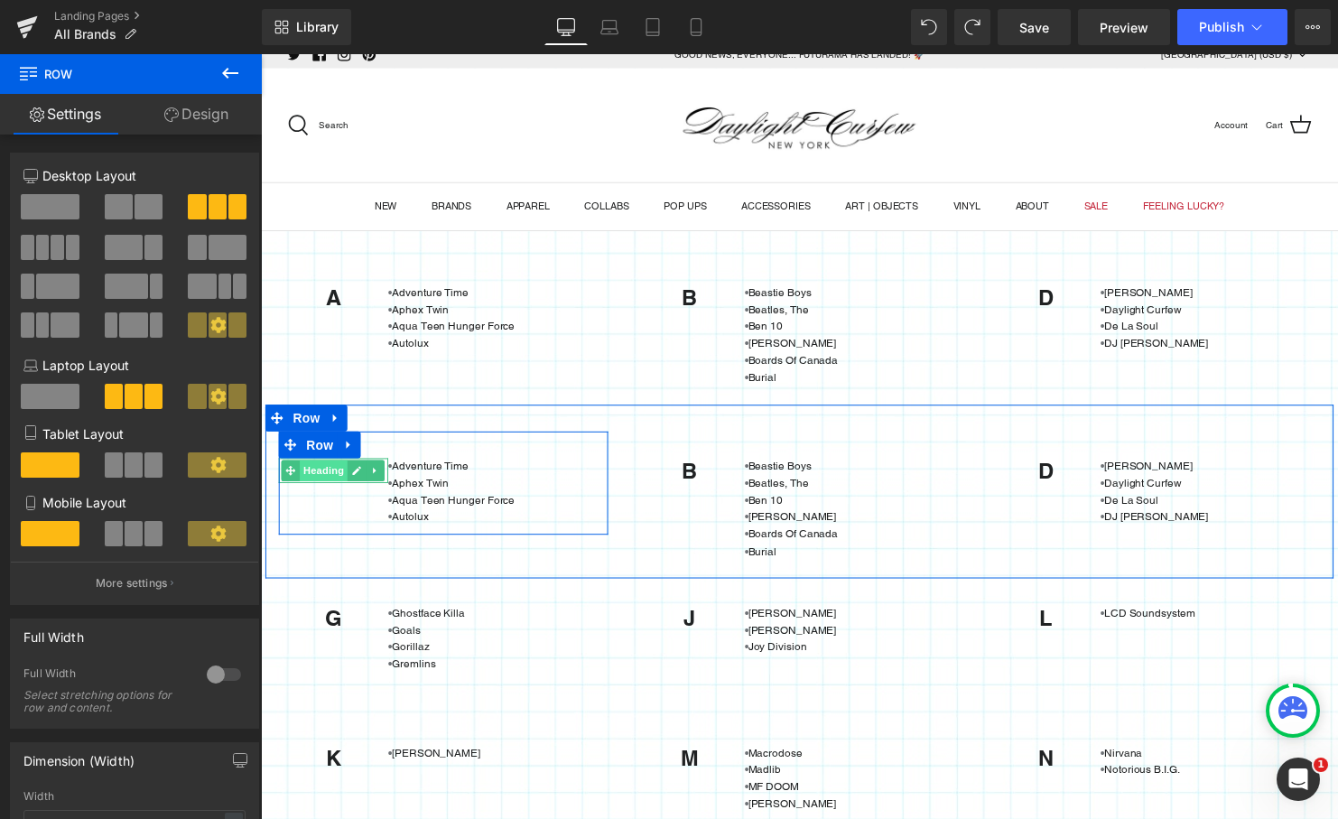
click at [330, 479] on span "Heading" at bounding box center [325, 477] width 49 height 22
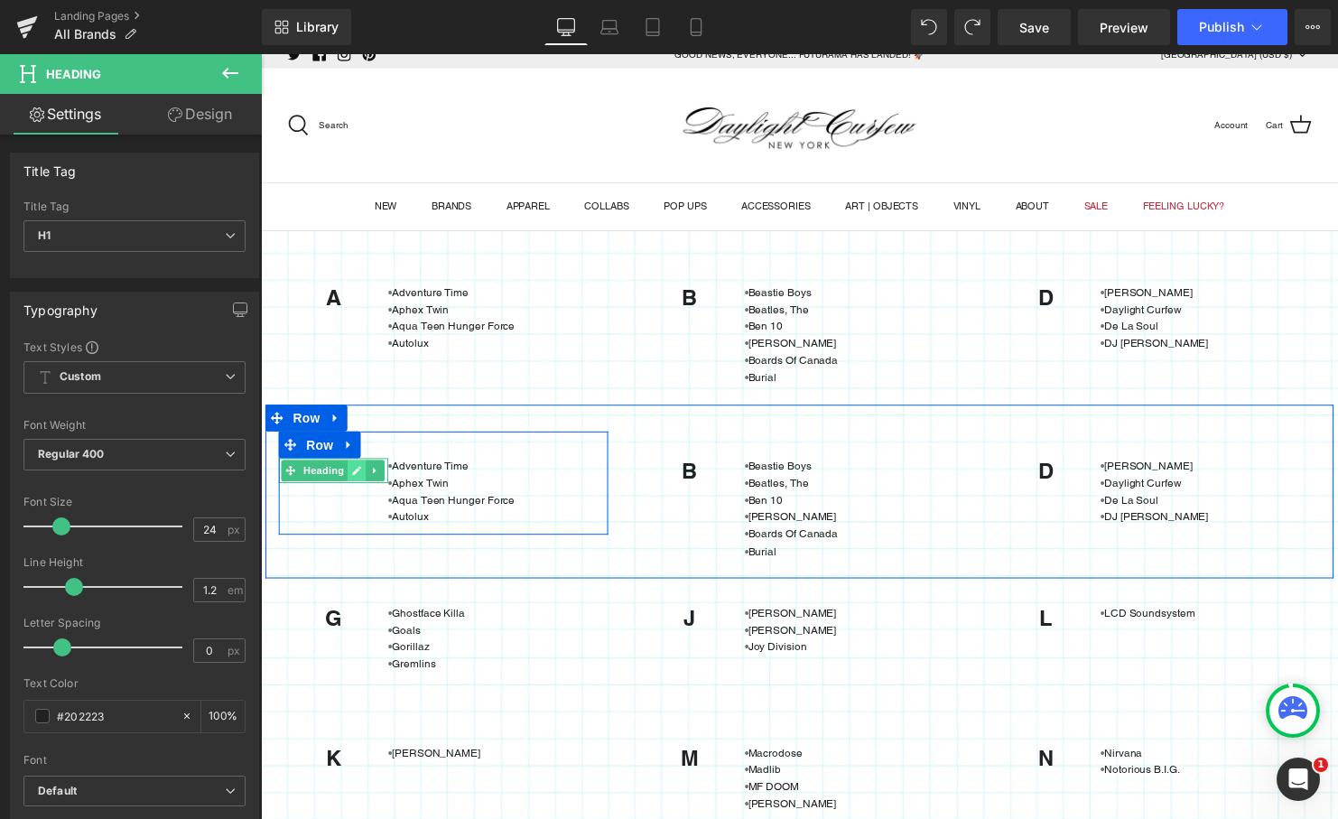
click at [354, 478] on icon at bounding box center [359, 476] width 10 height 11
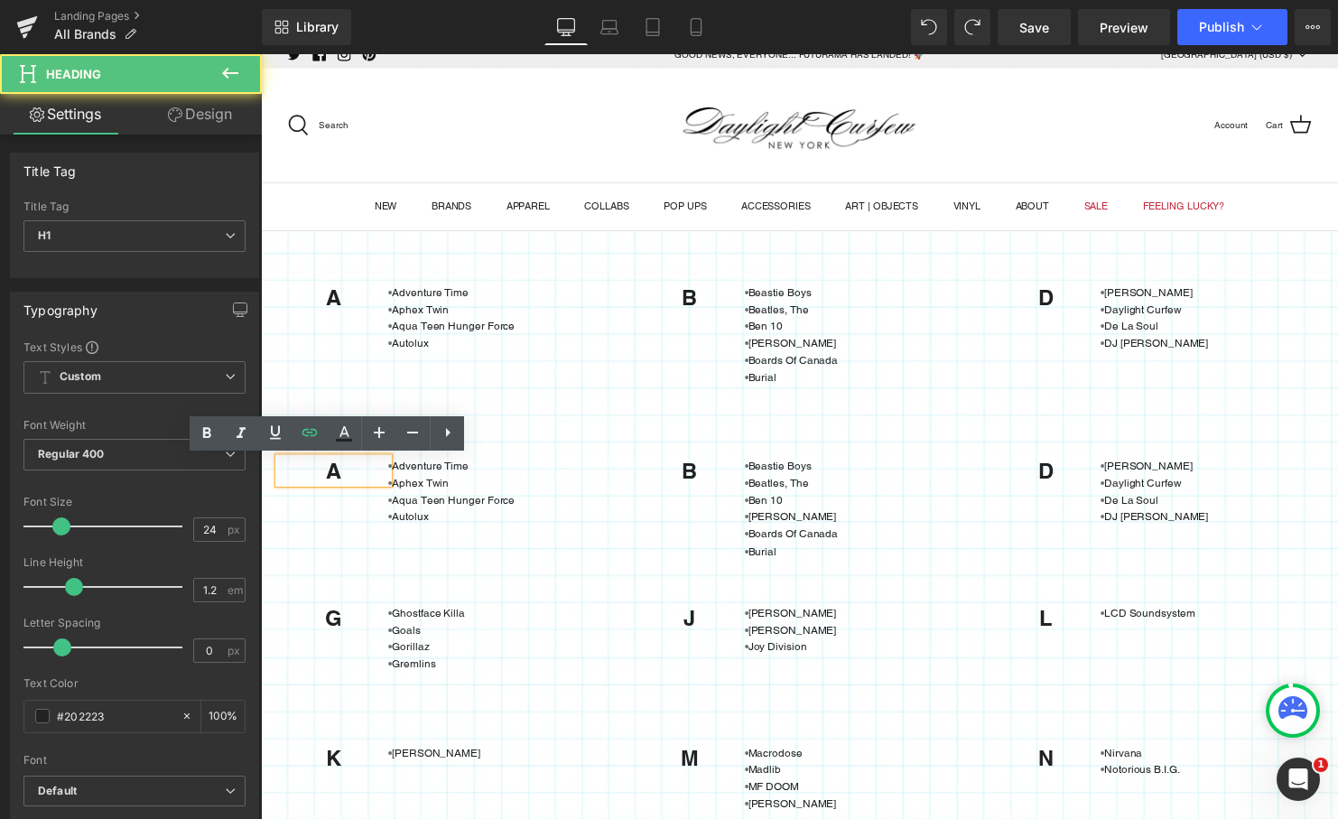
click at [343, 478] on h1 "a" at bounding box center [334, 477] width 111 height 26
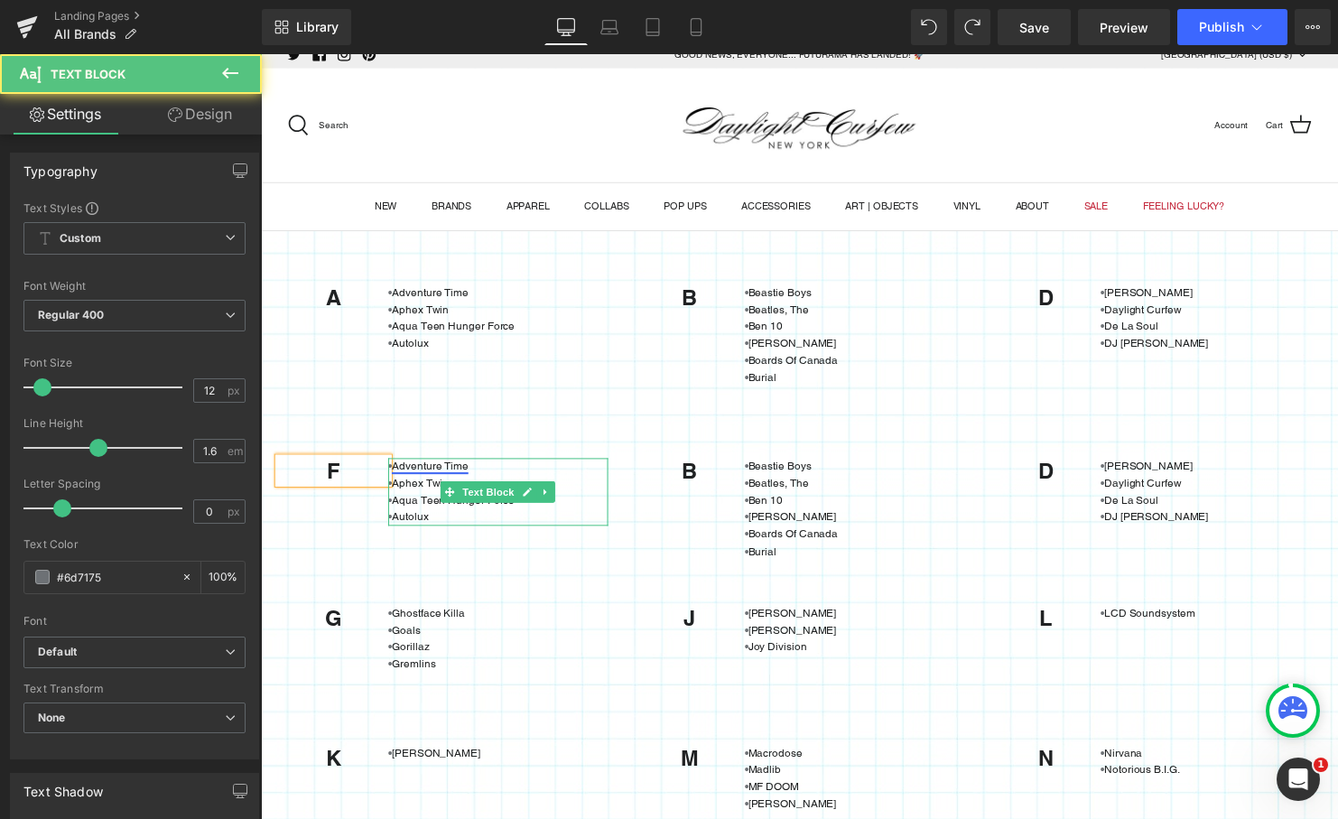
click at [421, 475] on link "Adventure Time" at bounding box center [433, 472] width 78 height 13
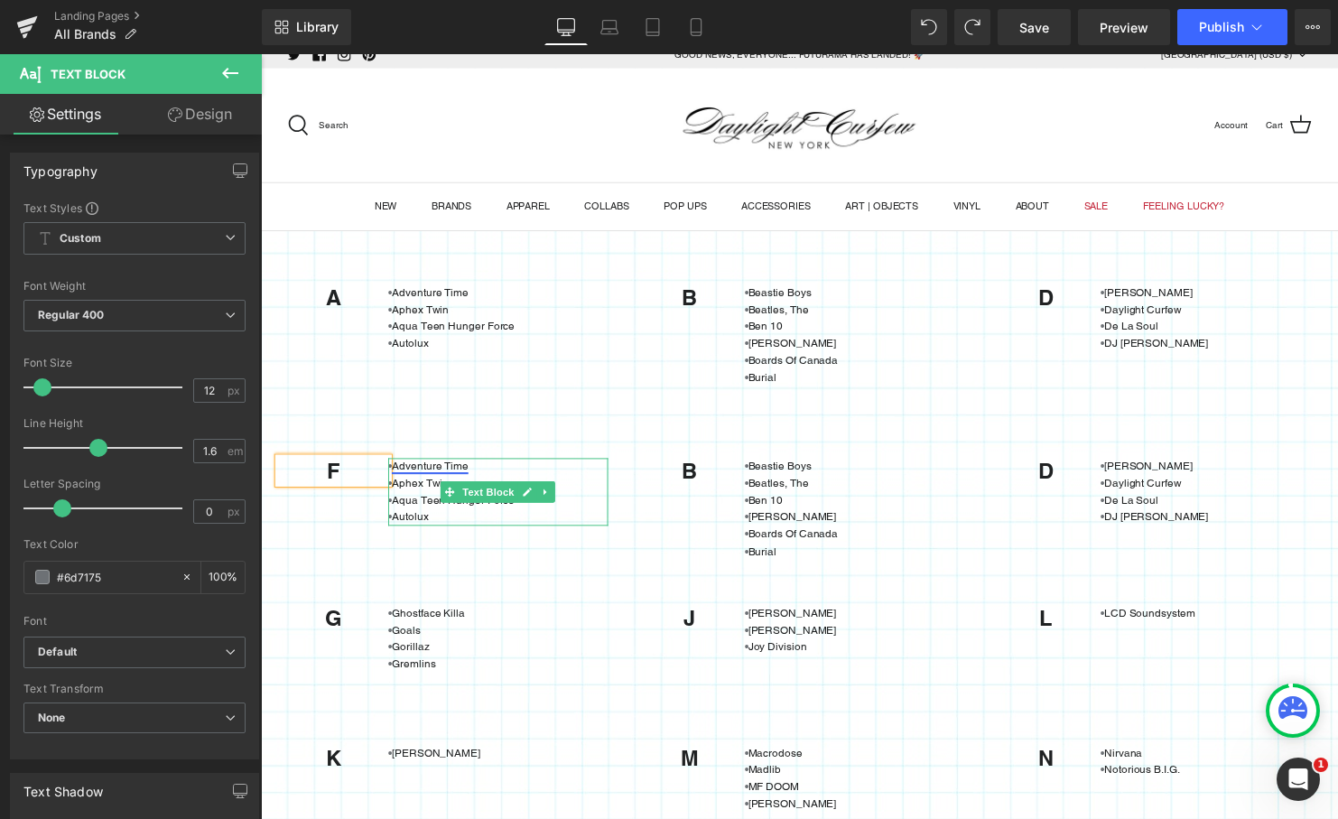
click at [423, 471] on link "Adventure Time" at bounding box center [433, 472] width 78 height 13
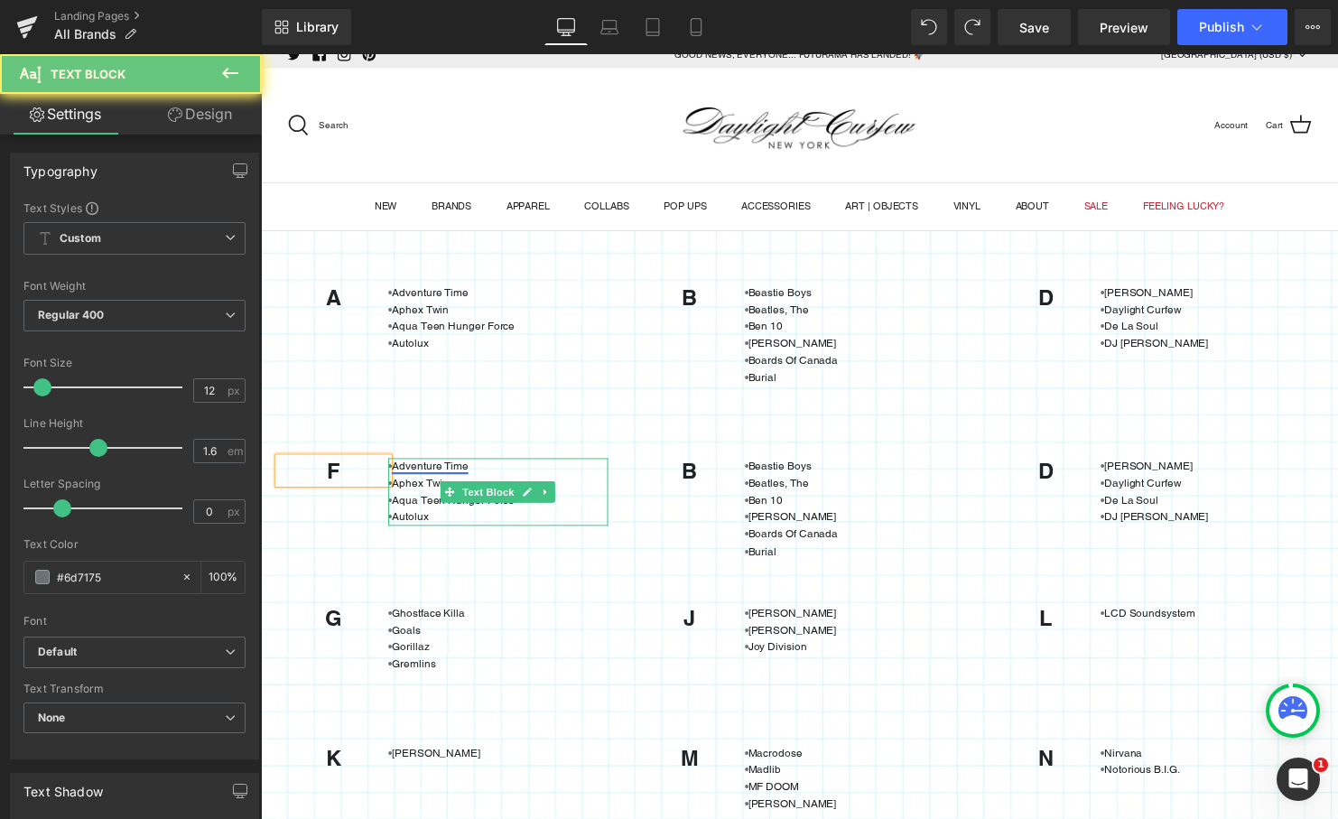
click at [423, 471] on link "Adventure Time" at bounding box center [433, 472] width 78 height 13
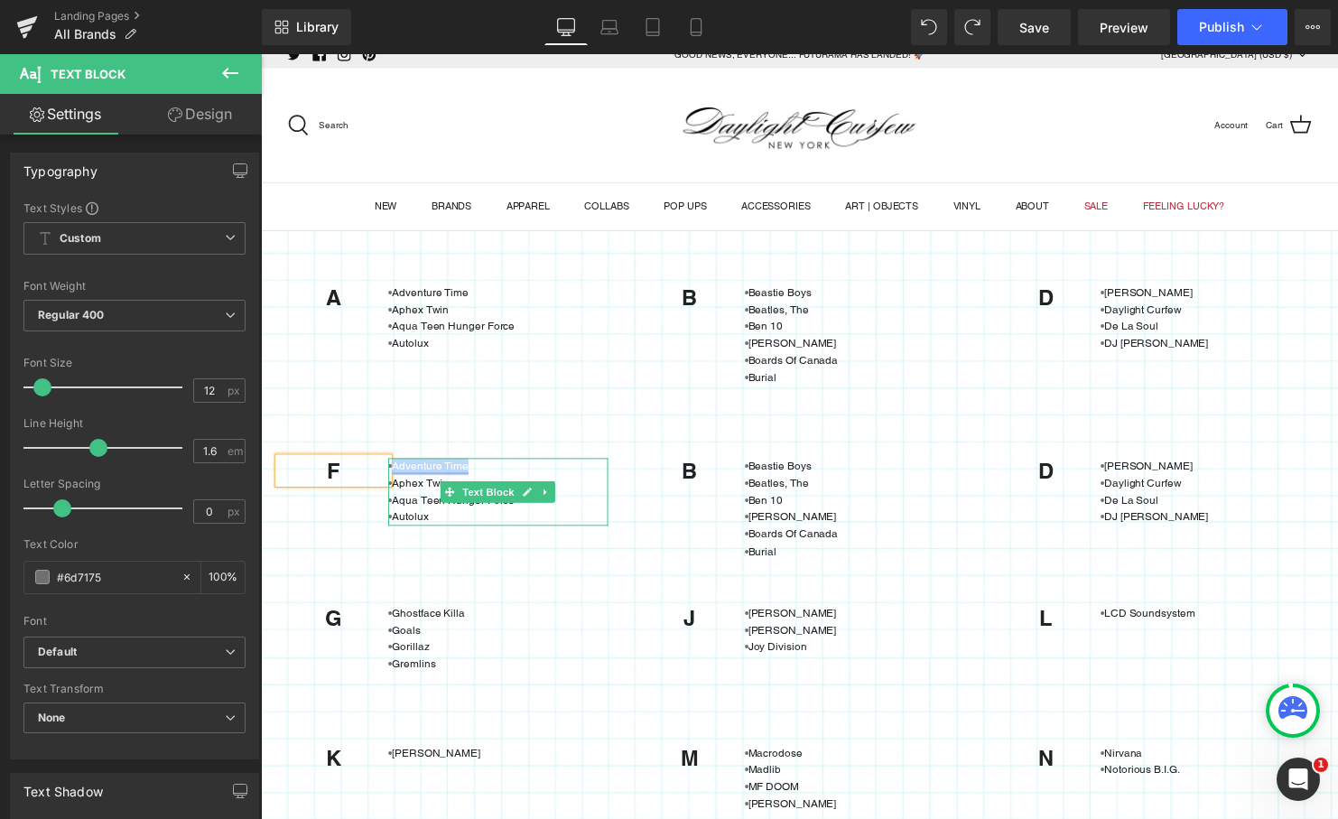
drag, startPoint x: 469, startPoint y: 471, endPoint x: 392, endPoint y: 471, distance: 77.6
click at [392, 471] on p "• Adventure Time" at bounding box center [501, 472] width 223 height 17
click at [432, 469] on link "Adventure Time" at bounding box center [433, 472] width 78 height 13
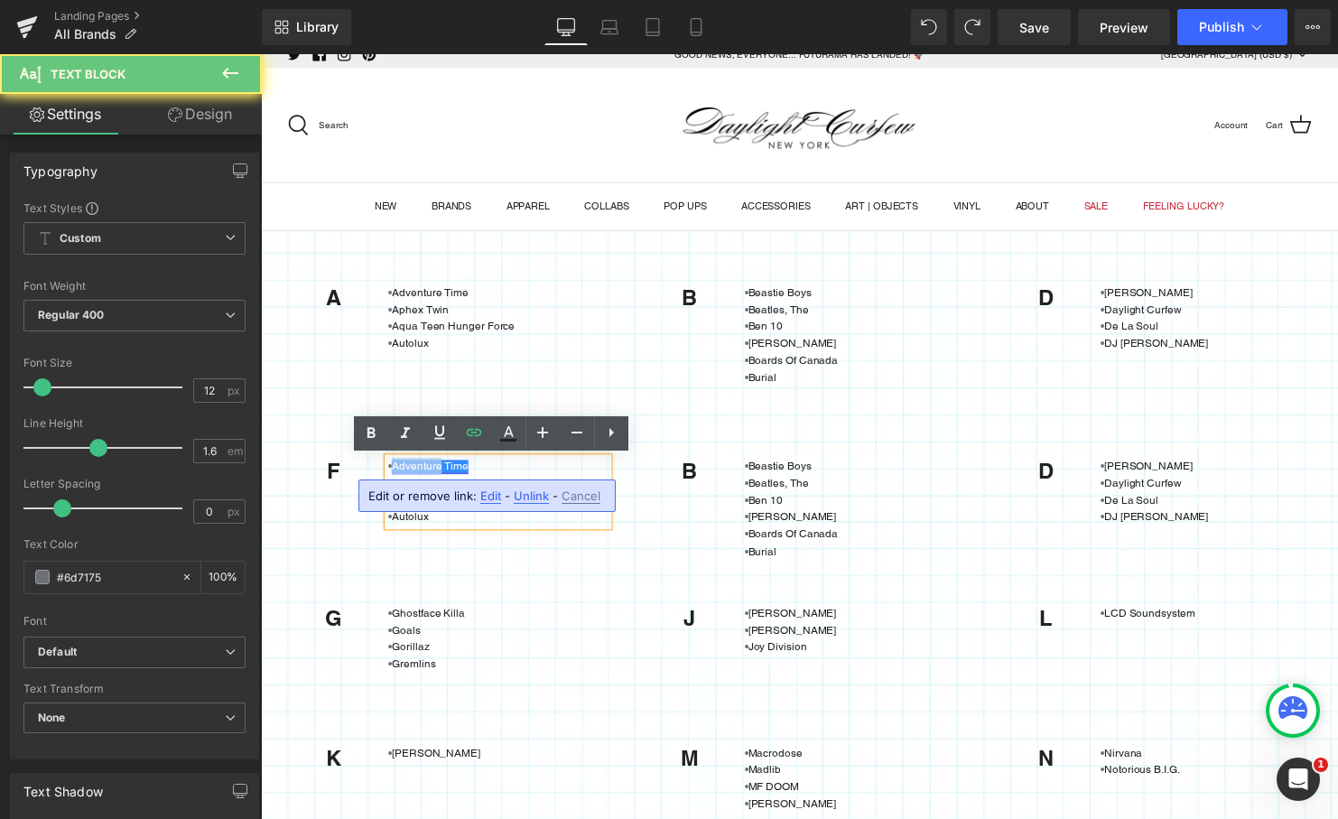
click at [432, 469] on link "Adventure Time" at bounding box center [433, 472] width 78 height 13
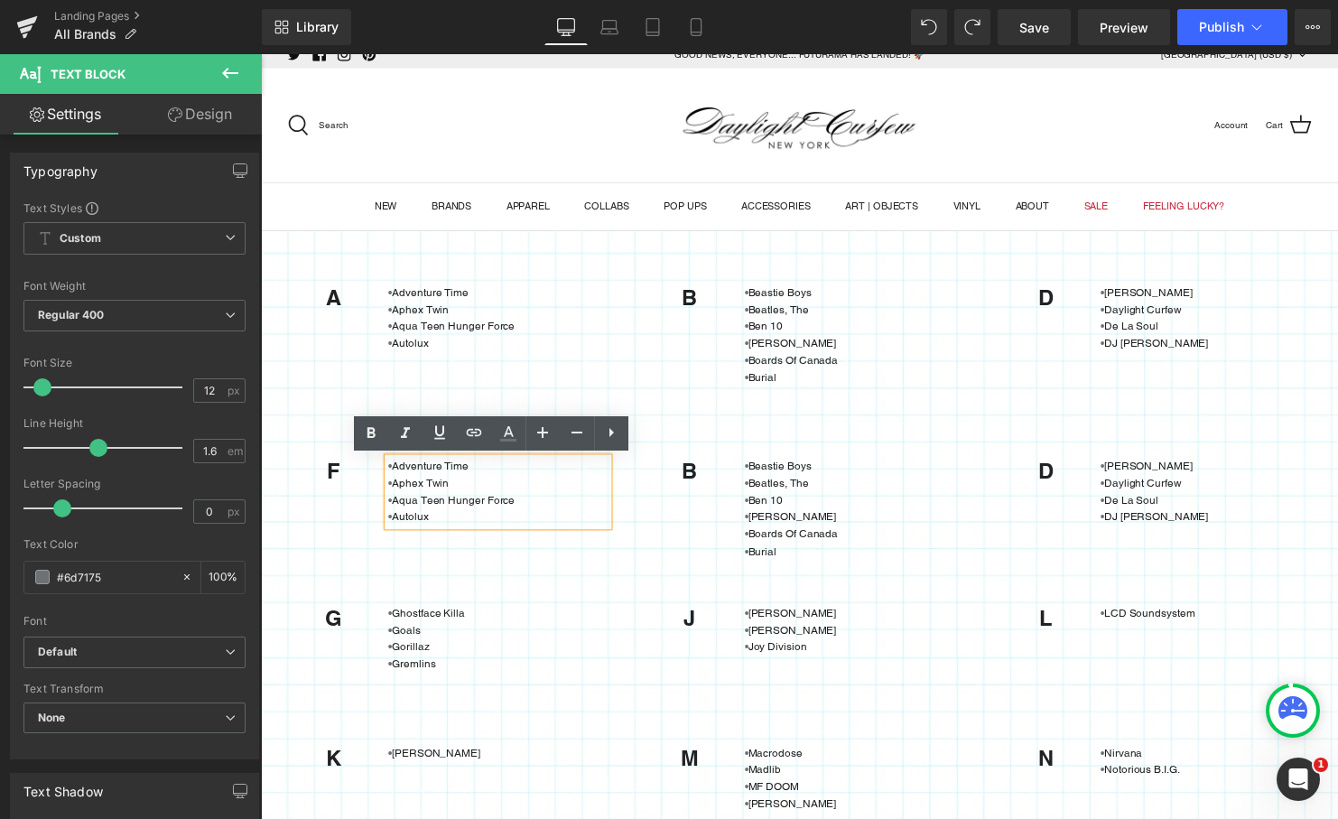
click at [491, 477] on p "• Adventure Time" at bounding box center [501, 472] width 223 height 17
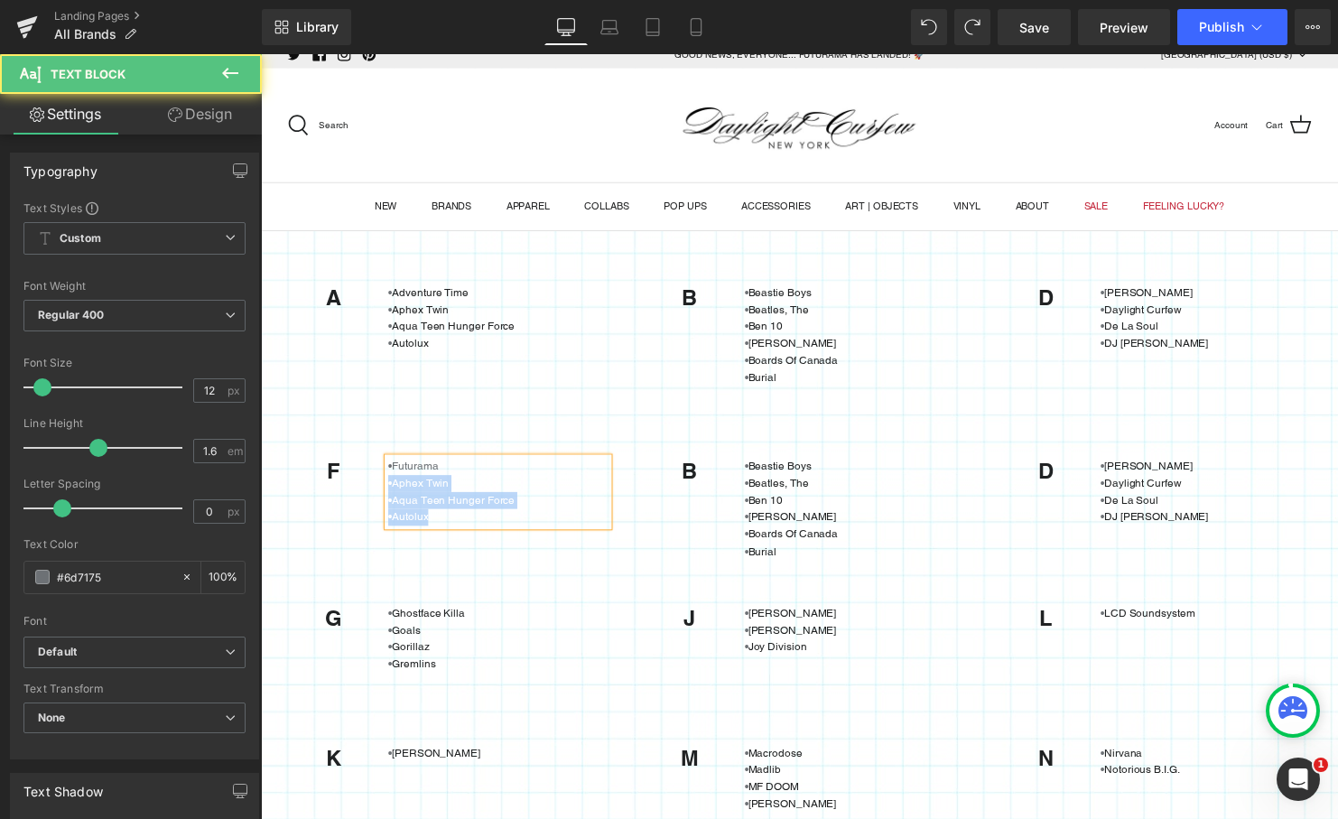
drag, startPoint x: 444, startPoint y: 526, endPoint x: 377, endPoint y: 492, distance: 75.1
click at [377, 492] on div "F Heading •Futurama • Aphex Twin • Aqua Teen Hunger Force • Autolux Text Block …" at bounding box center [446, 490] width 334 height 106
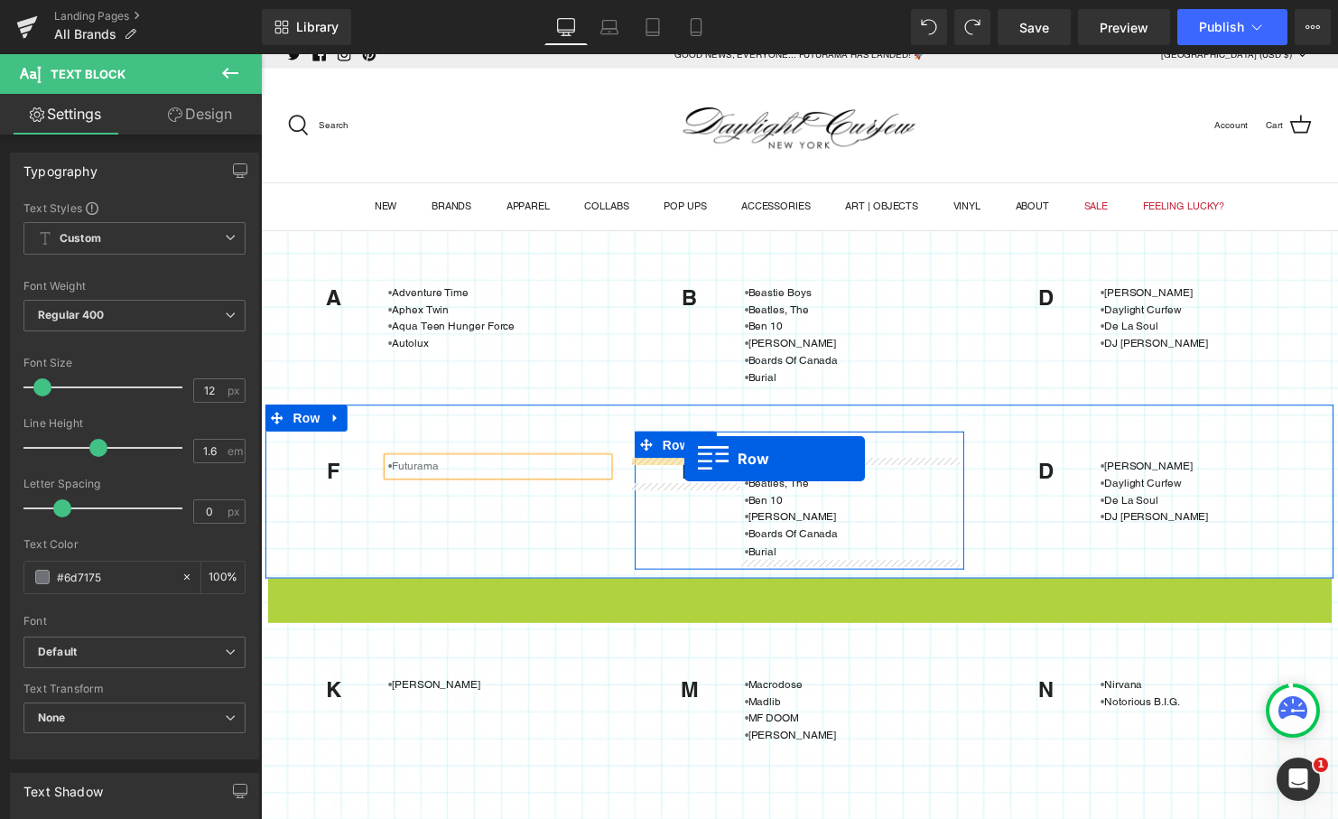
drag, startPoint x: 275, startPoint y: 601, endPoint x: 691, endPoint y: 464, distance: 437.4
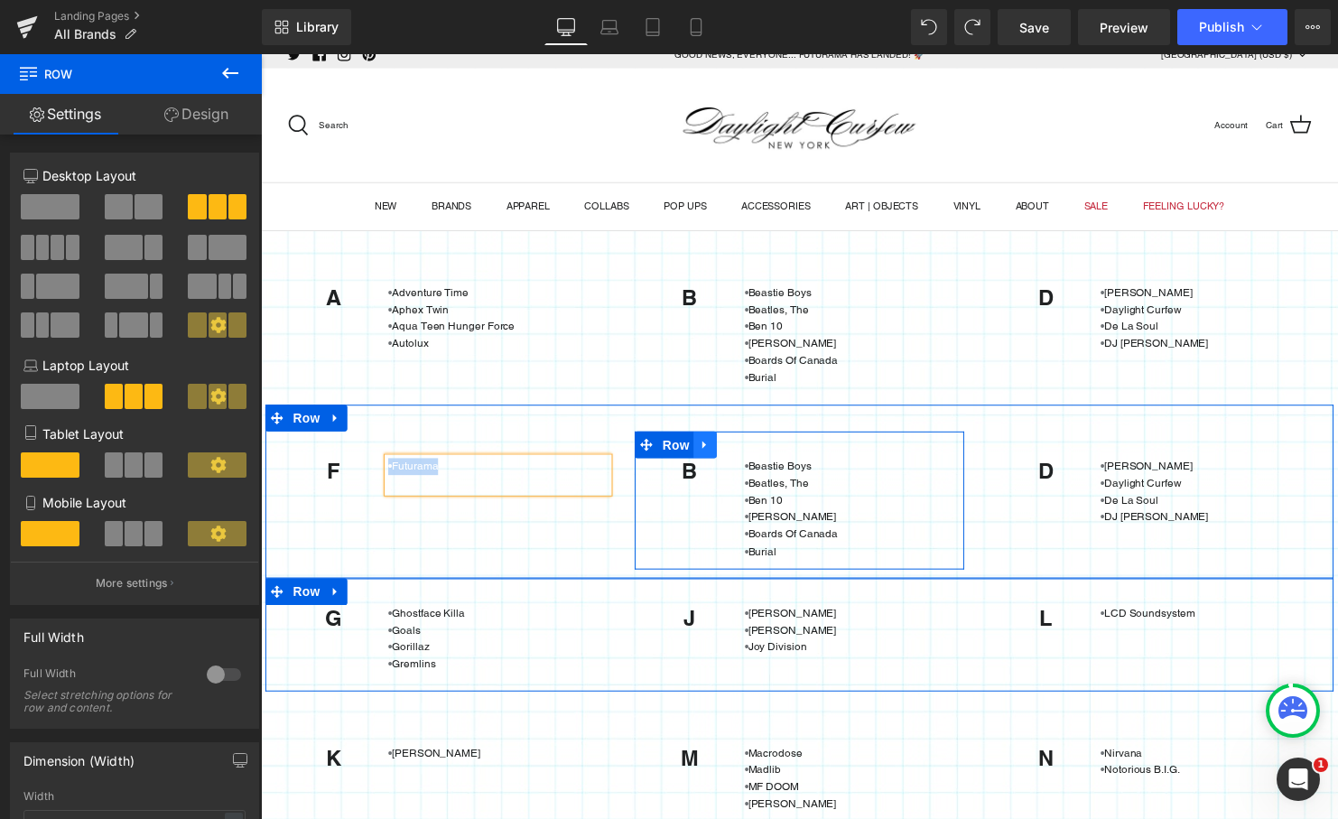
click at [709, 446] on icon at bounding box center [711, 450] width 4 height 8
click at [711, 487] on link at bounding box center [720, 477] width 19 height 22
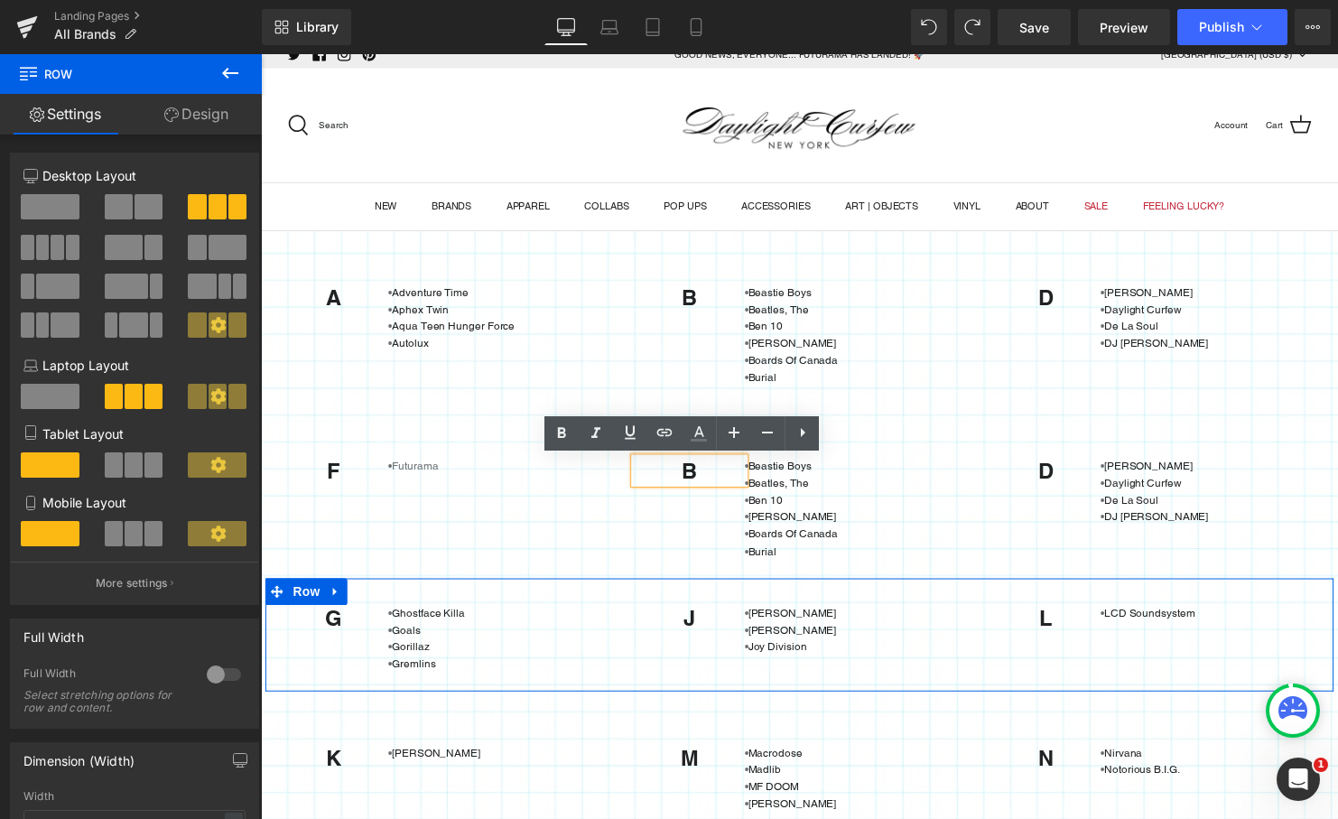
click at [681, 534] on div "B Heading • Beastie Boys • Beatles, The • Ben 10 • Biz Markie • Boards Of [GEOG…" at bounding box center [807, 507] width 334 height 140
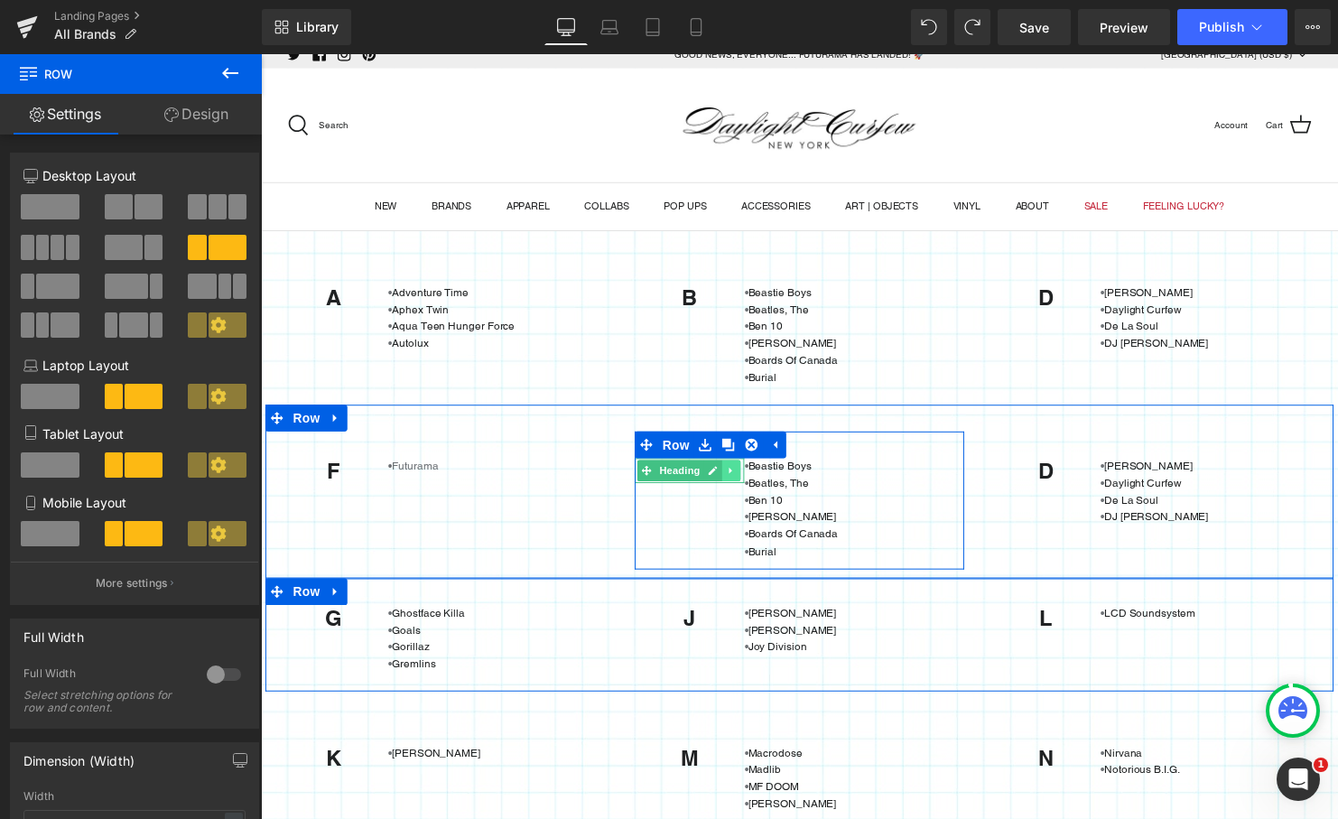
click at [737, 477] on icon at bounding box center [738, 477] width 3 height 6
click at [743, 473] on icon at bounding box center [748, 476] width 10 height 10
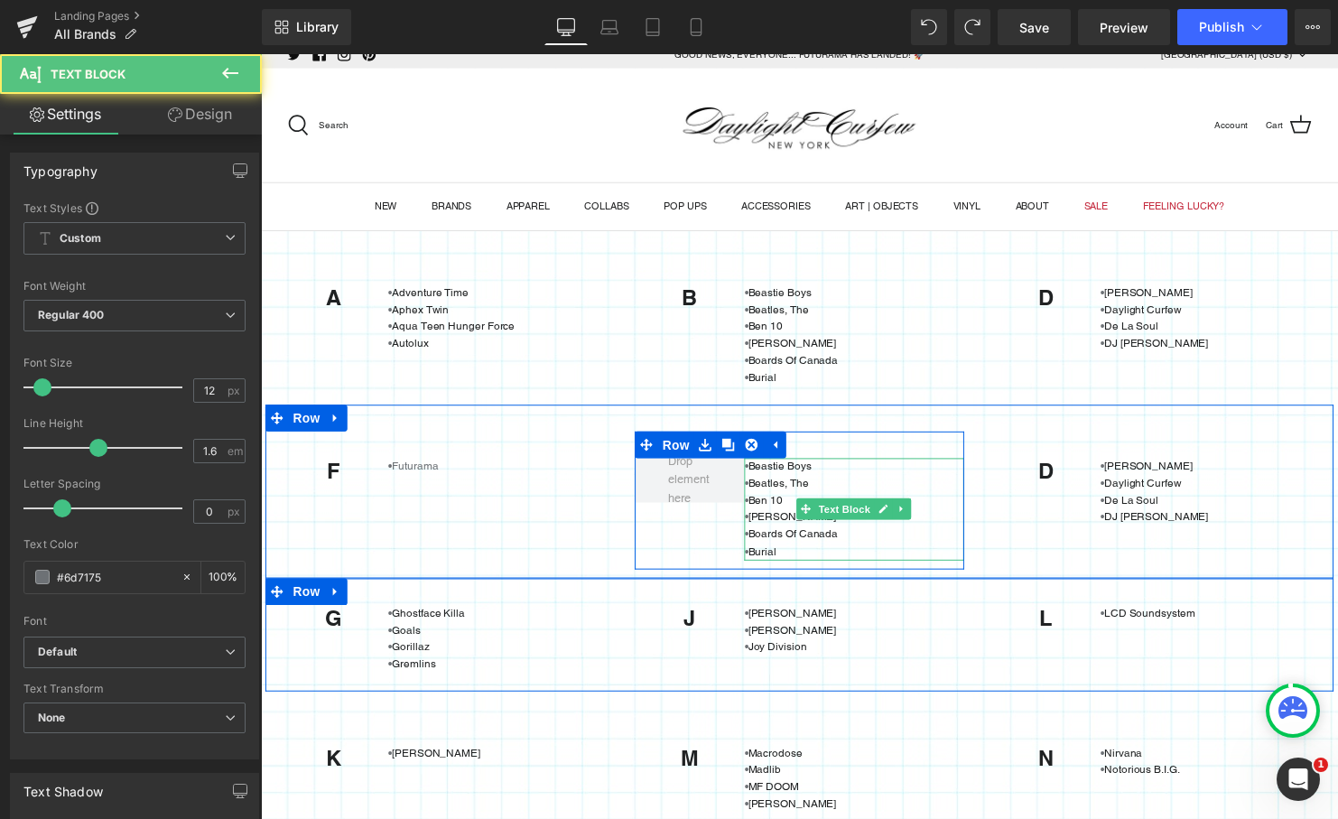
click at [759, 496] on p "• Beatles, The" at bounding box center [862, 489] width 223 height 17
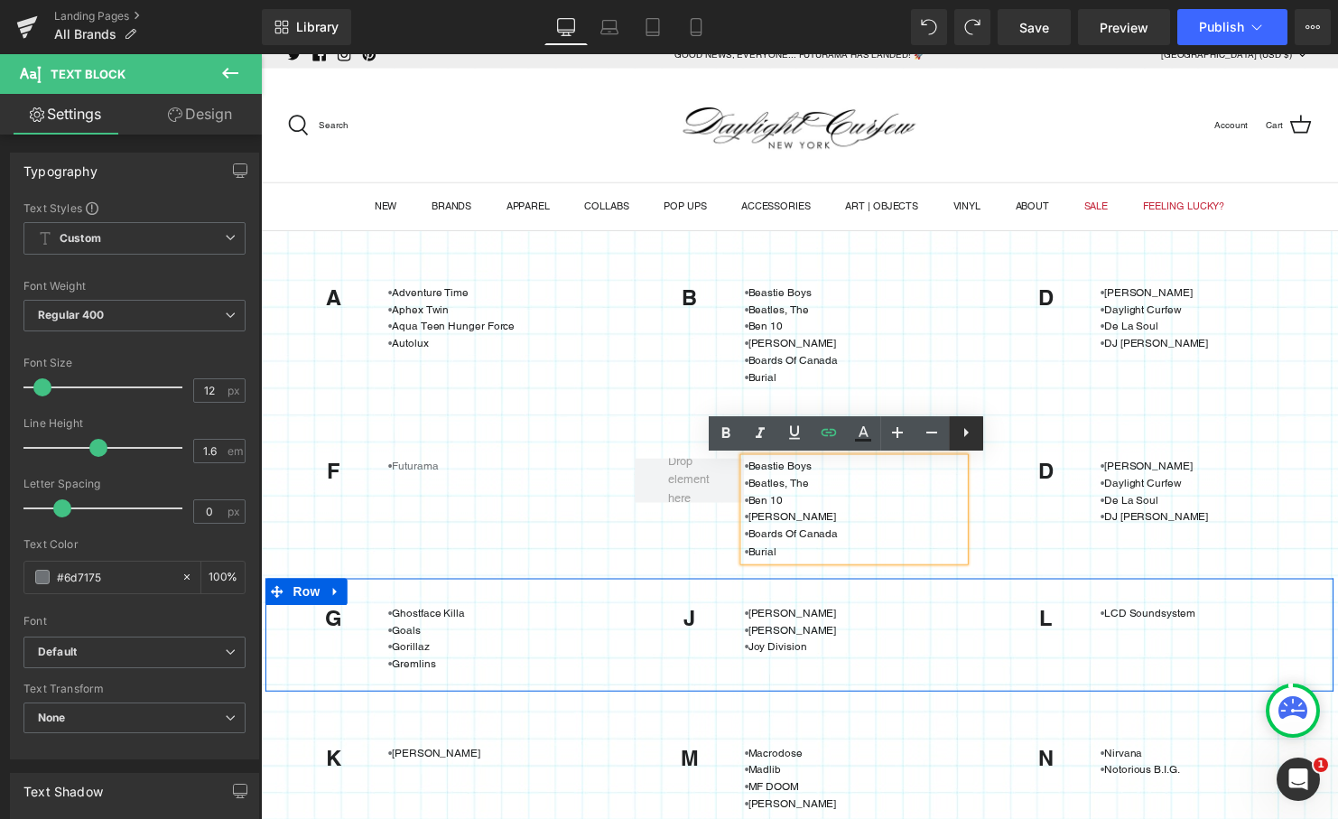
click at [960, 433] on icon at bounding box center [966, 433] width 22 height 22
click at [697, 524] on div "• Beastie Boys • Beatles, The • Ben 10 • Biz Markie • Boards Of [GEOGRAPHIC_DAT…" at bounding box center [807, 507] width 334 height 140
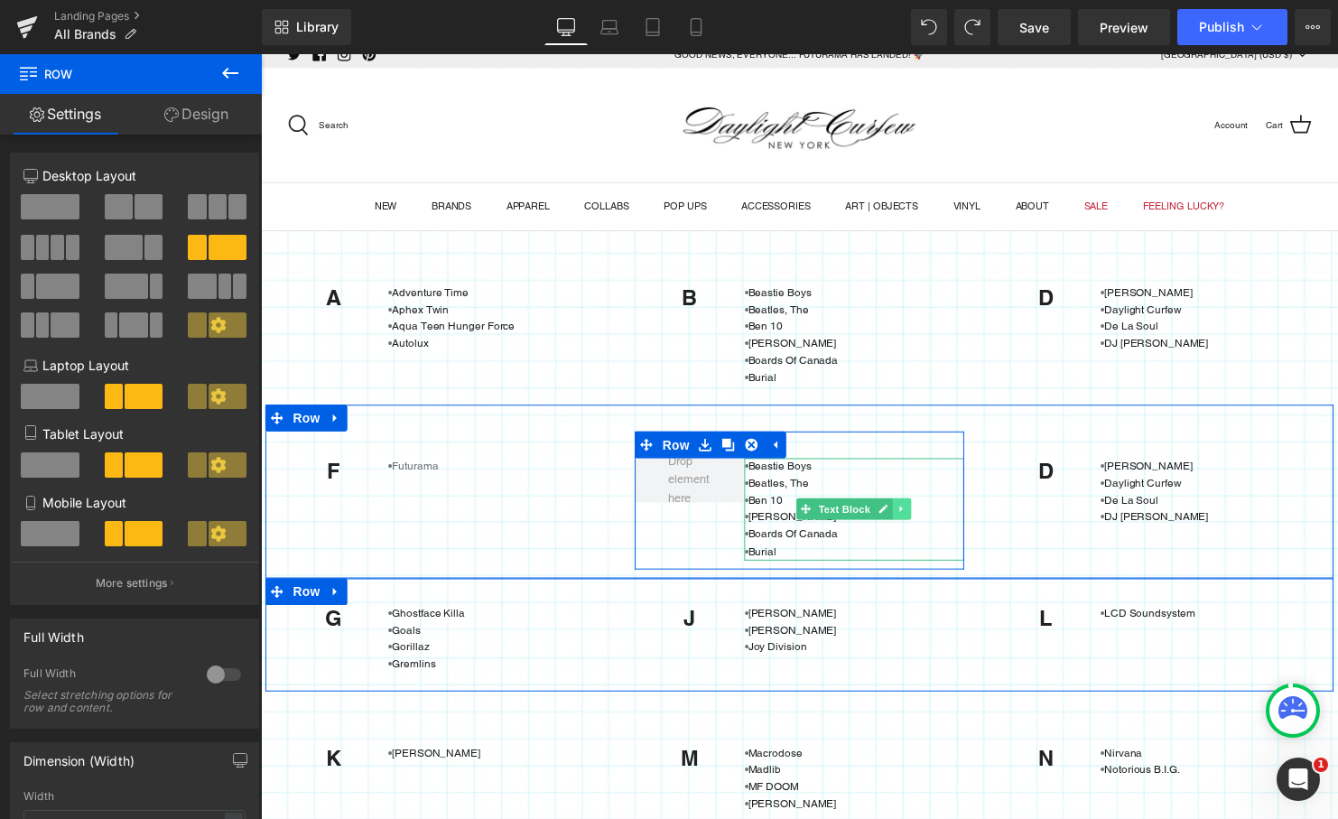
click at [908, 516] on icon at bounding box center [909, 516] width 3 height 6
click at [915, 516] on icon at bounding box center [920, 516] width 10 height 10
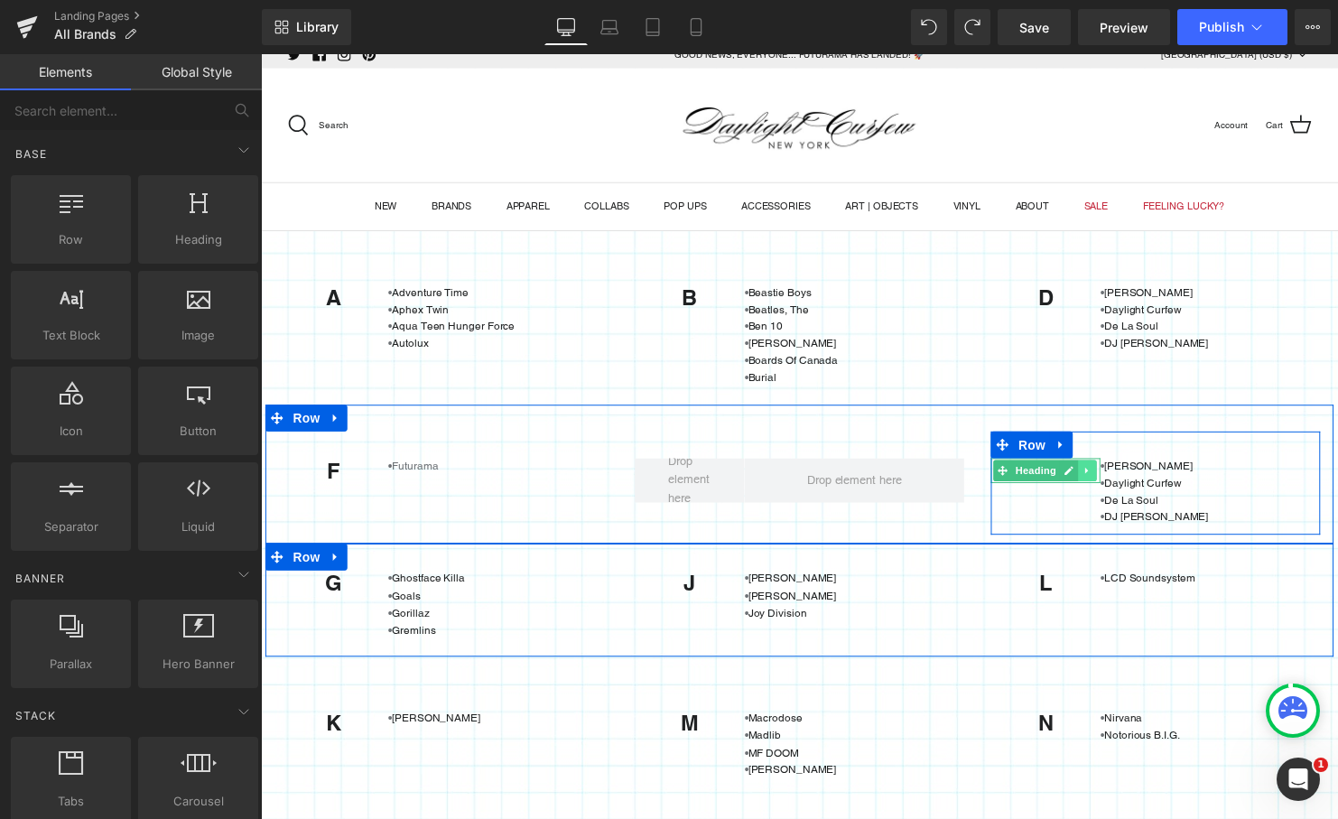
click at [1098, 477] on icon at bounding box center [1099, 477] width 3 height 6
click at [1104, 478] on icon at bounding box center [1109, 476] width 10 height 10
click at [1269, 497] on icon at bounding box center [1270, 499] width 3 height 6
click at [1277, 499] on icon at bounding box center [1282, 498] width 10 height 10
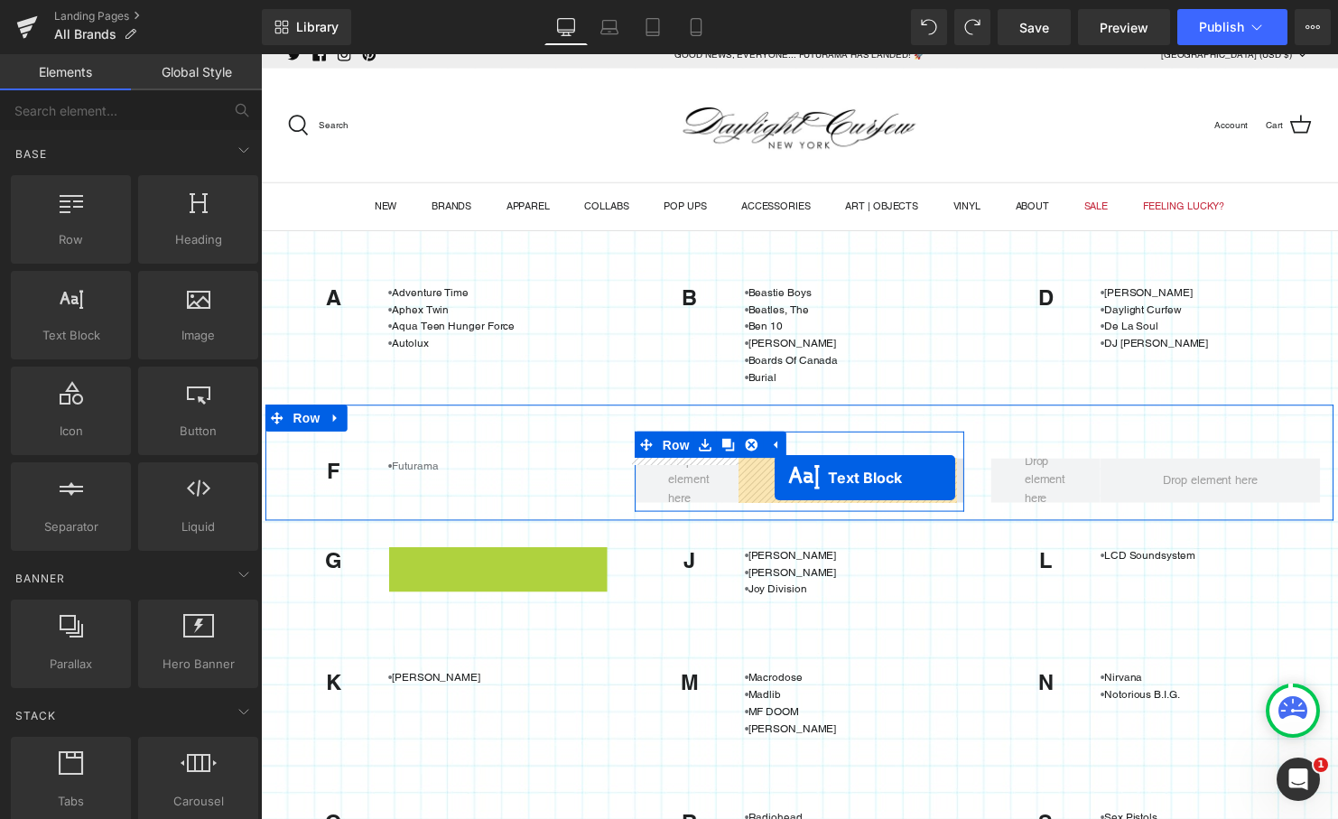
drag, startPoint x: 447, startPoint y: 590, endPoint x: 781, endPoint y: 484, distance: 350.3
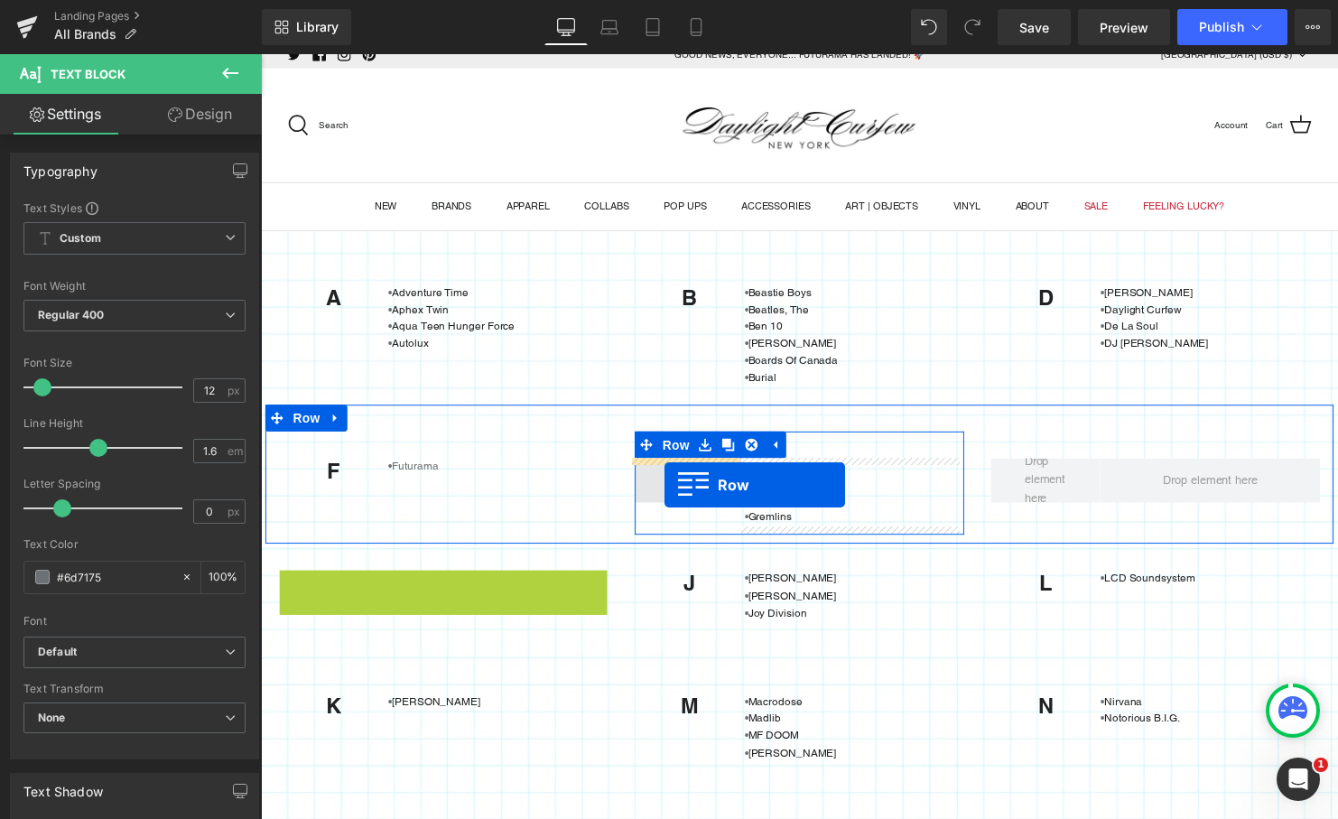
drag, startPoint x: 285, startPoint y: 596, endPoint x: 670, endPoint y: 491, distance: 398.6
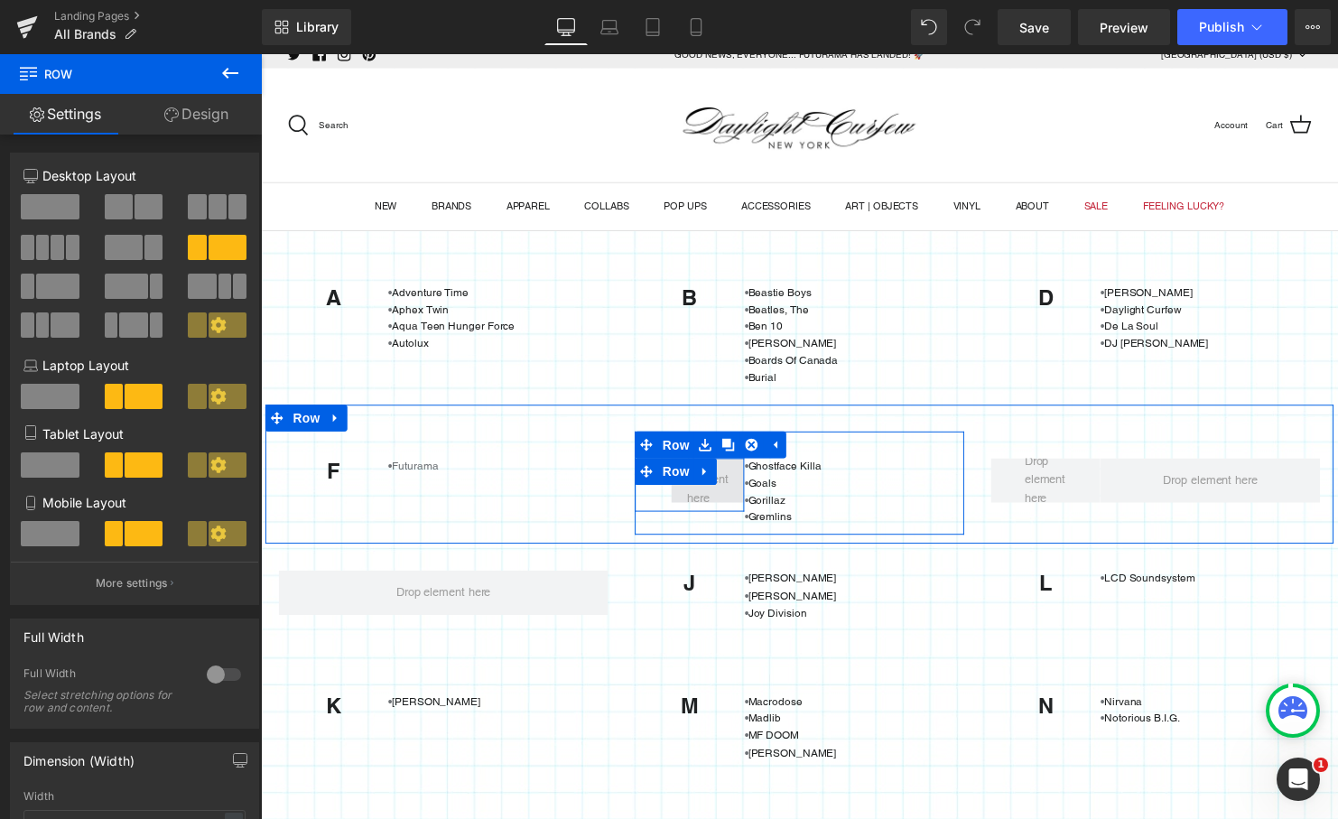
click at [693, 493] on span at bounding box center [714, 485] width 54 height 65
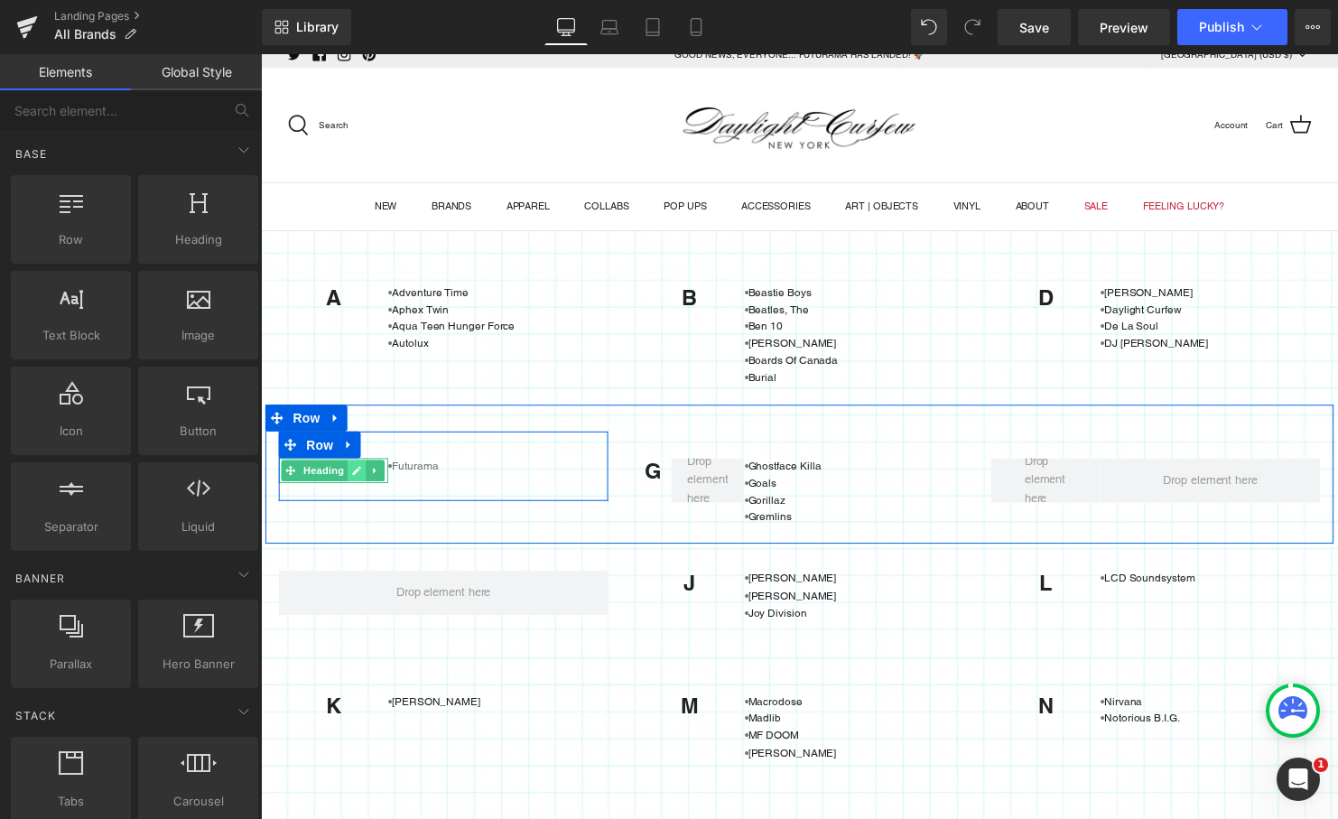
click at [361, 481] on link at bounding box center [358, 477] width 19 height 22
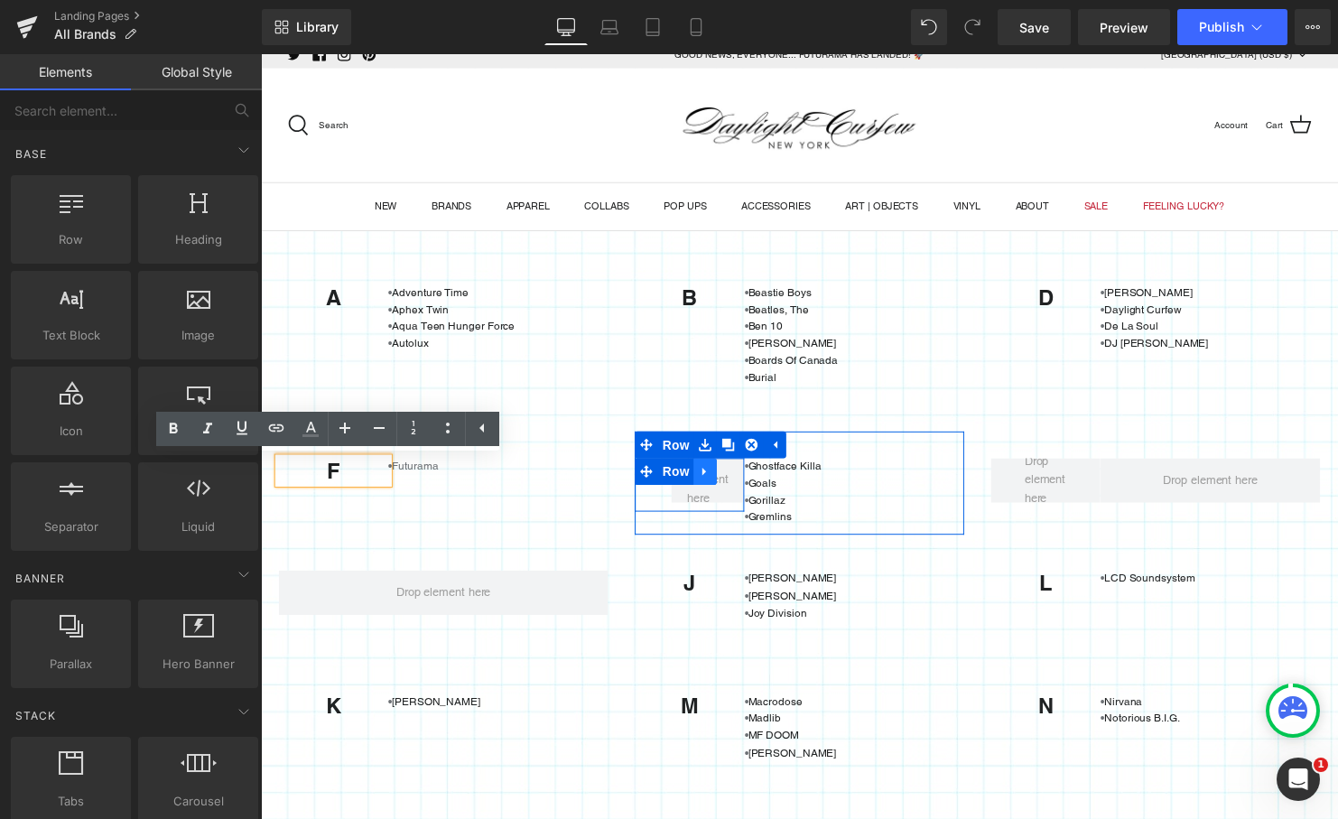
click at [709, 486] on link at bounding box center [711, 477] width 23 height 27
click at [720, 503] on span at bounding box center [714, 485] width 54 height 65
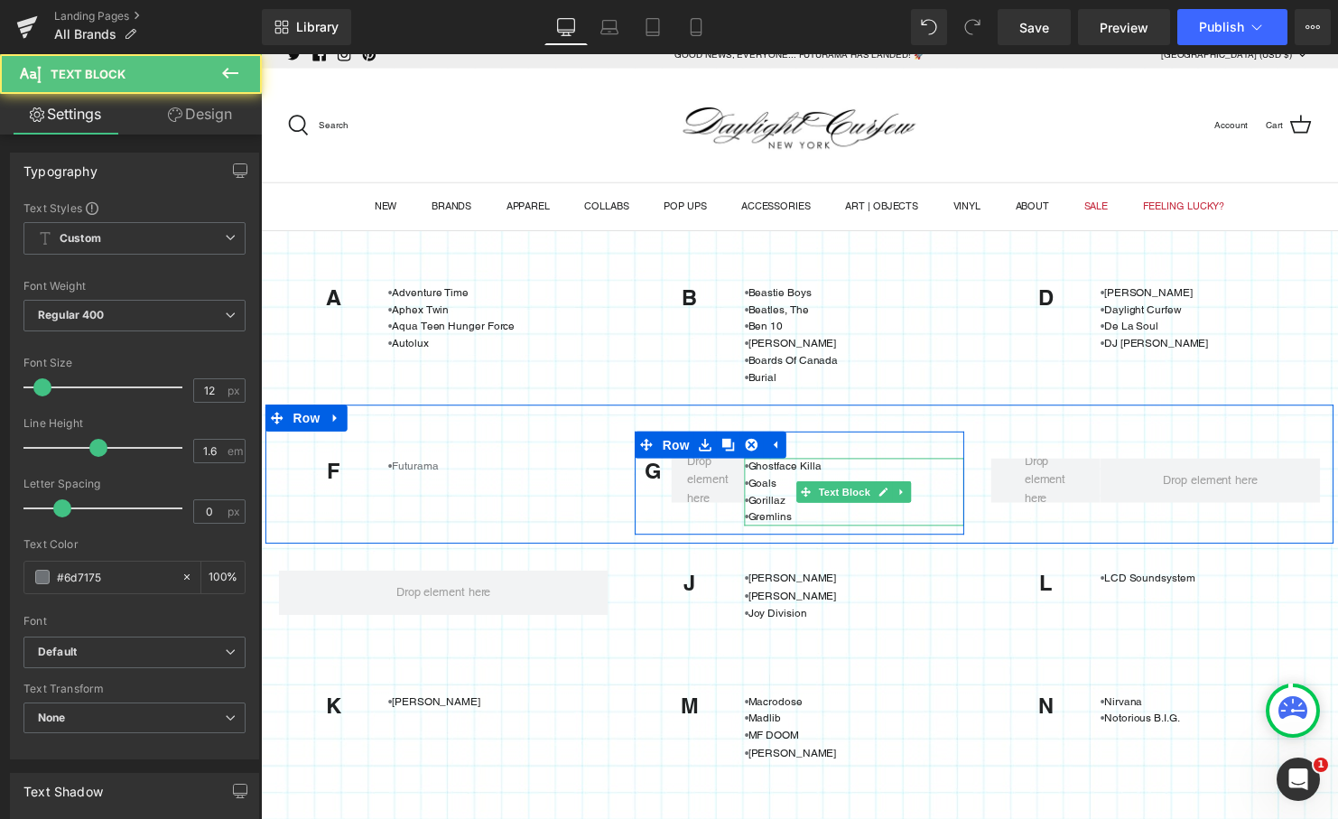
click at [751, 480] on p "• Ghostface Killa" at bounding box center [862, 472] width 223 height 17
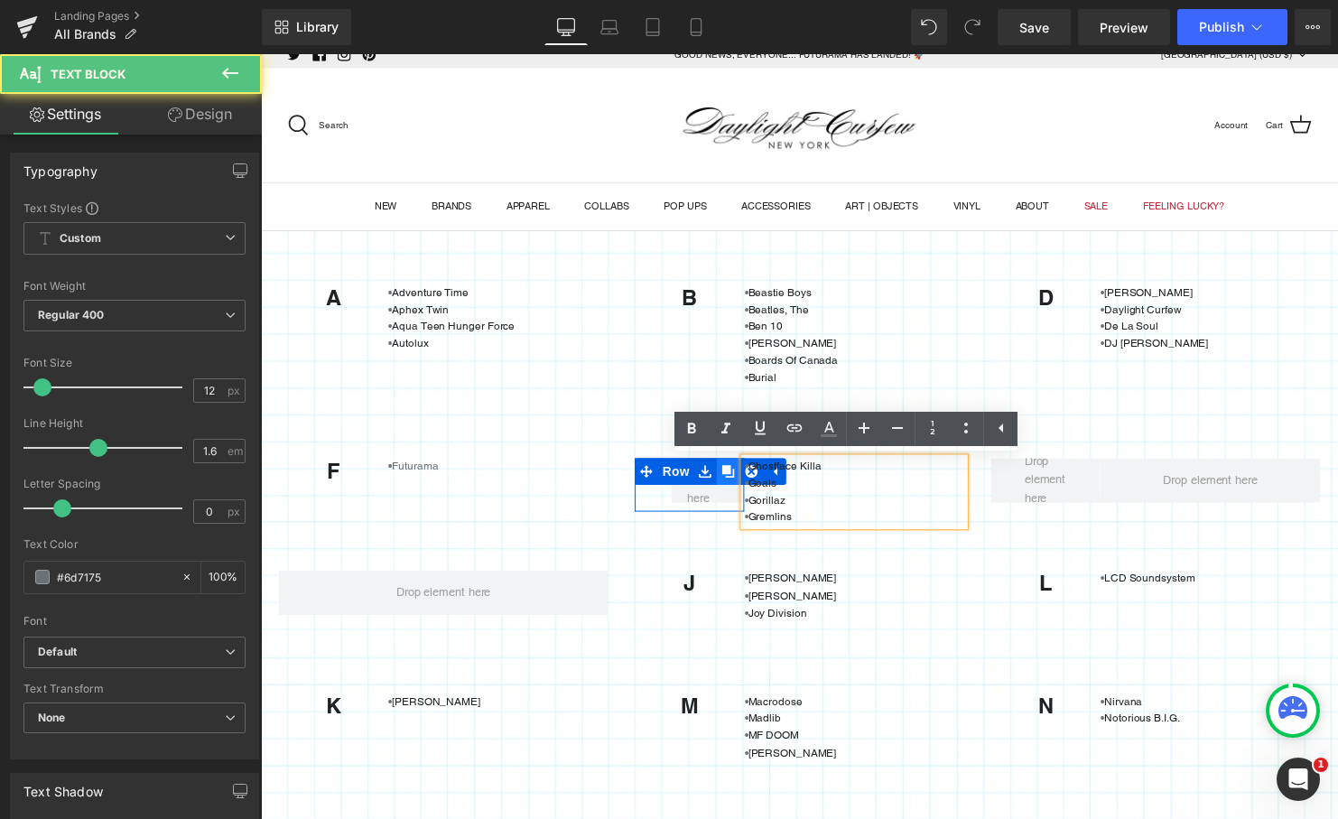
click at [723, 480] on link at bounding box center [734, 477] width 23 height 27
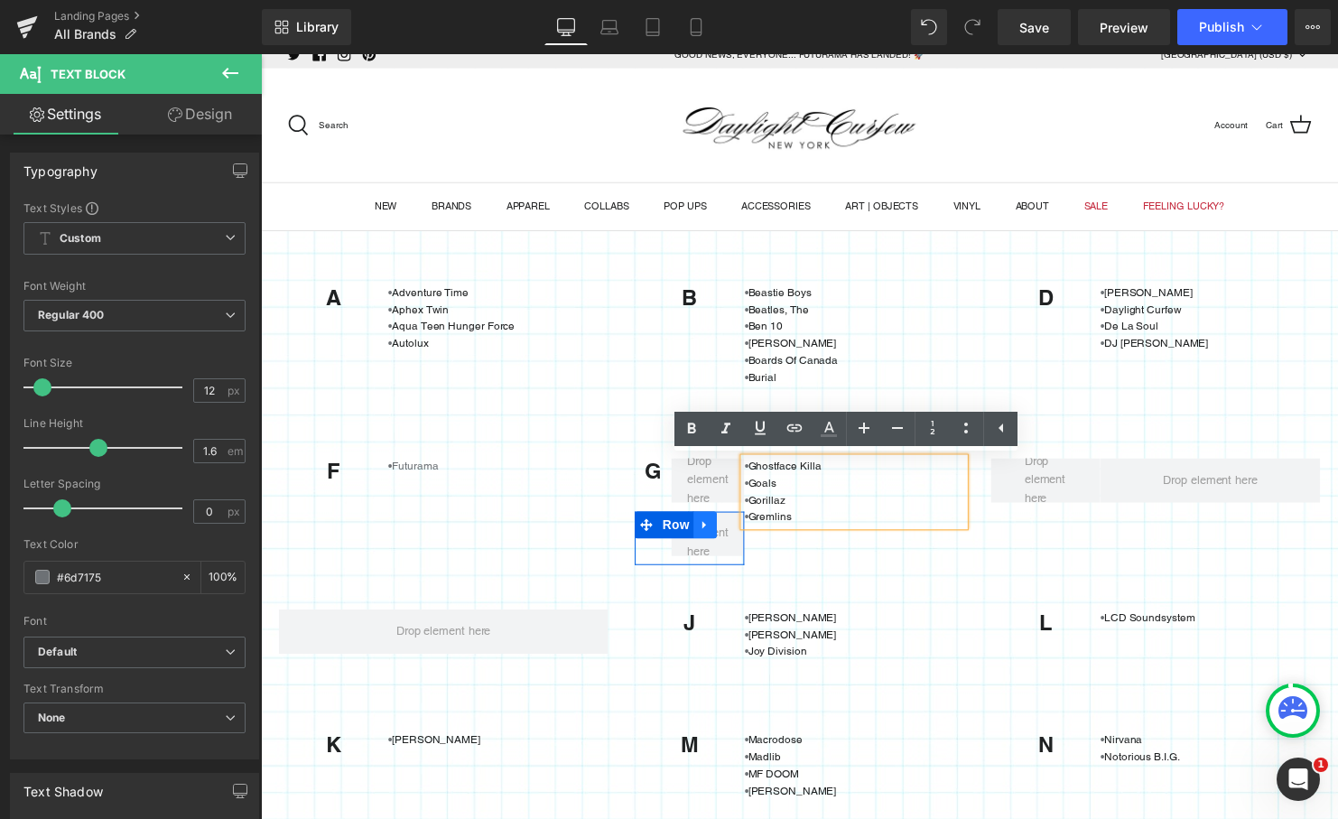
click at [710, 534] on icon at bounding box center [711, 532] width 13 height 14
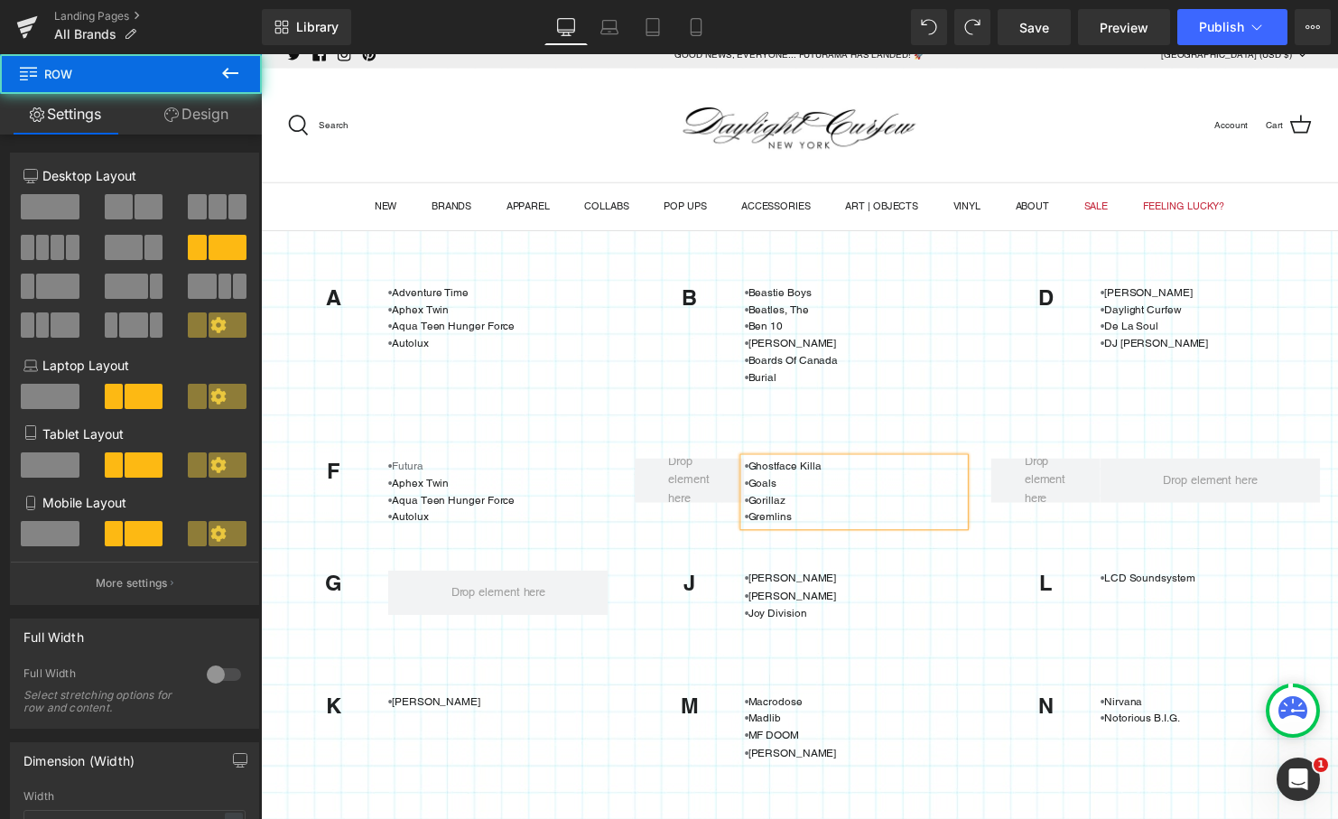
click at [650, 525] on div "• Ghostface Killa • Goals • [GEOGRAPHIC_DATA] • Gremlins Text Block Row" at bounding box center [807, 490] width 334 height 106
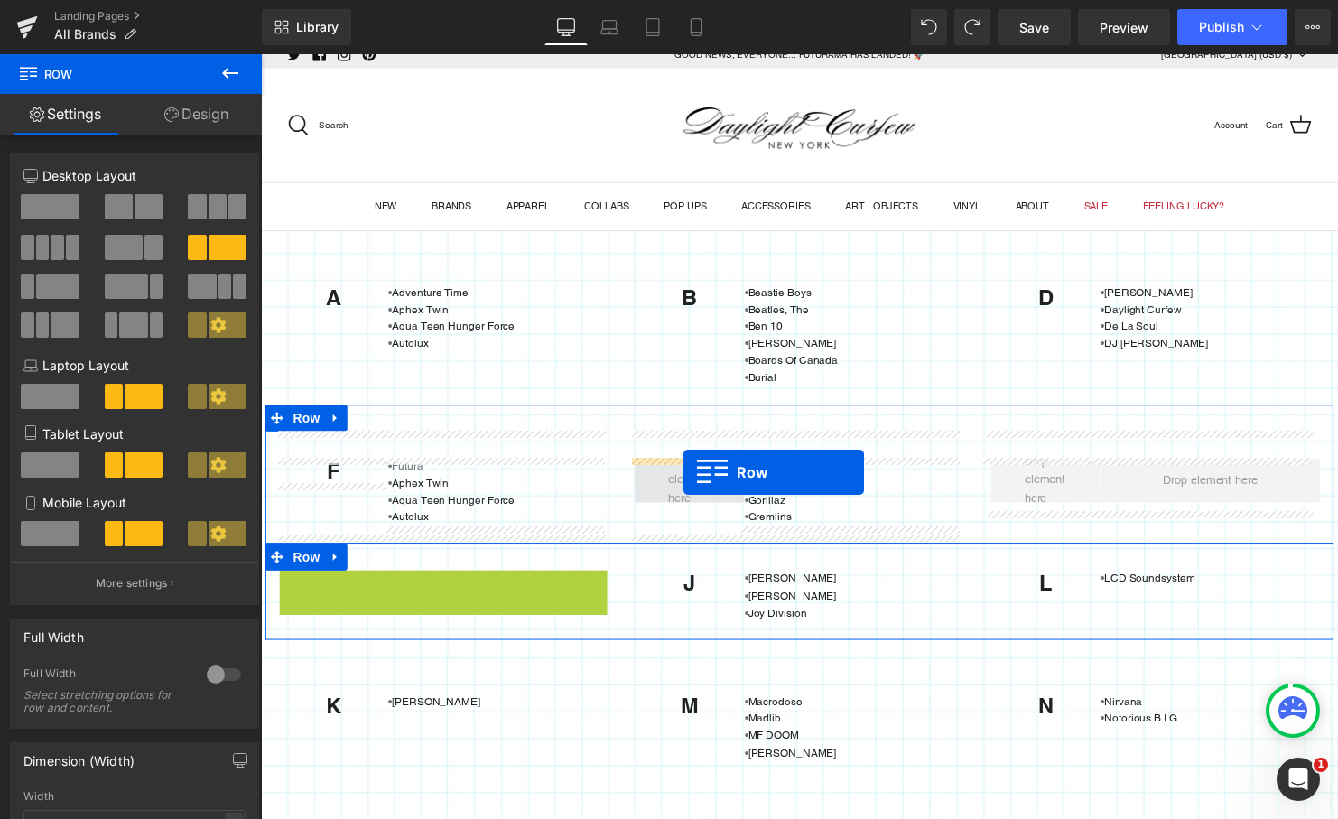
drag, startPoint x: 285, startPoint y: 595, endPoint x: 690, endPoint y: 478, distance: 420.9
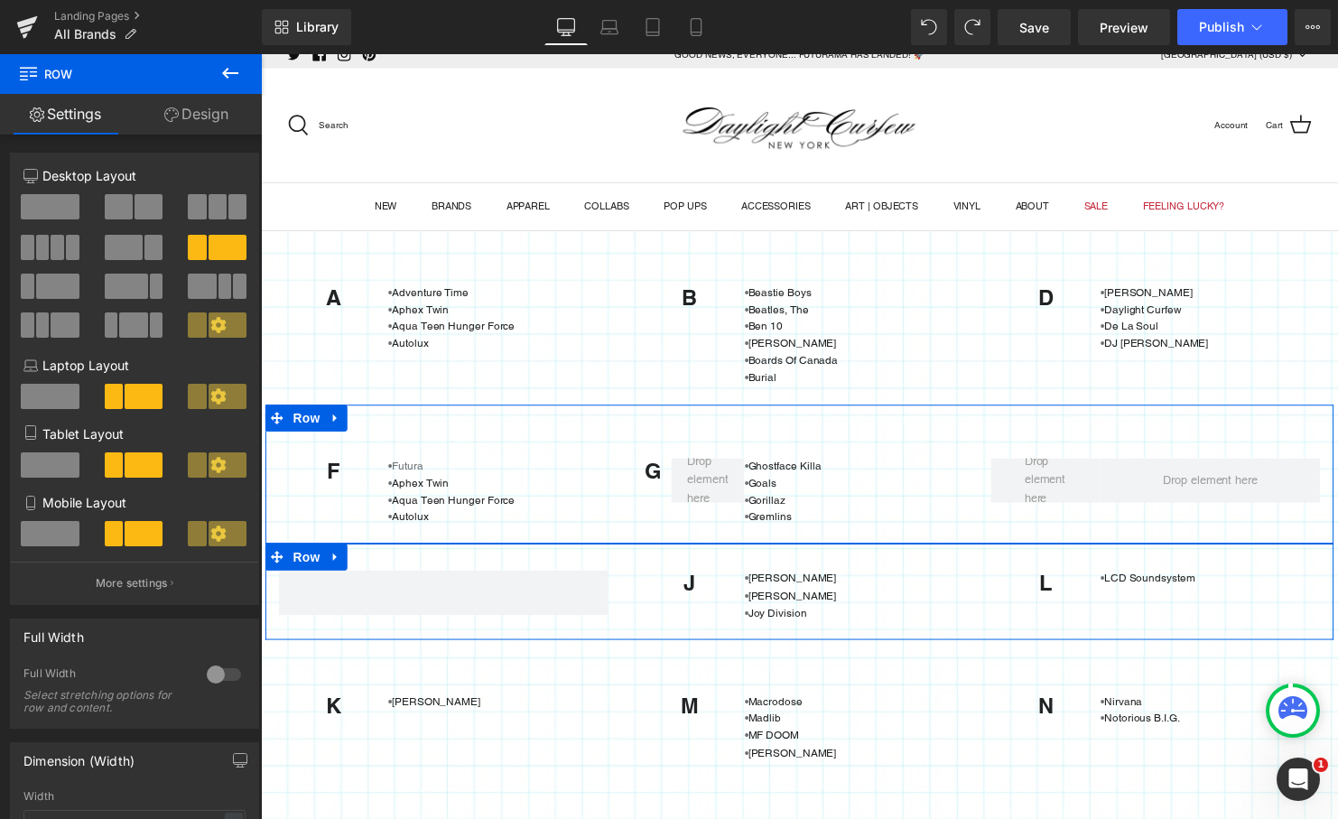
click at [982, 424] on div "F Heading •Futura • Aphex Twin • Aqua Teen Hunger Force • Autolux Text Block Ro…" at bounding box center [806, 481] width 1083 height 142
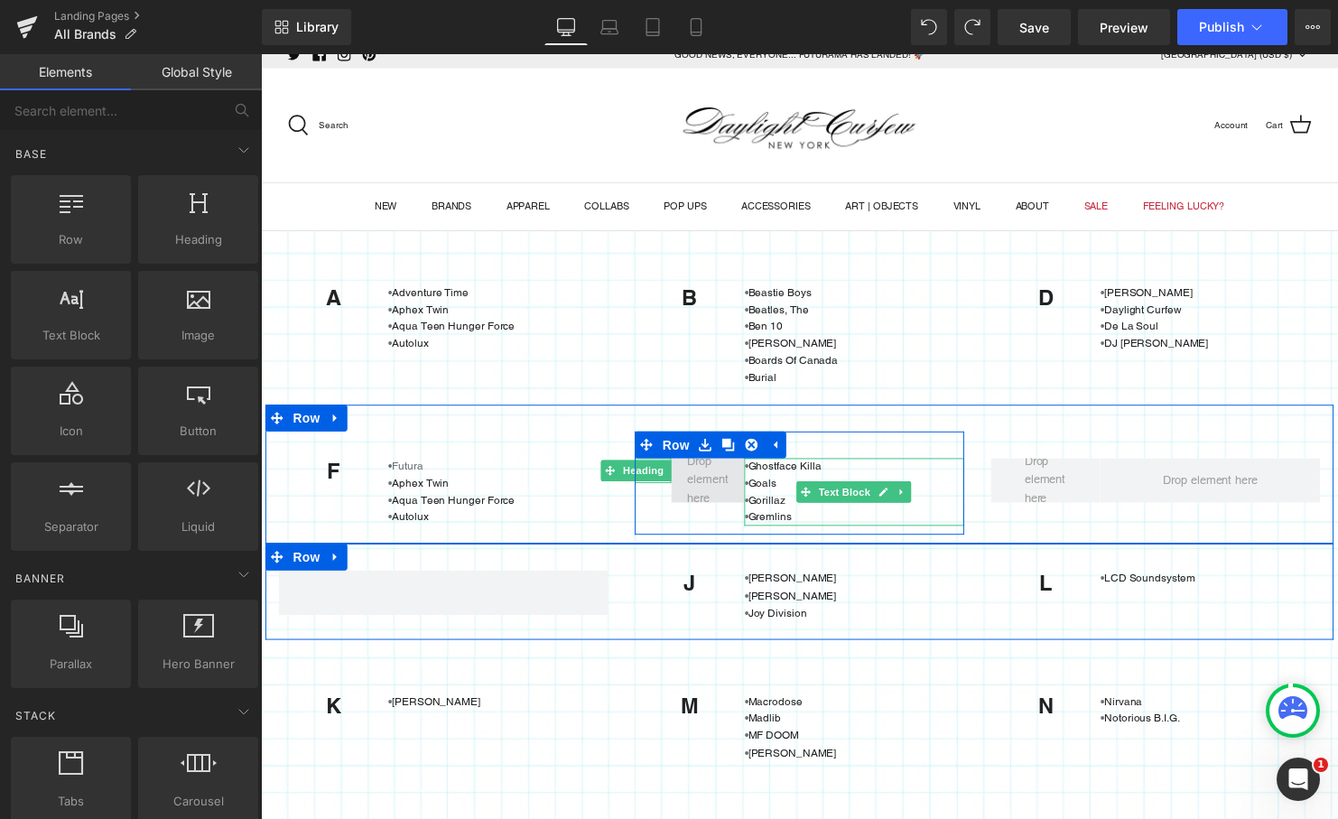
click at [705, 482] on span at bounding box center [714, 485] width 54 height 65
click at [707, 486] on span at bounding box center [714, 485] width 54 height 65
click at [709, 478] on icon at bounding box center [711, 477] width 4 height 8
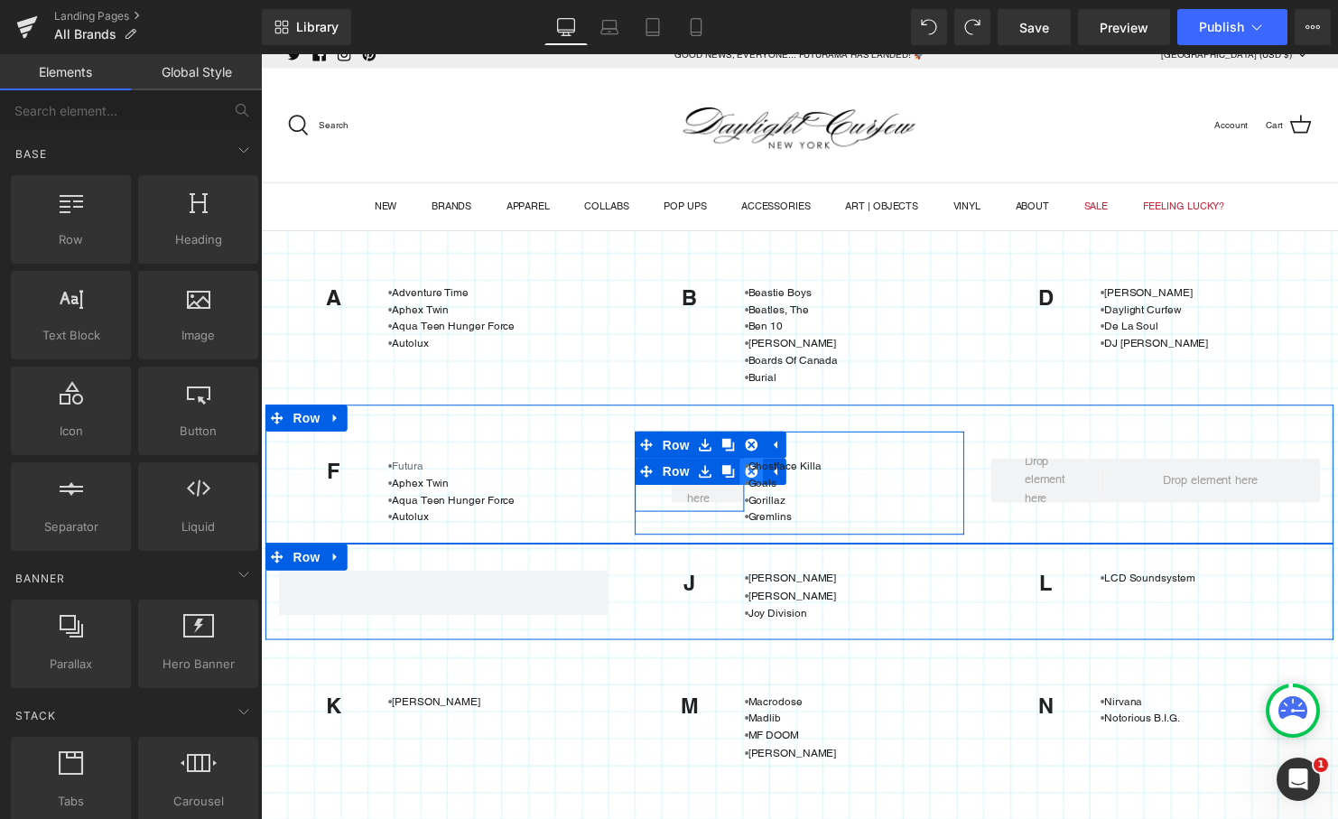
click at [747, 474] on link at bounding box center [758, 477] width 23 height 27
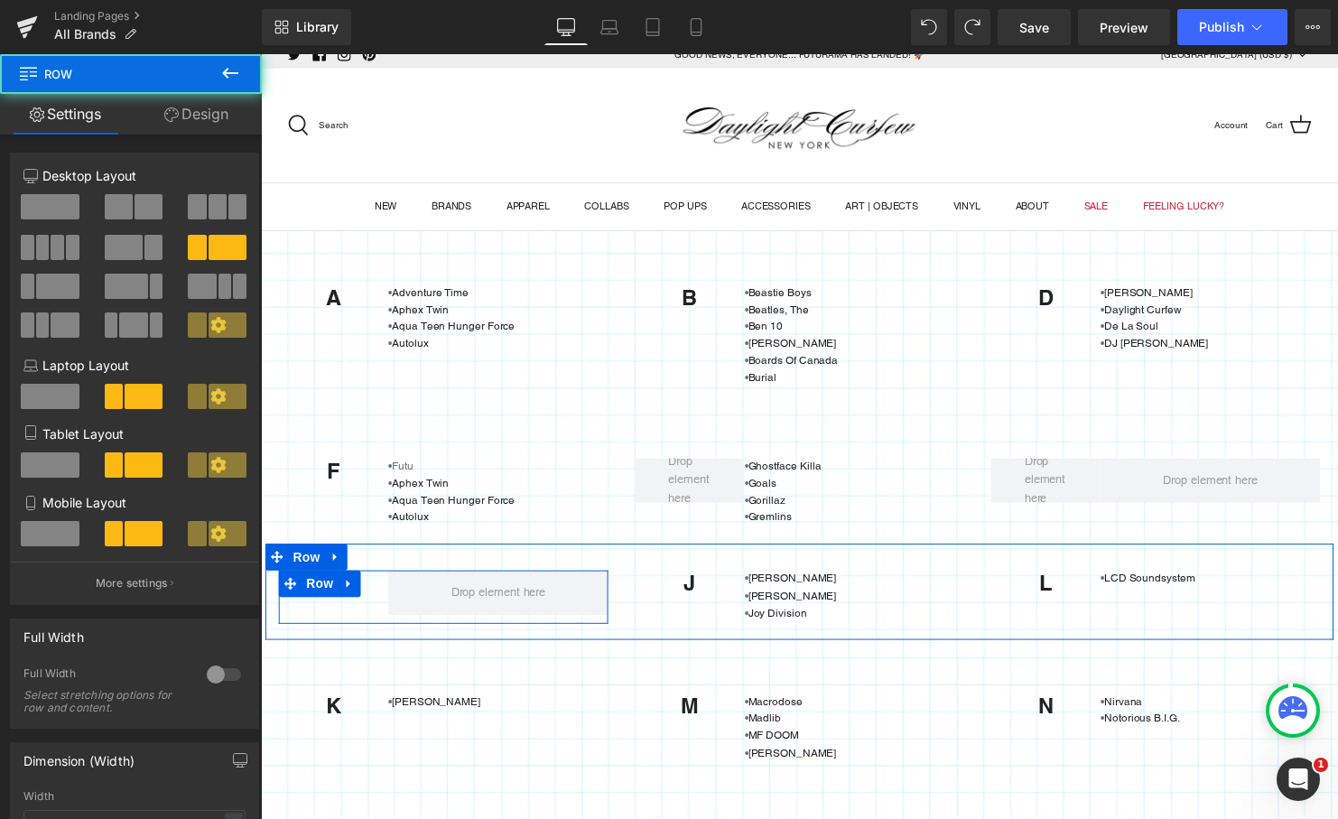
click at [322, 613] on div "G Heading Row" at bounding box center [446, 605] width 334 height 54
click at [316, 618] on div "G Heading Row" at bounding box center [446, 605] width 334 height 54
click at [350, 618] on div "G Heading Row" at bounding box center [446, 605] width 334 height 54
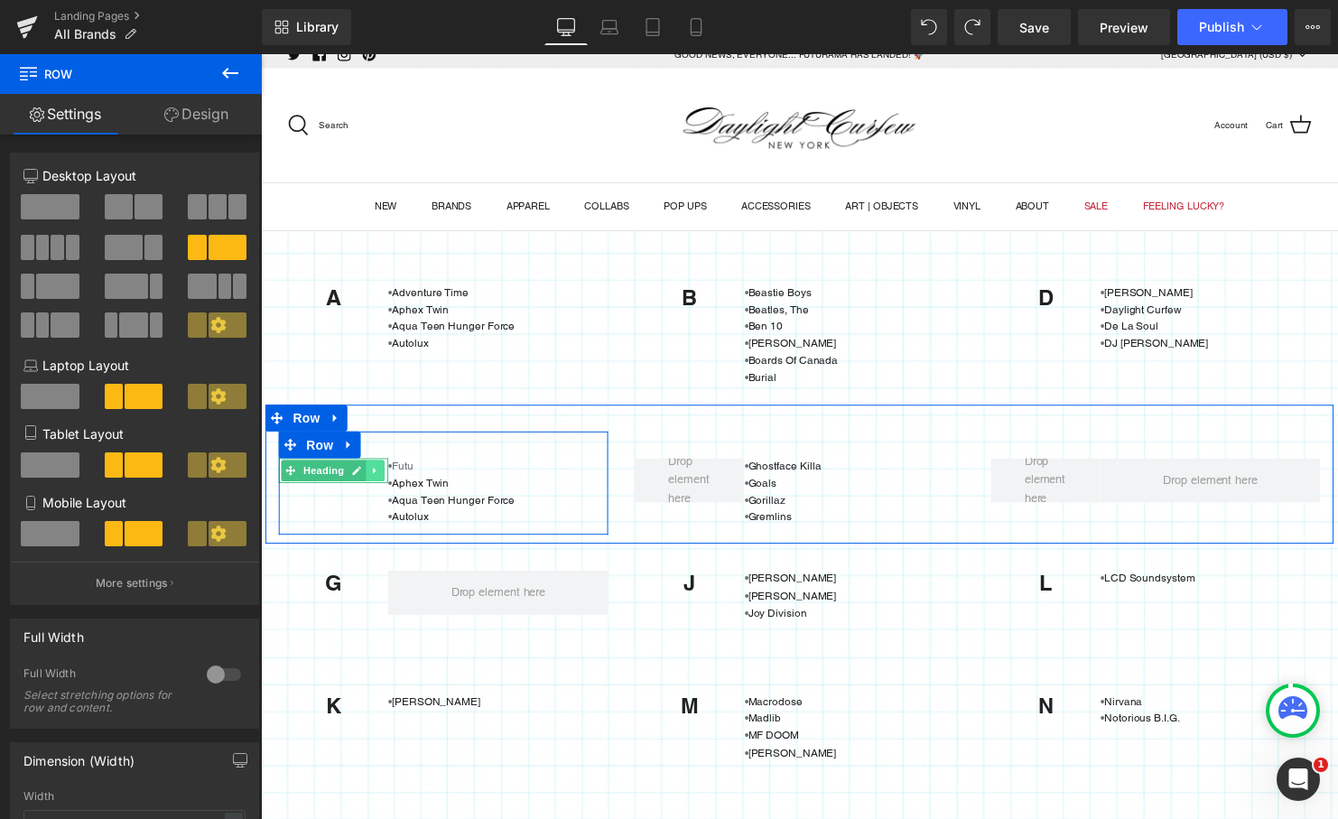
click at [376, 477] on icon at bounding box center [377, 477] width 3 height 6
click at [365, 479] on icon at bounding box center [368, 476] width 10 height 11
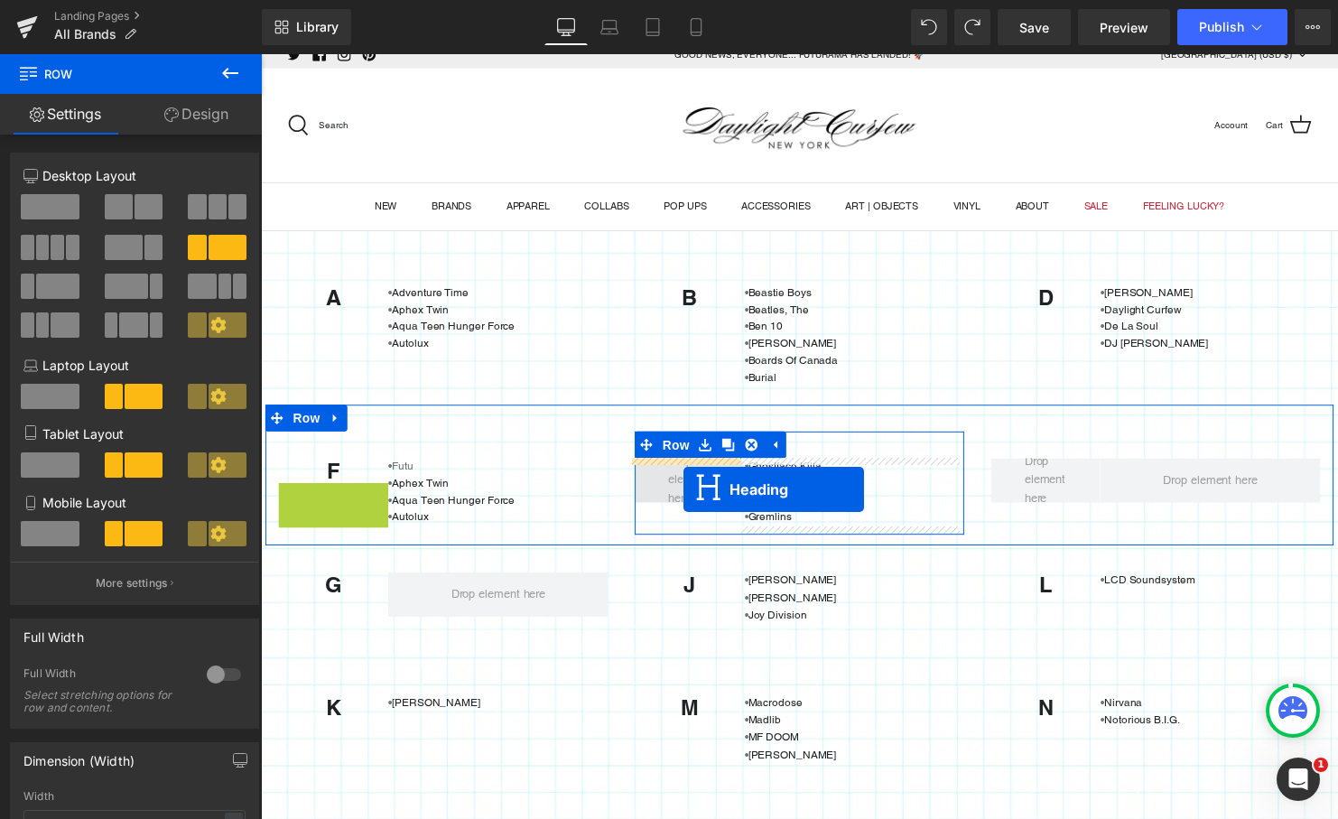
drag, startPoint x: 286, startPoint y: 503, endPoint x: 689, endPoint y: 495, distance: 402.7
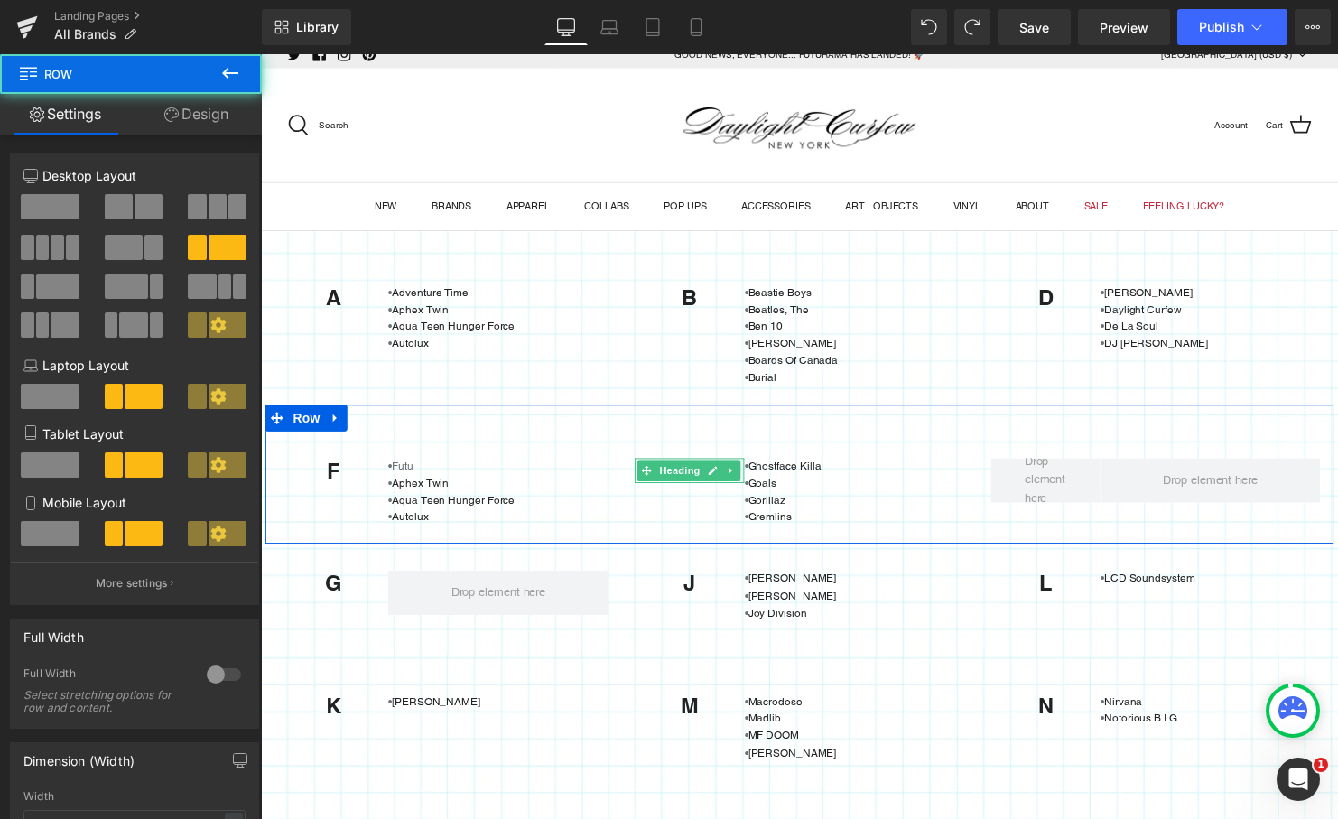
click at [261, 54] on div at bounding box center [261, 54] width 0 height 0
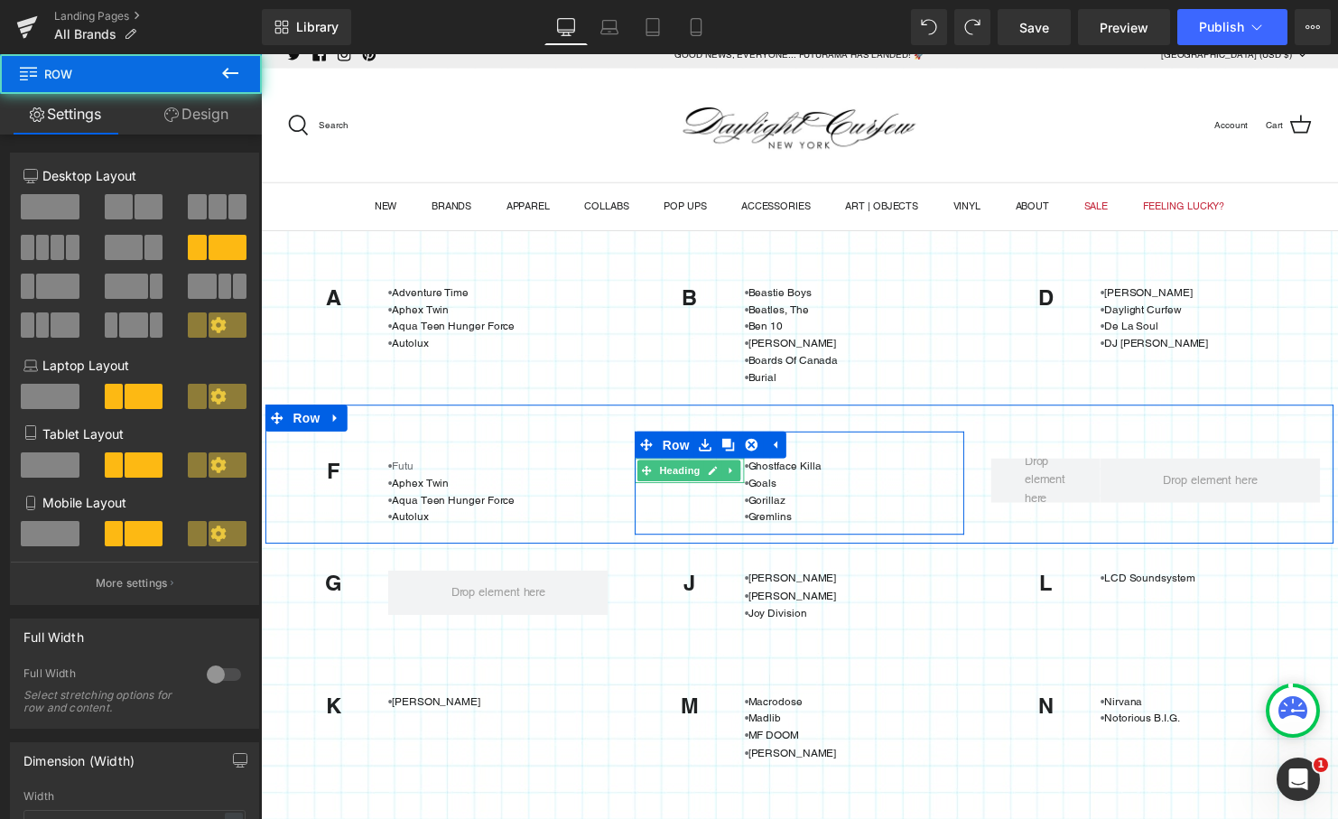
click at [664, 525] on div "F Heading • Ghostface Killa • Goals • [GEOGRAPHIC_DATA] • Gremlins Text Block R…" at bounding box center [807, 490] width 334 height 106
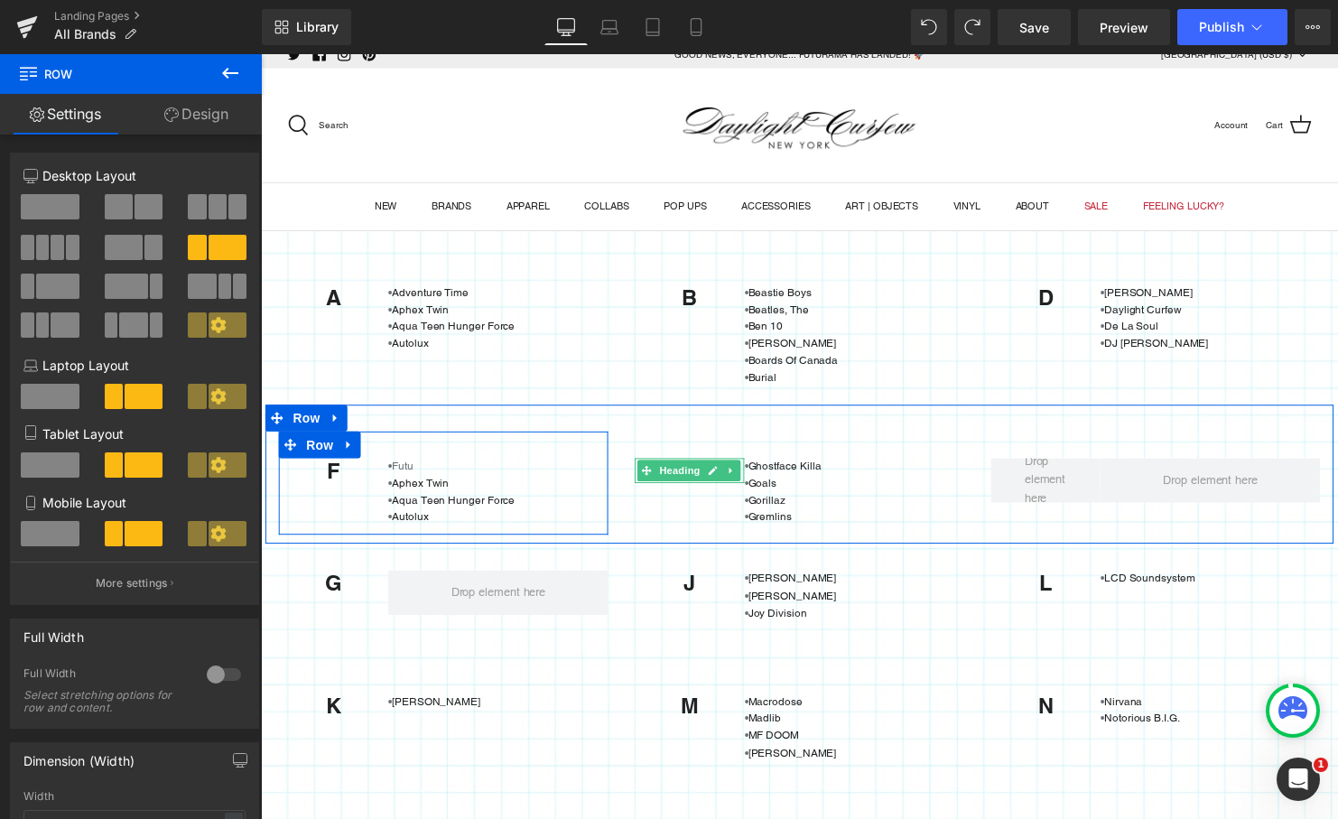
click at [605, 535] on div "F Heading •Futu • Aphex Twin • Aqua Teen Hunger Force • Autolux Text Block Row" at bounding box center [446, 490] width 334 height 106
